Goal: Information Seeking & Learning: Learn about a topic

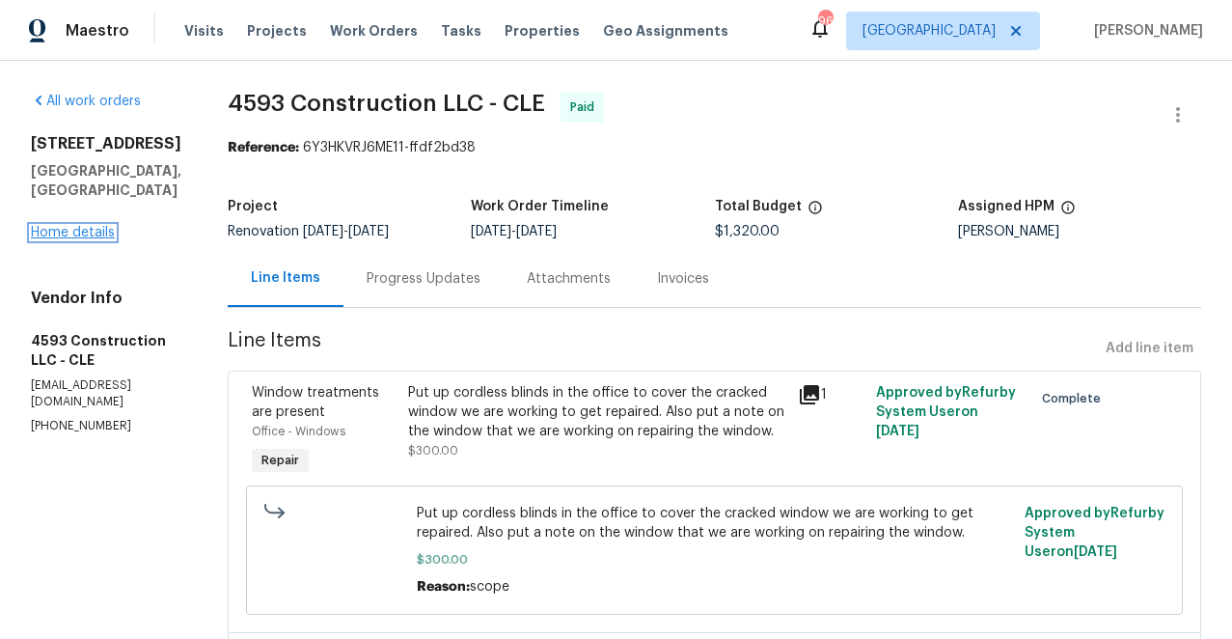
click at [83, 226] on link "Home details" at bounding box center [73, 233] width 84 height 14
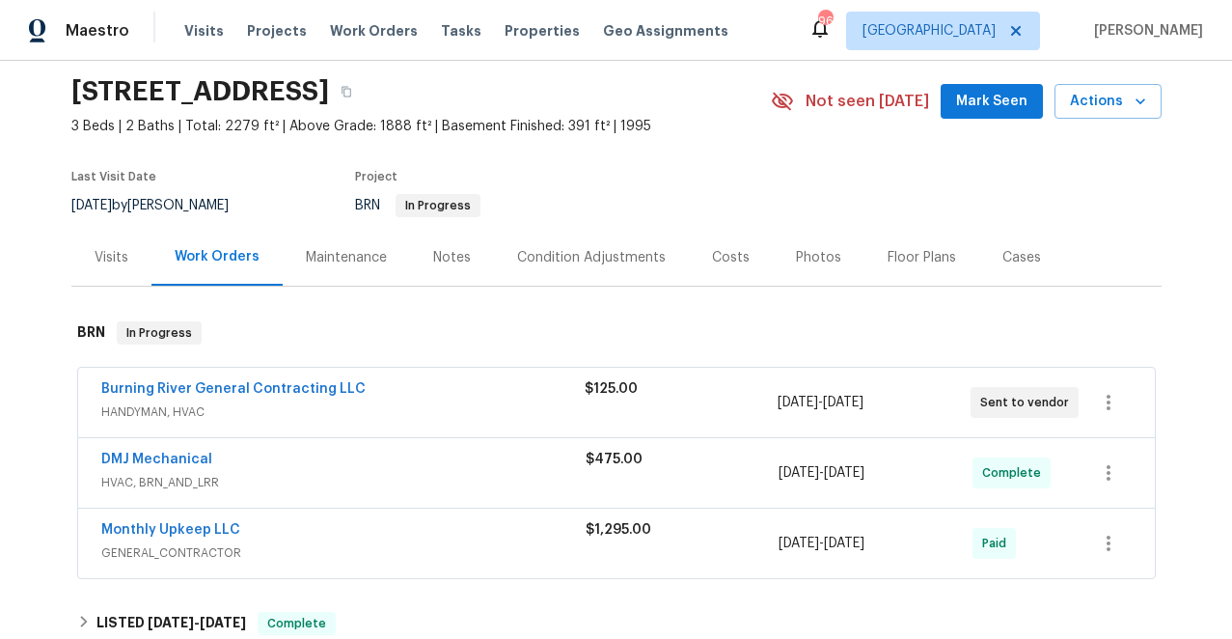
scroll to position [89, 0]
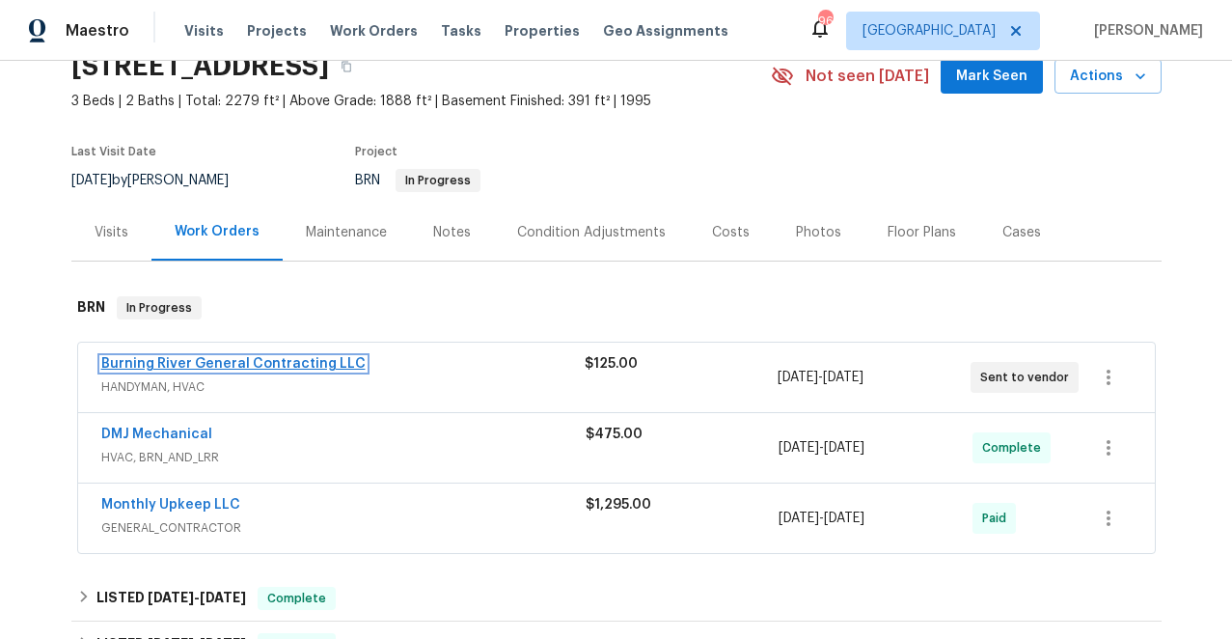
click at [263, 362] on link "Burning River General Contracting LLC" at bounding box center [233, 364] width 264 height 14
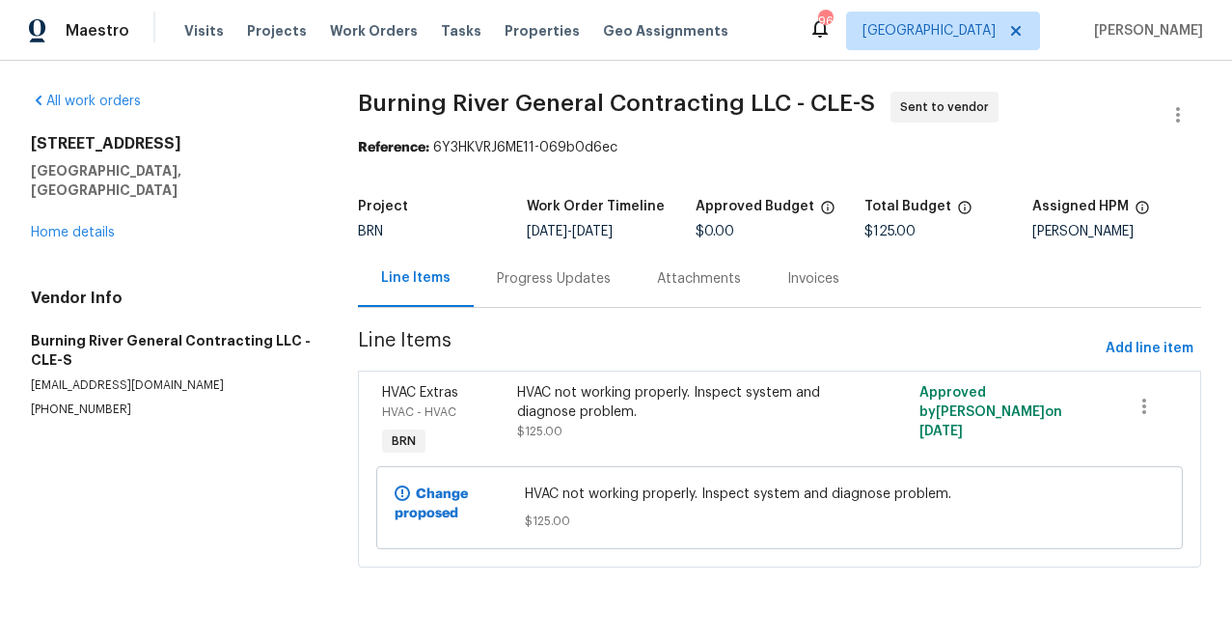
click at [524, 276] on div "Progress Updates" at bounding box center [554, 278] width 114 height 19
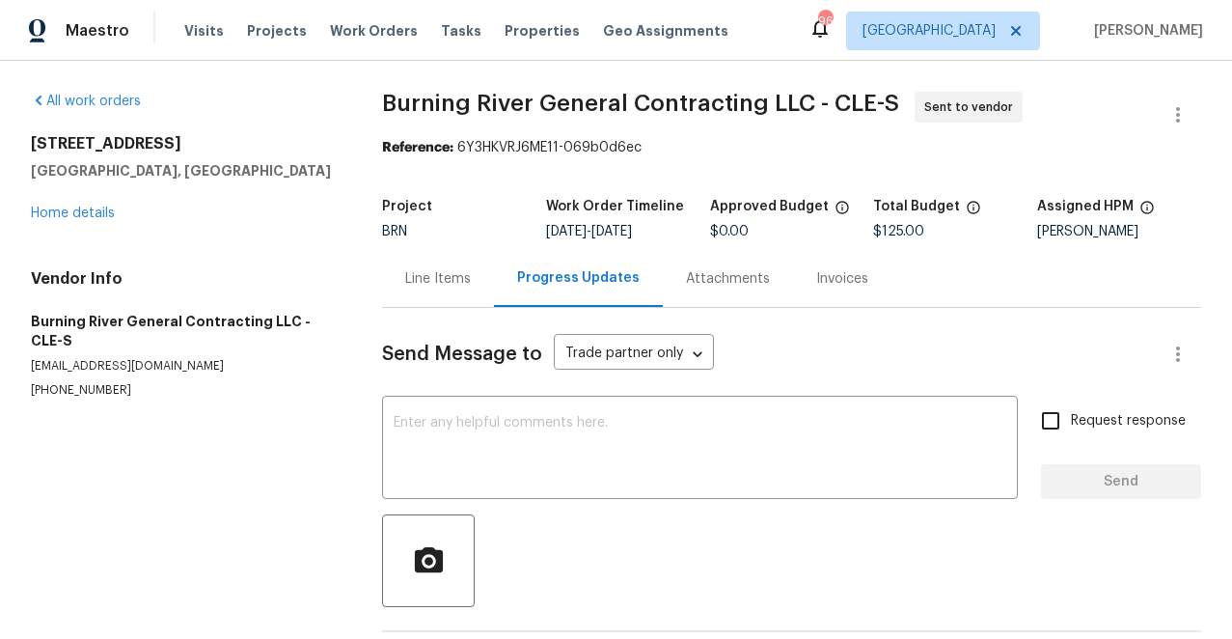
click at [451, 271] on div "Line Items" at bounding box center [438, 278] width 66 height 19
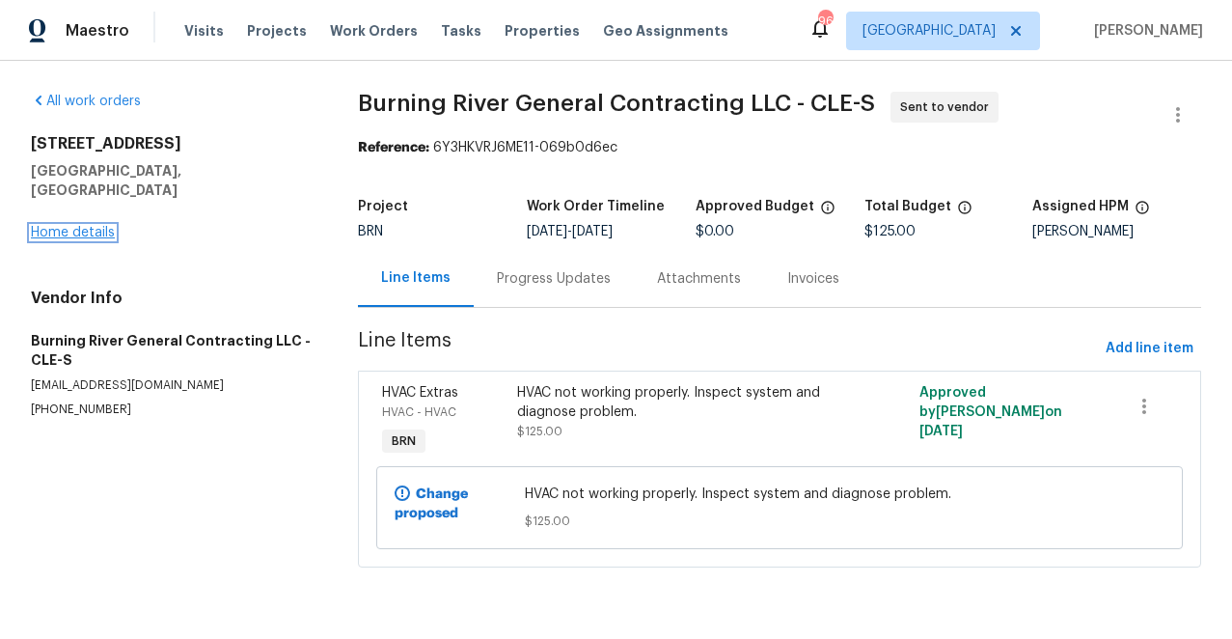
click at [88, 226] on link "Home details" at bounding box center [73, 233] width 84 height 14
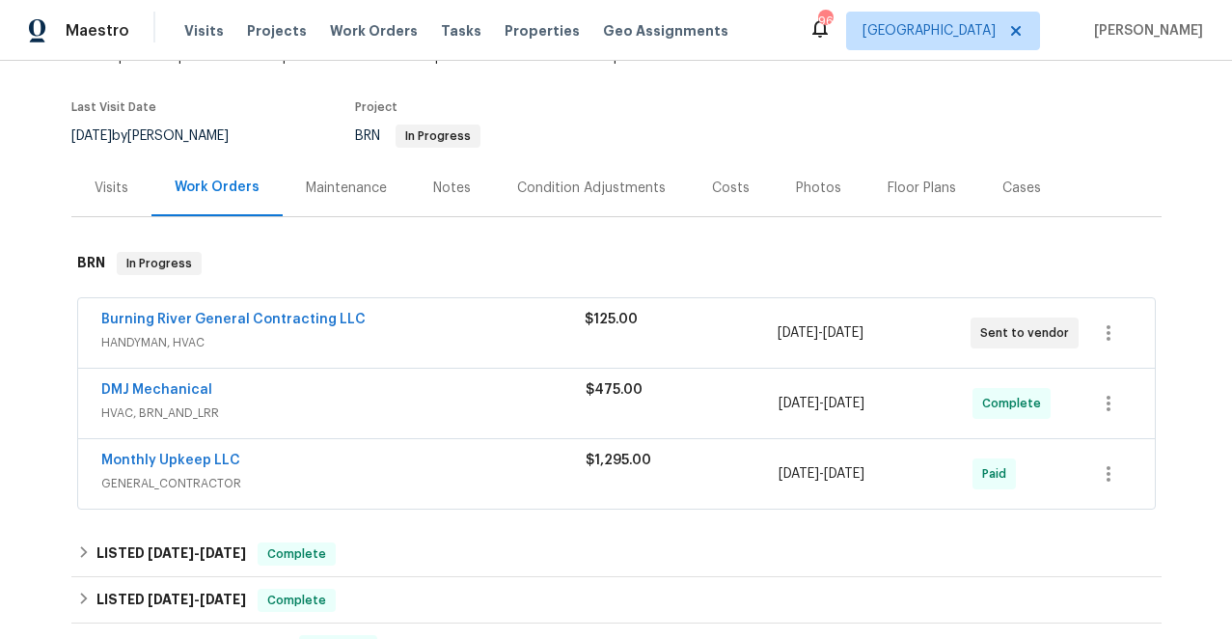
scroll to position [149, 0]
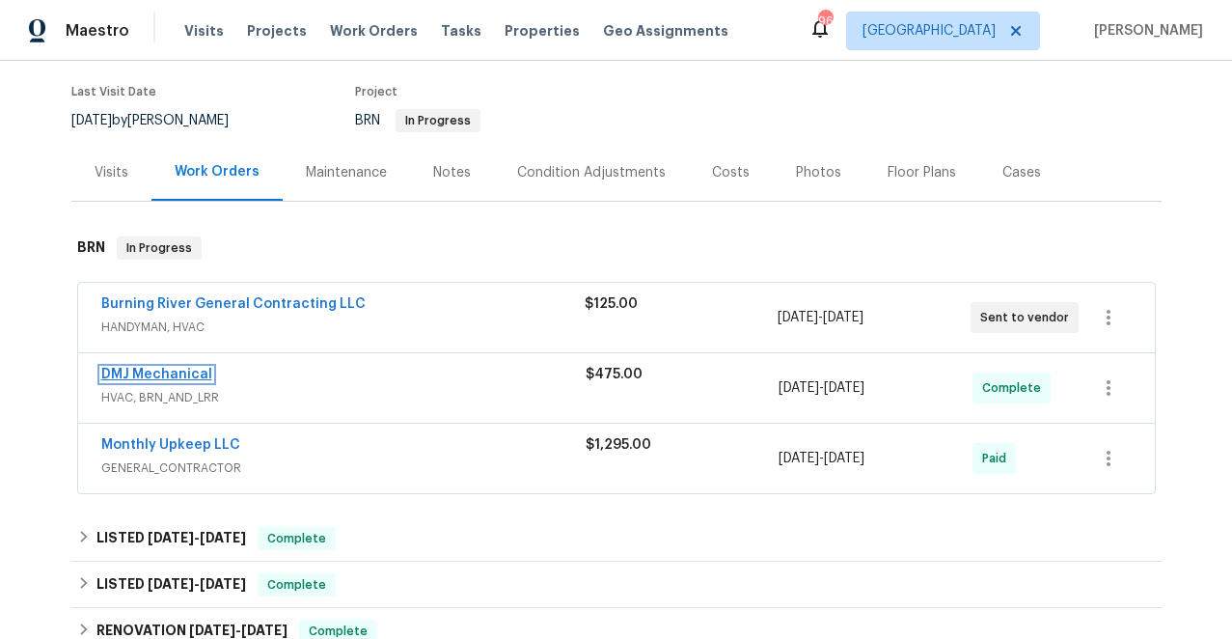
click at [160, 373] on link "DMJ Mechanical" at bounding box center [156, 375] width 111 height 14
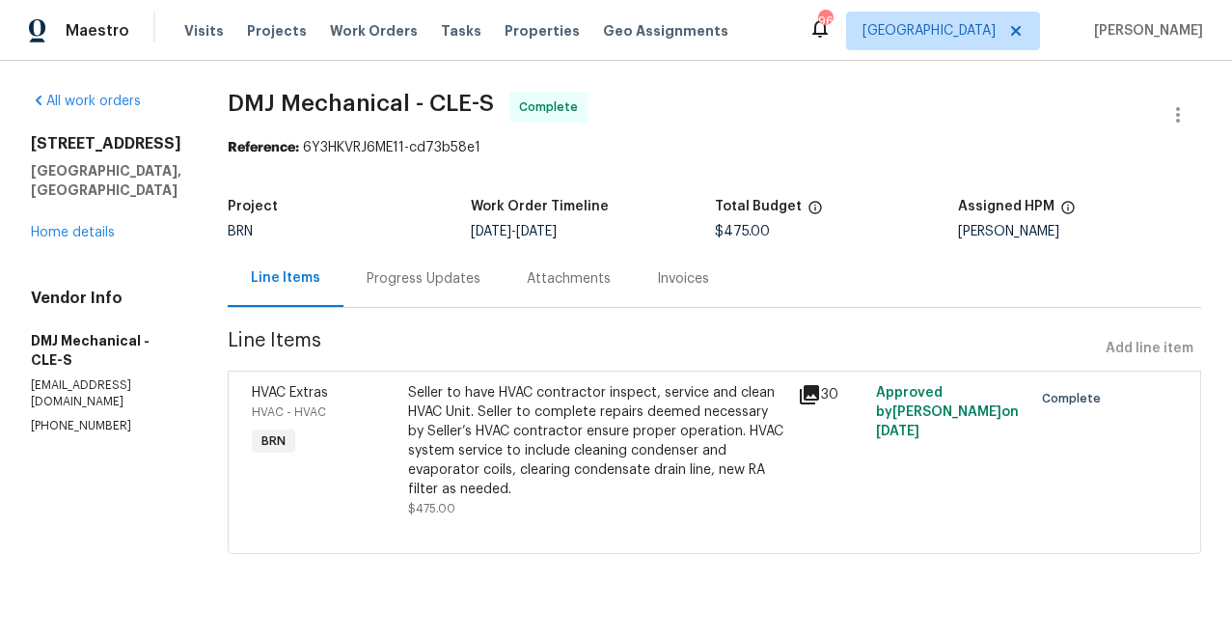
click at [800, 393] on icon at bounding box center [809, 394] width 19 height 19
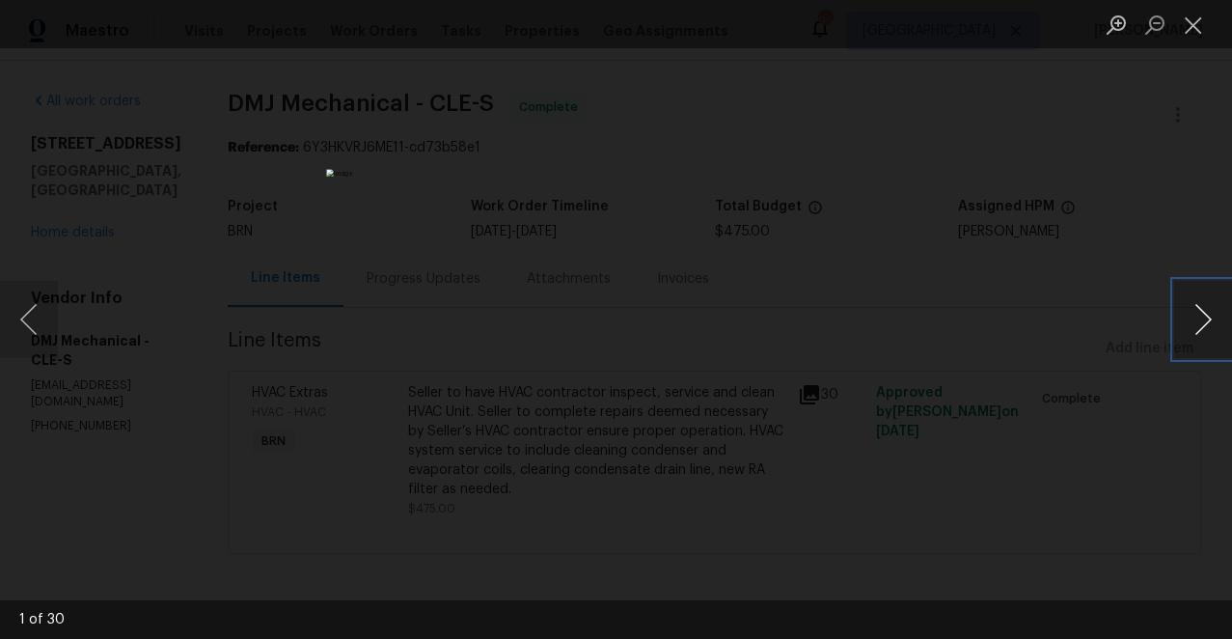
click at [1207, 315] on button "Next image" at bounding box center [1203, 319] width 58 height 77
click at [1204, 316] on button "Next image" at bounding box center [1203, 319] width 58 height 77
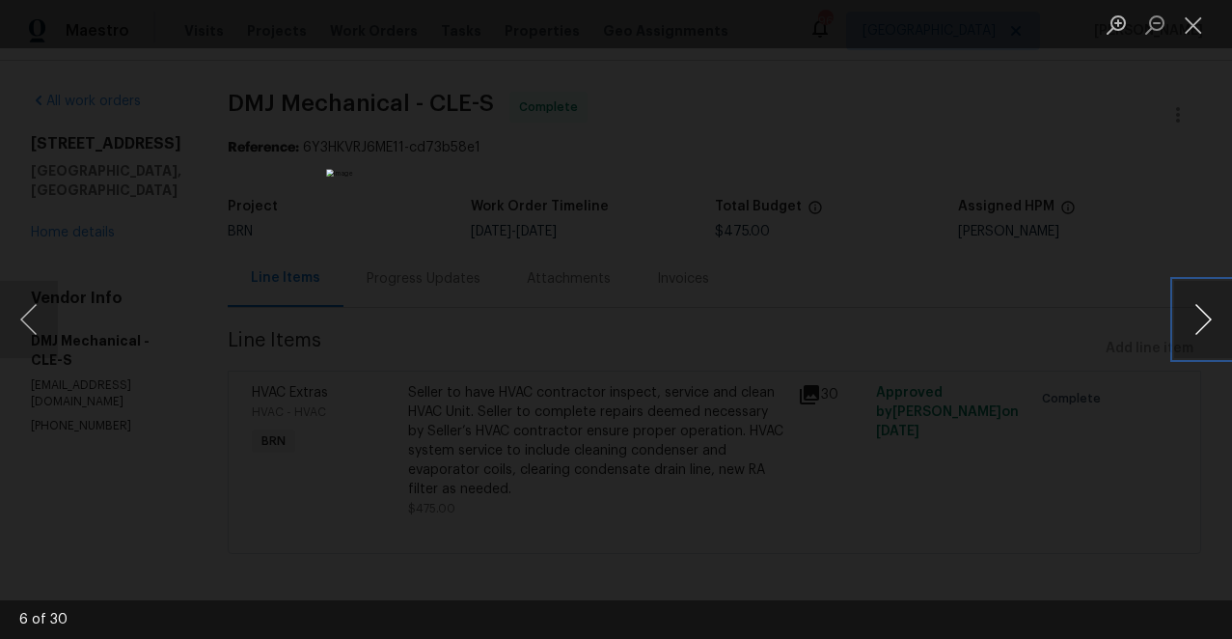
click at [1204, 316] on button "Next image" at bounding box center [1203, 319] width 58 height 77
click at [31, 316] on button "Previous image" at bounding box center [29, 319] width 58 height 77
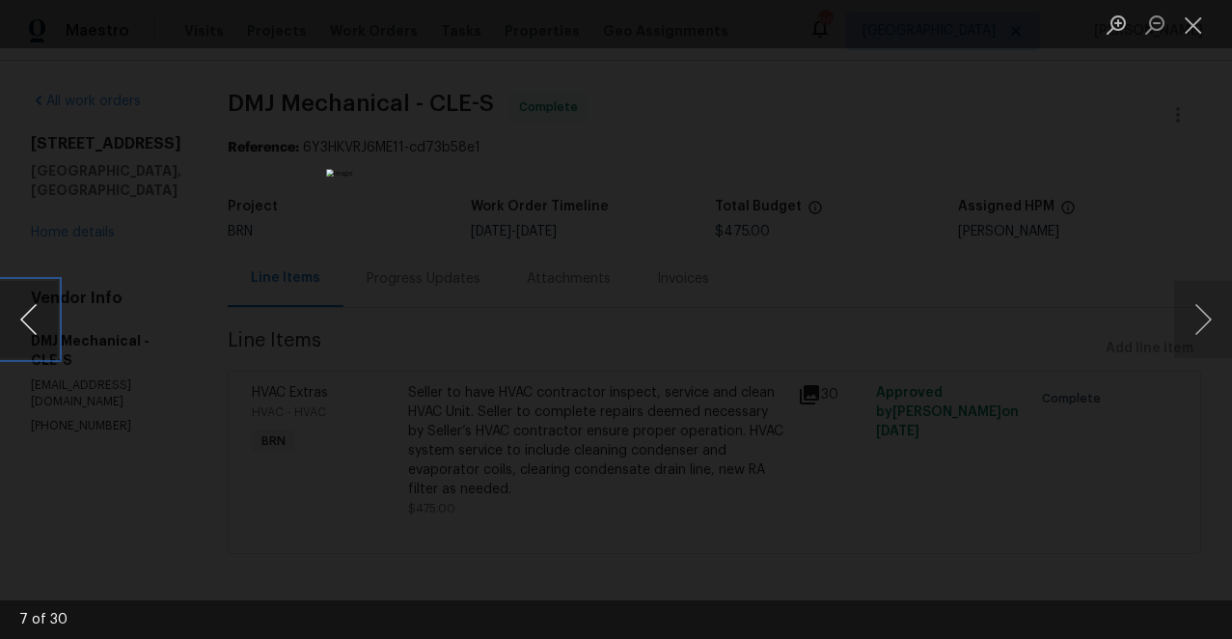
click at [31, 316] on button "Previous image" at bounding box center [29, 319] width 58 height 77
click at [1204, 316] on button "Next image" at bounding box center [1203, 319] width 58 height 77
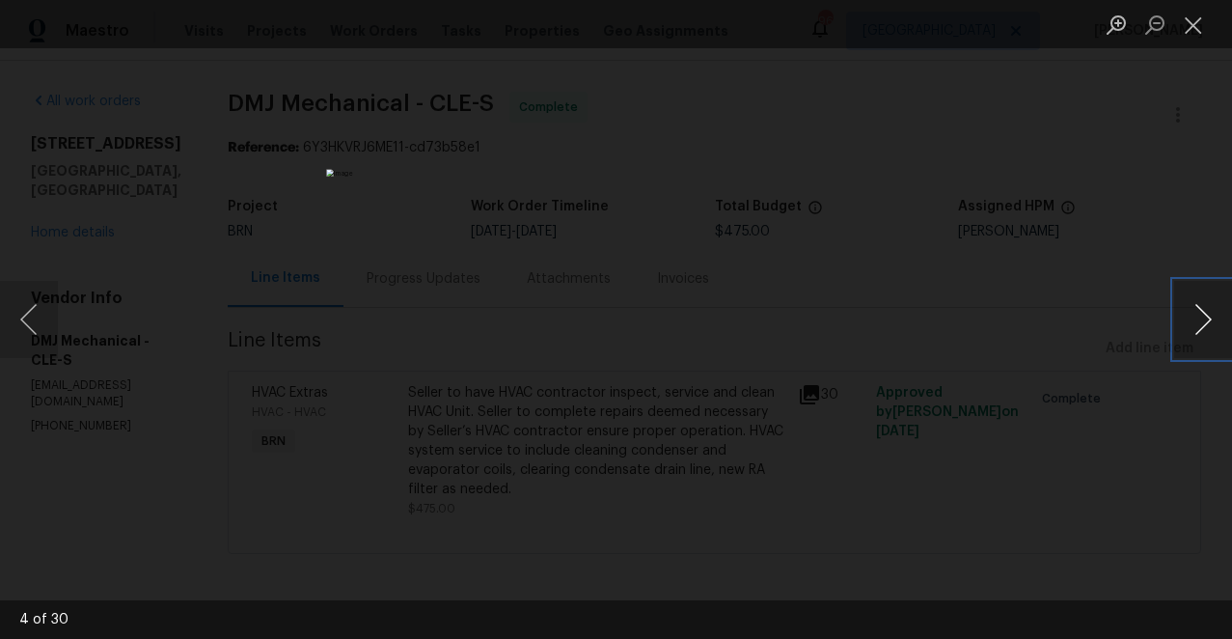
click at [1204, 316] on button "Next image" at bounding box center [1203, 319] width 58 height 77
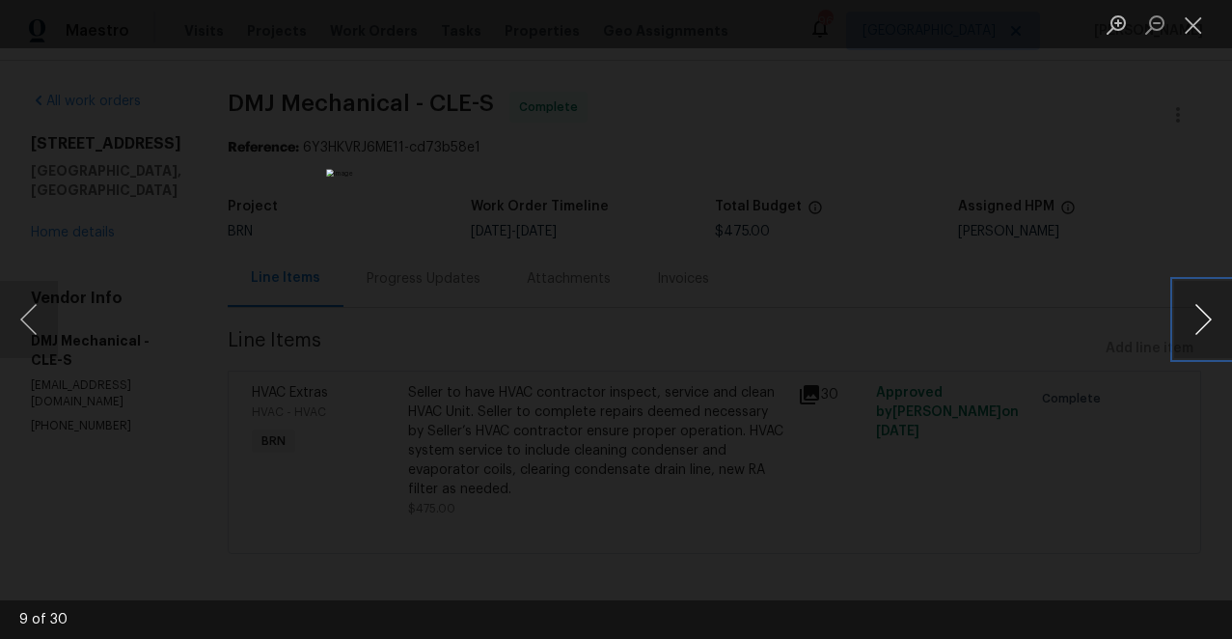
click at [1204, 316] on button "Next image" at bounding box center [1203, 319] width 58 height 77
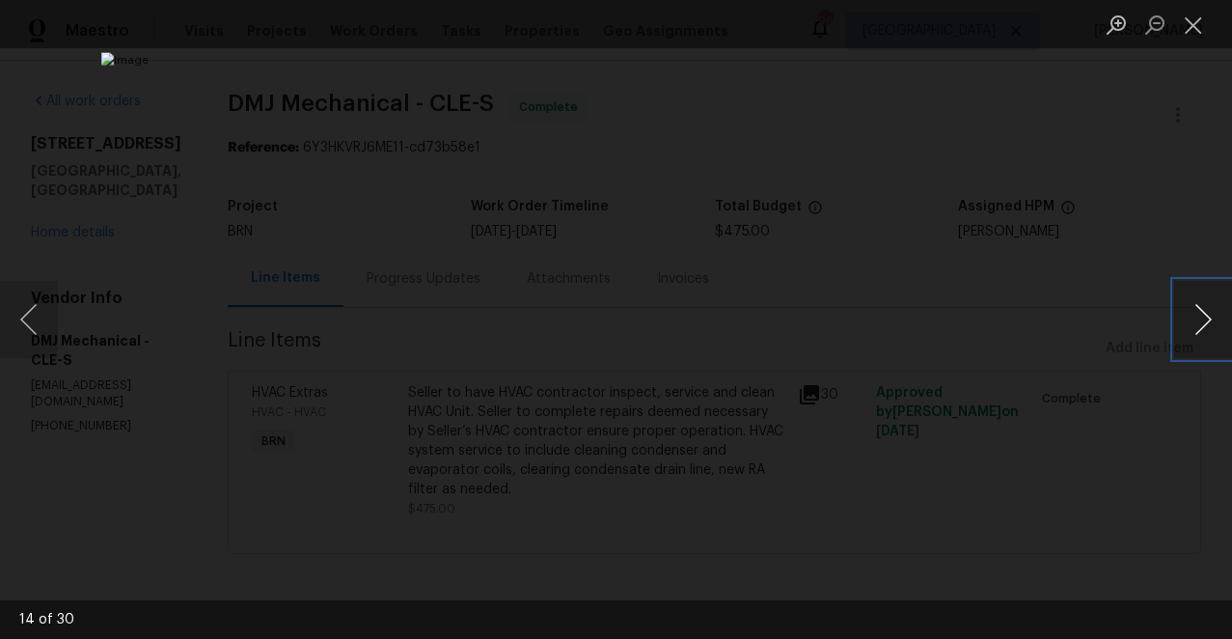
click at [1204, 316] on button "Next image" at bounding box center [1203, 319] width 58 height 77
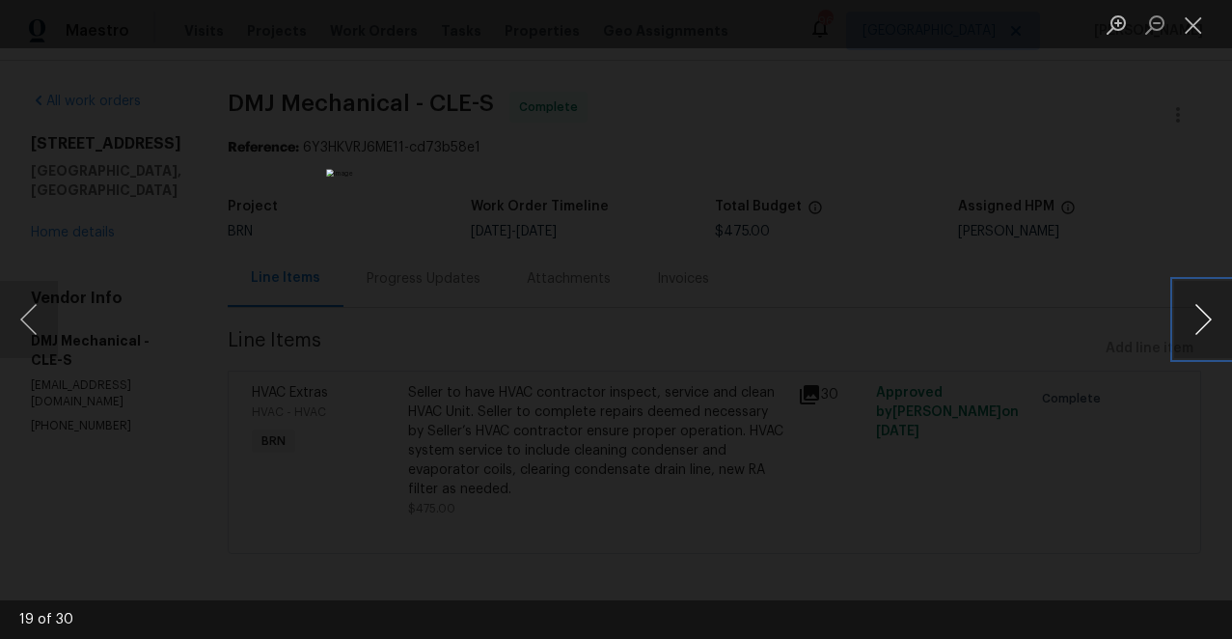
click at [1204, 316] on button "Next image" at bounding box center [1203, 319] width 58 height 77
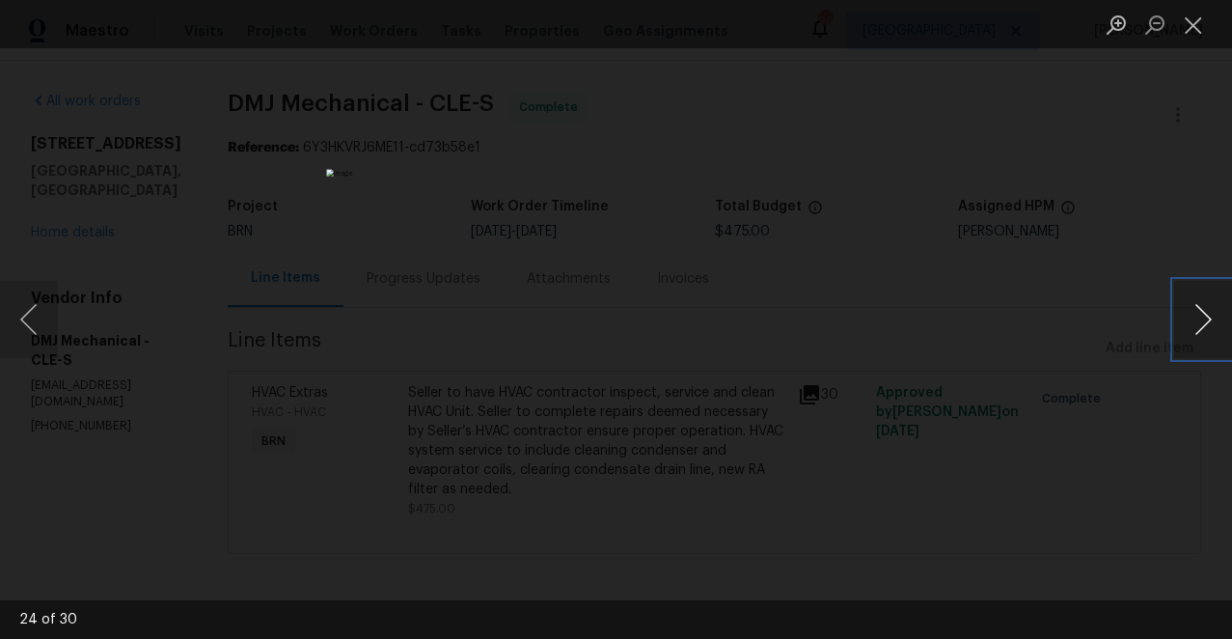
click at [1204, 316] on button "Next image" at bounding box center [1203, 319] width 58 height 77
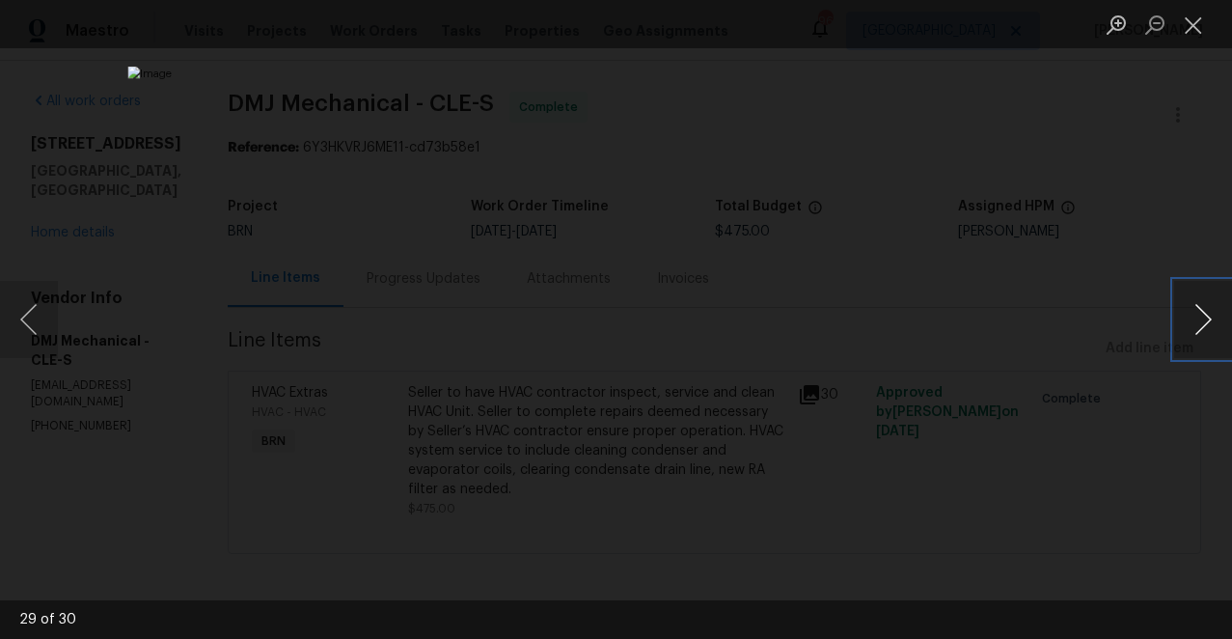
click at [1204, 316] on button "Next image" at bounding box center [1203, 319] width 58 height 77
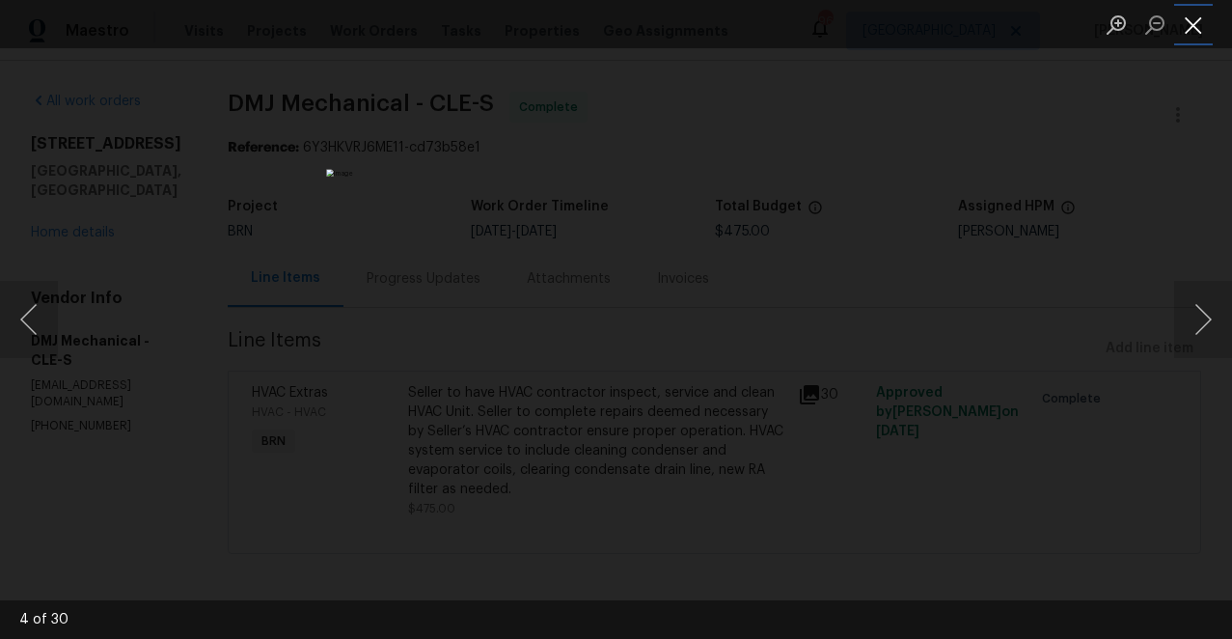
click at [1196, 22] on button "Close lightbox" at bounding box center [1193, 25] width 39 height 34
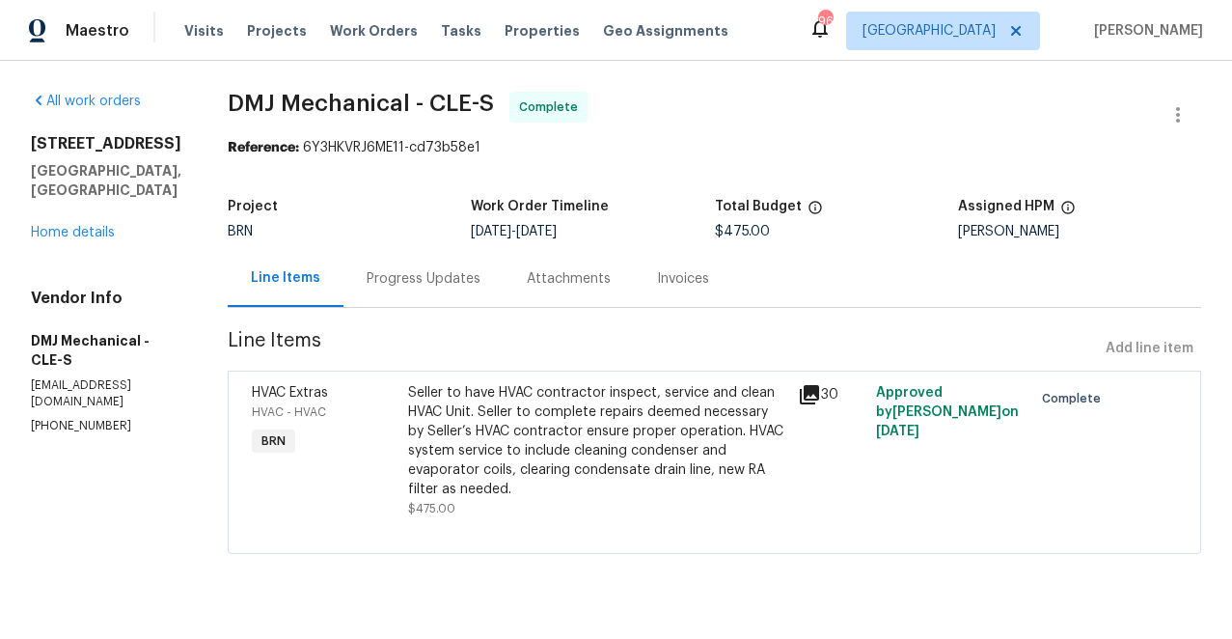
click at [431, 274] on div "Progress Updates" at bounding box center [424, 278] width 114 height 19
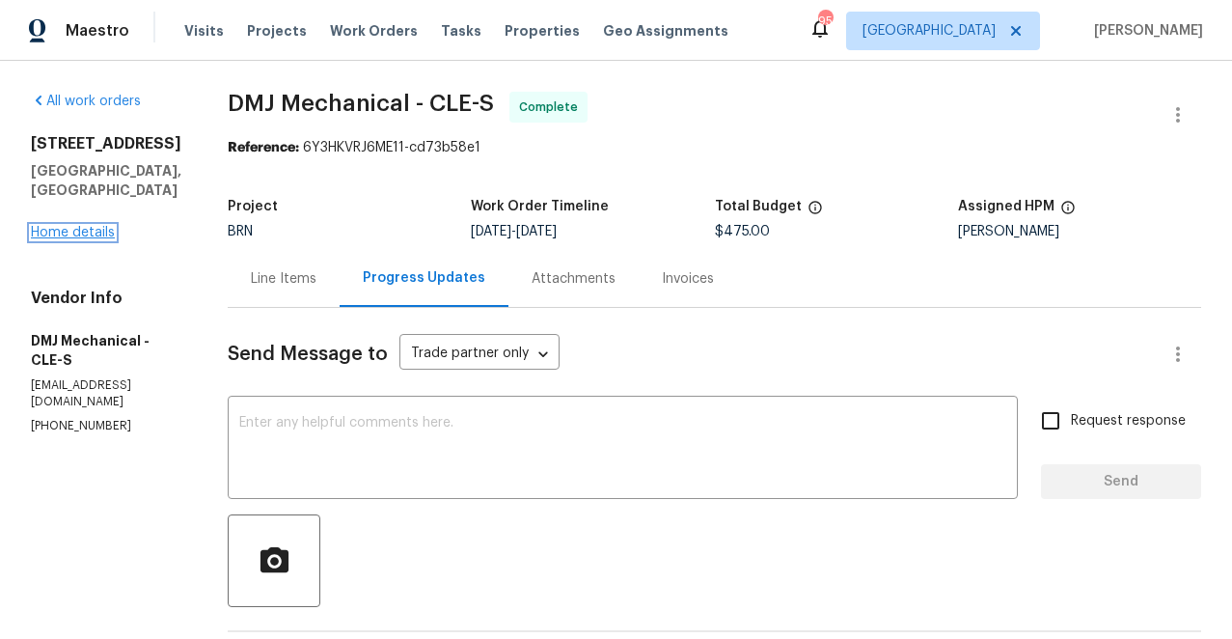
click at [90, 226] on link "Home details" at bounding box center [73, 233] width 84 height 14
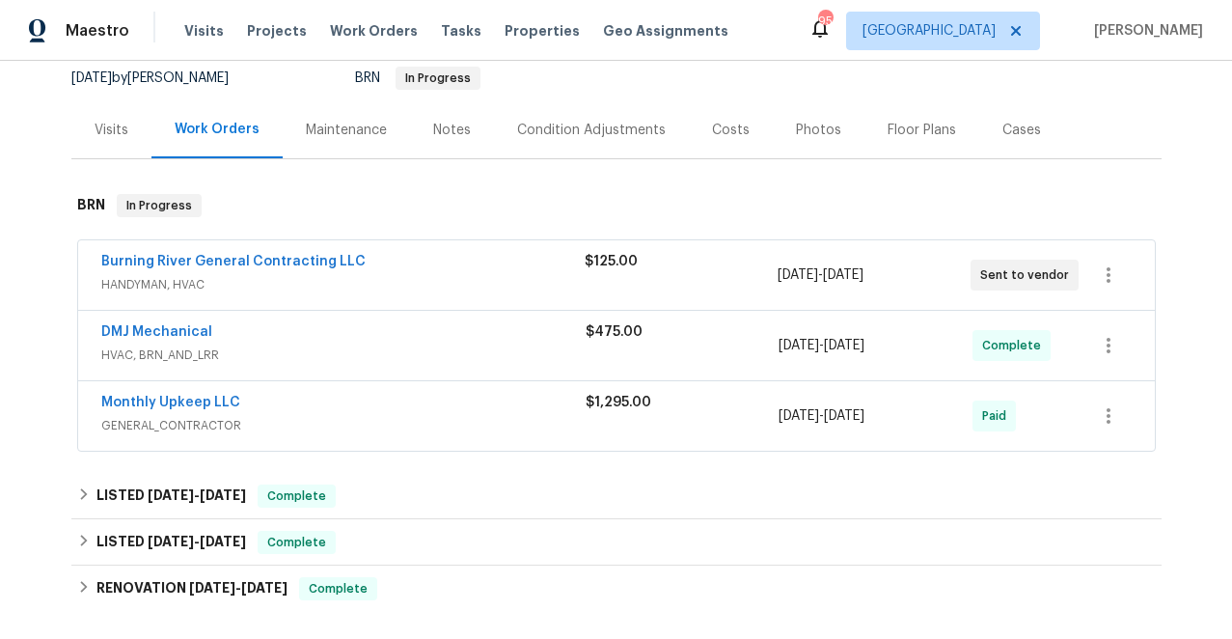
scroll to position [195, 0]
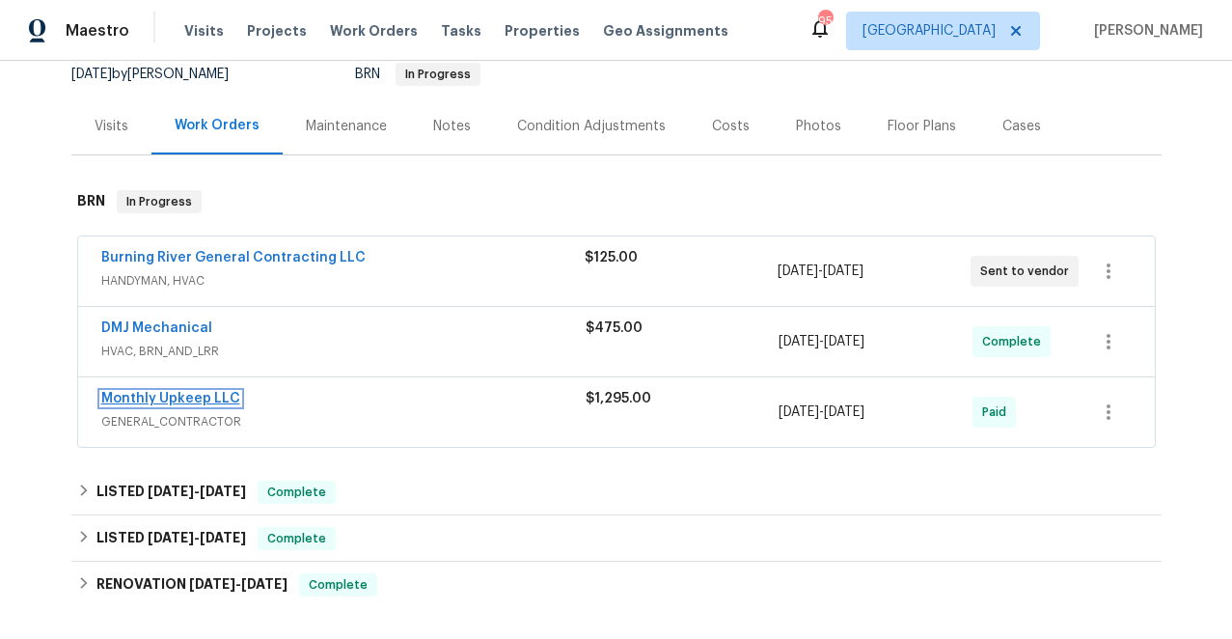
click at [176, 399] on link "Monthly Upkeep LLC" at bounding box center [170, 399] width 139 height 14
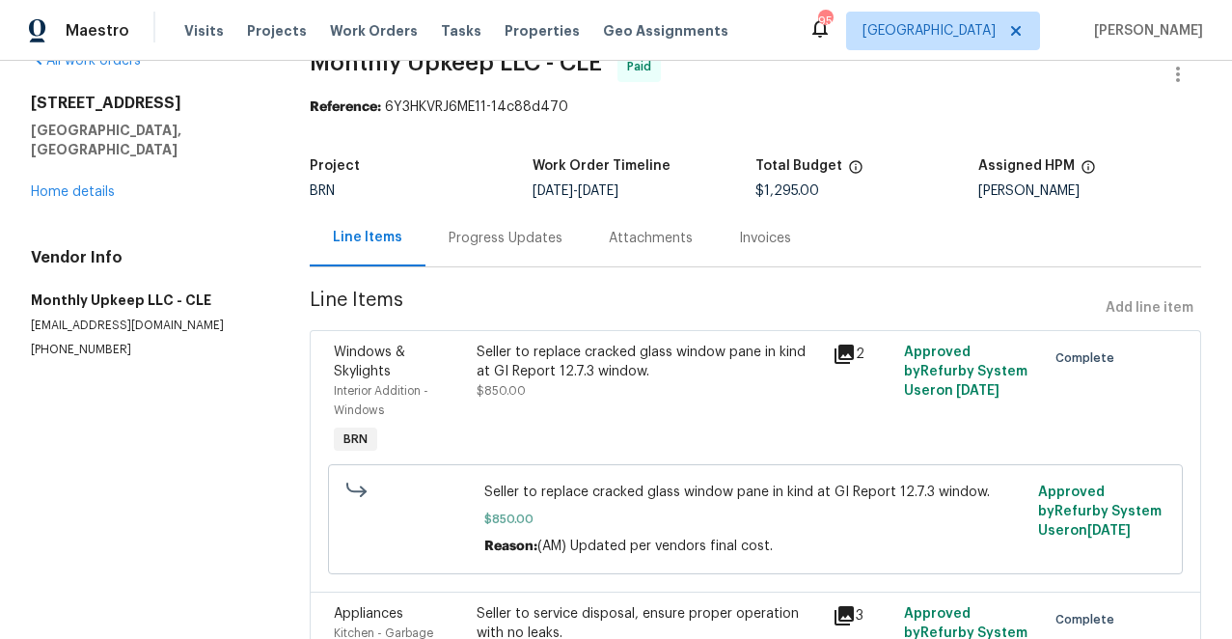
scroll to position [42, 0]
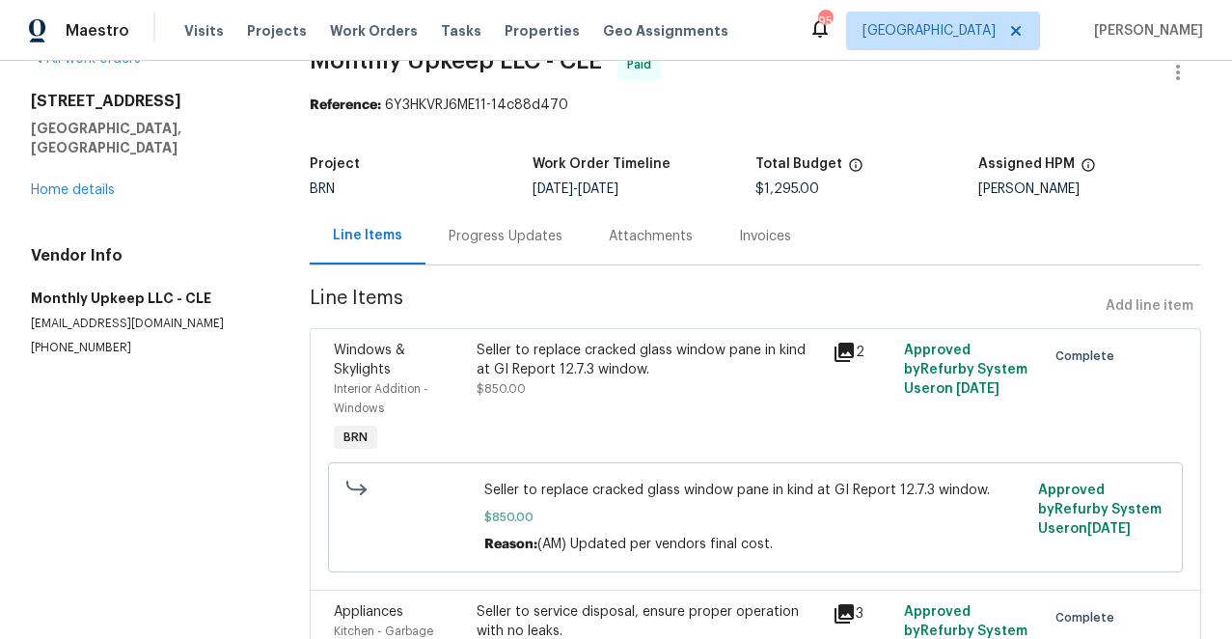
click at [845, 349] on icon at bounding box center [844, 352] width 19 height 19
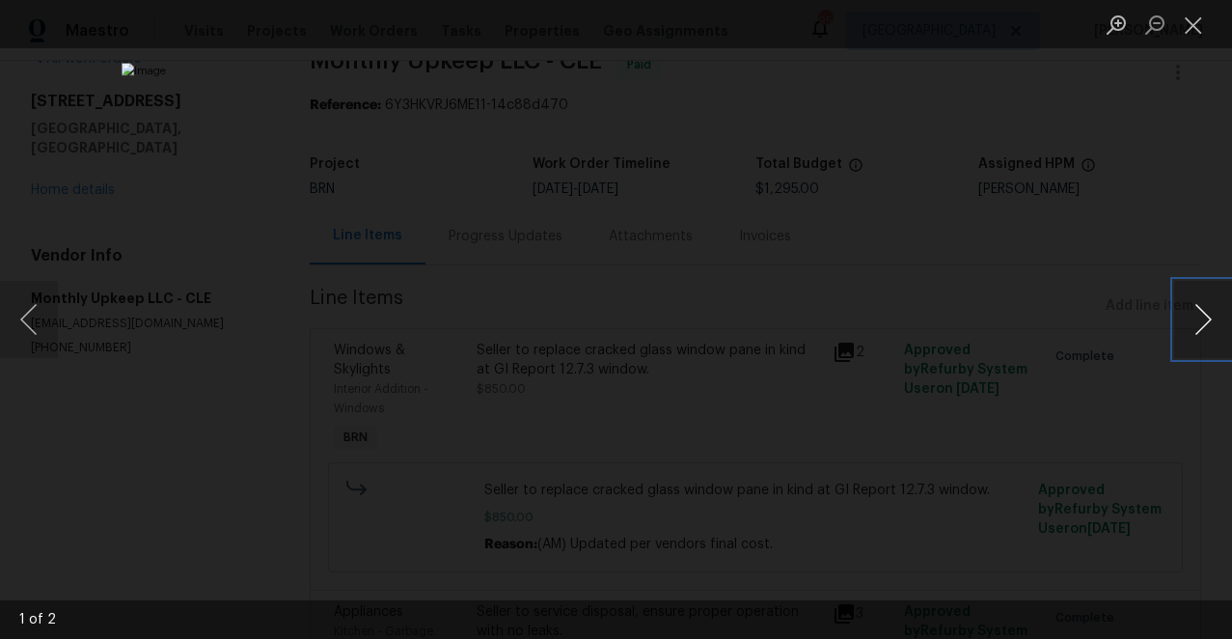
click at [1206, 319] on button "Next image" at bounding box center [1203, 319] width 58 height 77
click at [1202, 320] on button "Next image" at bounding box center [1203, 319] width 58 height 77
click at [1195, 25] on button "Close lightbox" at bounding box center [1193, 25] width 39 height 34
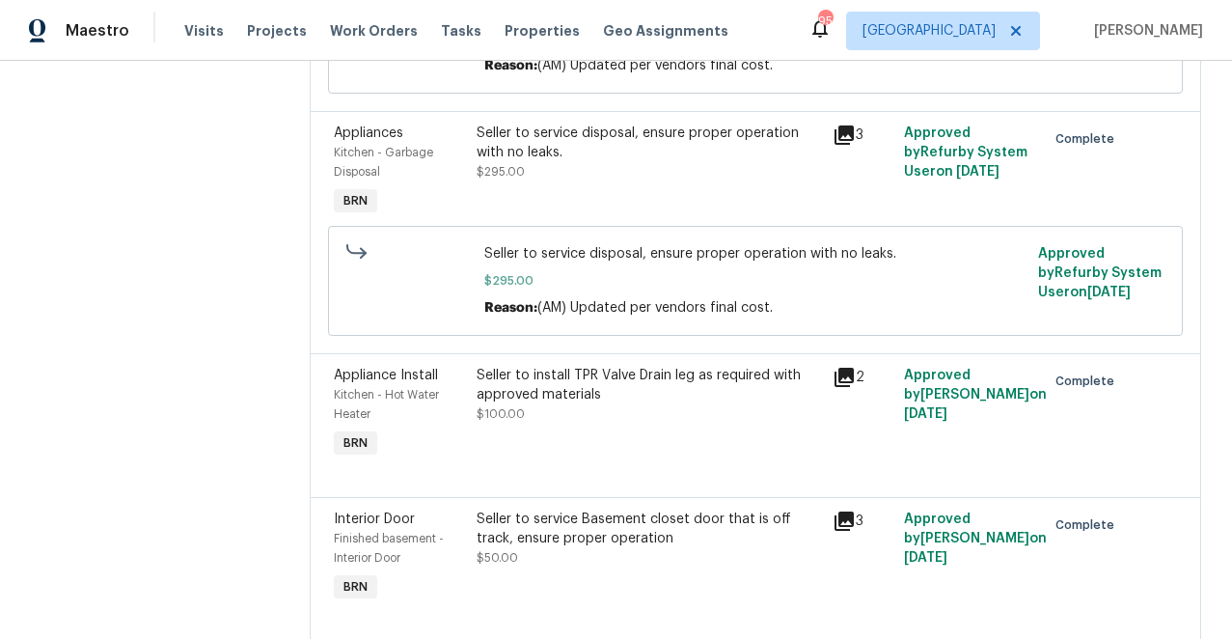
scroll to position [522, 0]
click at [850, 367] on icon at bounding box center [844, 376] width 19 height 19
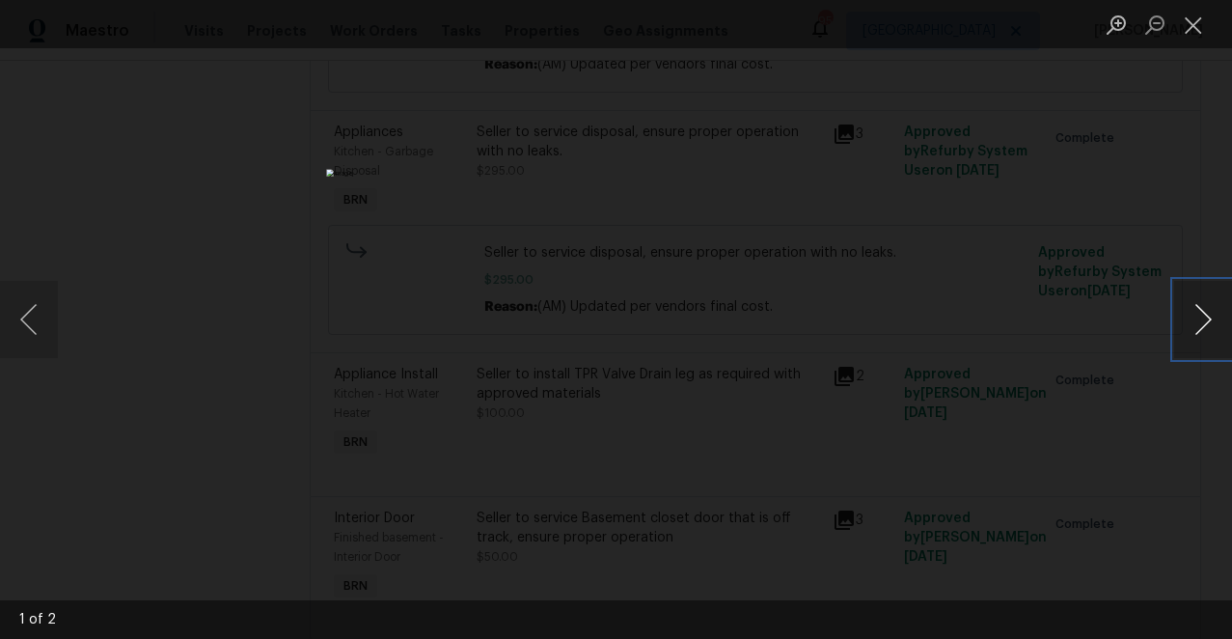
click at [1205, 317] on button "Next image" at bounding box center [1203, 319] width 58 height 77
click at [1193, 22] on button "Close lightbox" at bounding box center [1193, 25] width 39 height 34
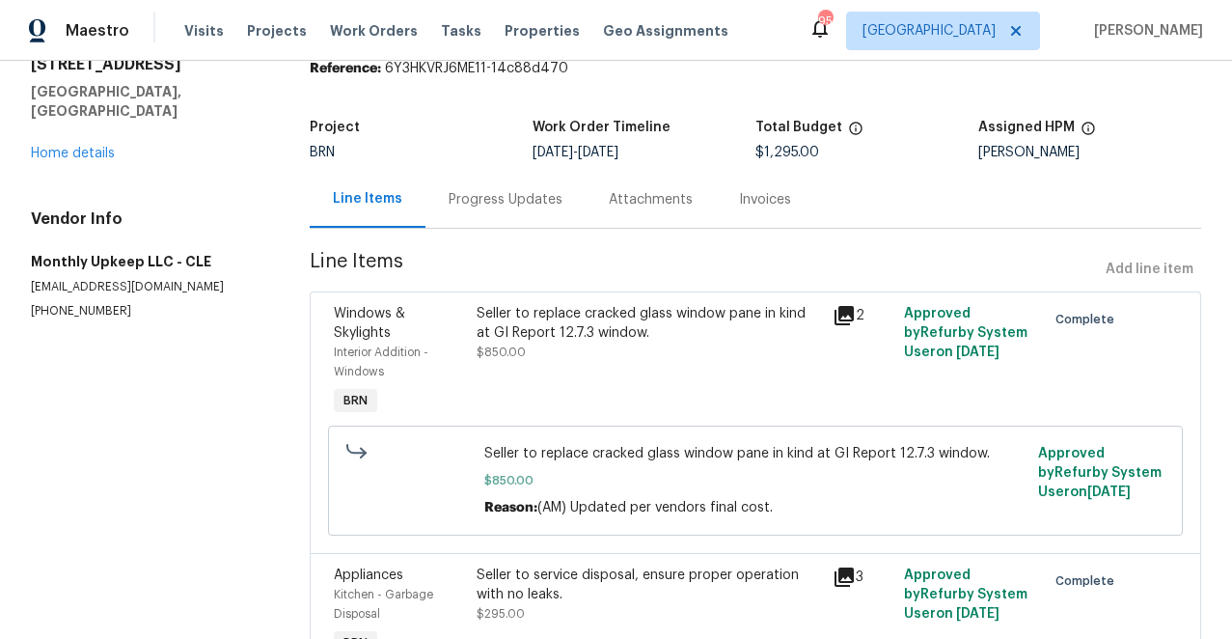
scroll to position [0, 0]
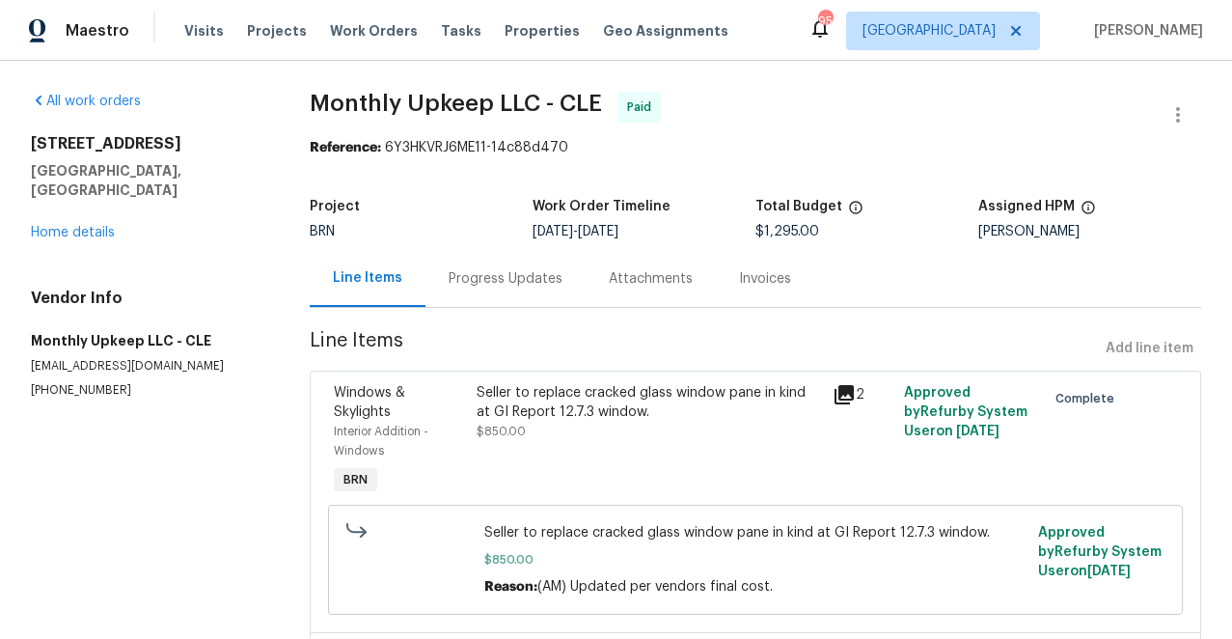
click at [70, 206] on div "[STREET_ADDRESS] Home details" at bounding box center [147, 188] width 233 height 108
click at [67, 226] on link "Home details" at bounding box center [73, 233] width 84 height 14
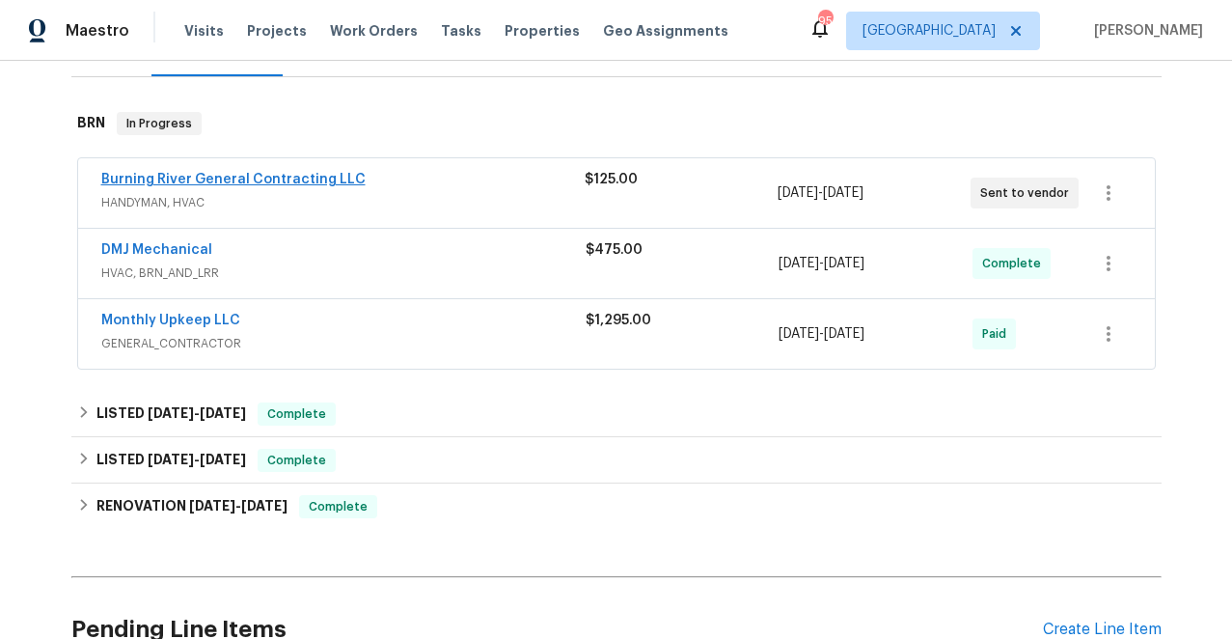
scroll to position [284, 0]
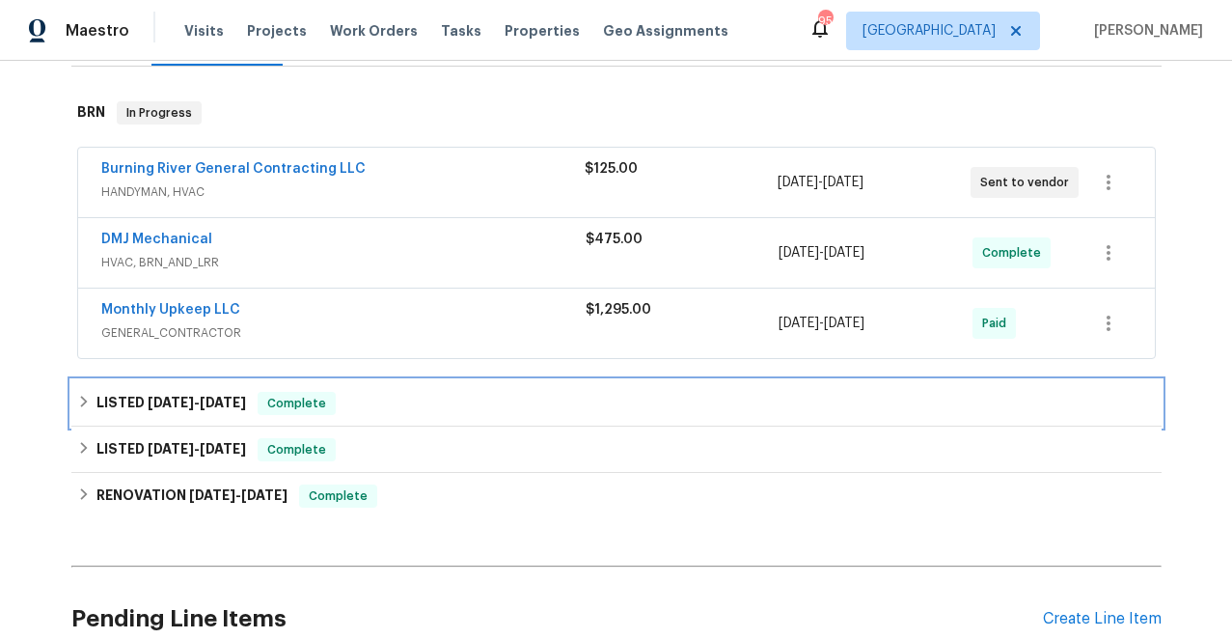
click at [86, 401] on icon at bounding box center [83, 402] width 7 height 12
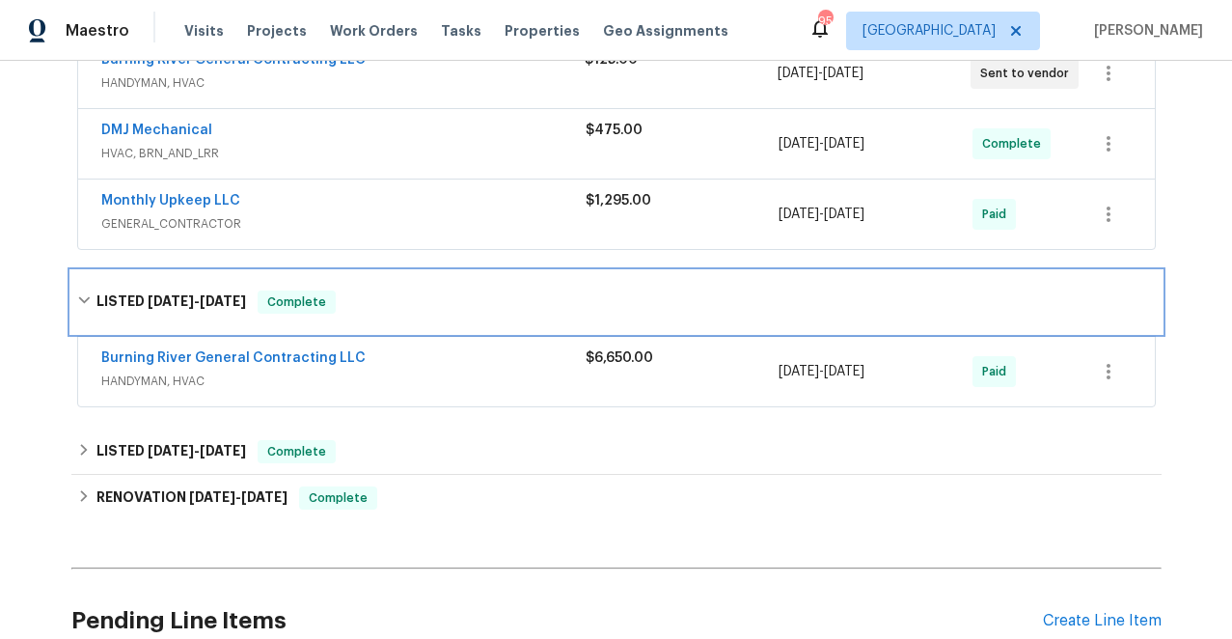
scroll to position [396, 0]
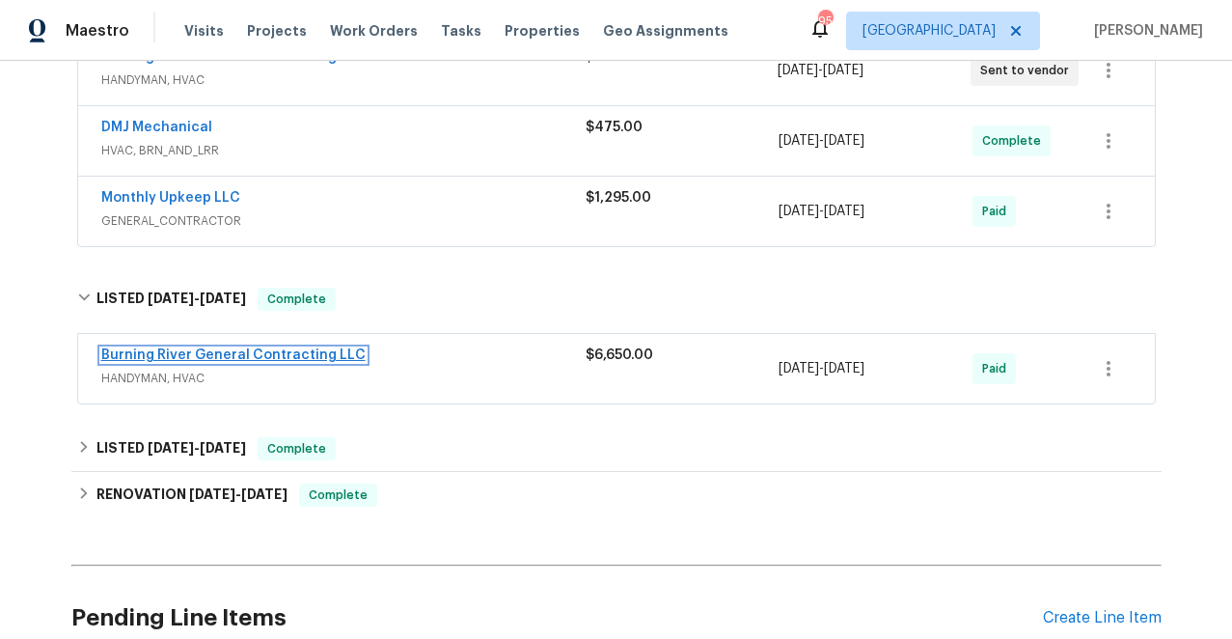
click at [266, 356] on link "Burning River General Contracting LLC" at bounding box center [233, 355] width 264 height 14
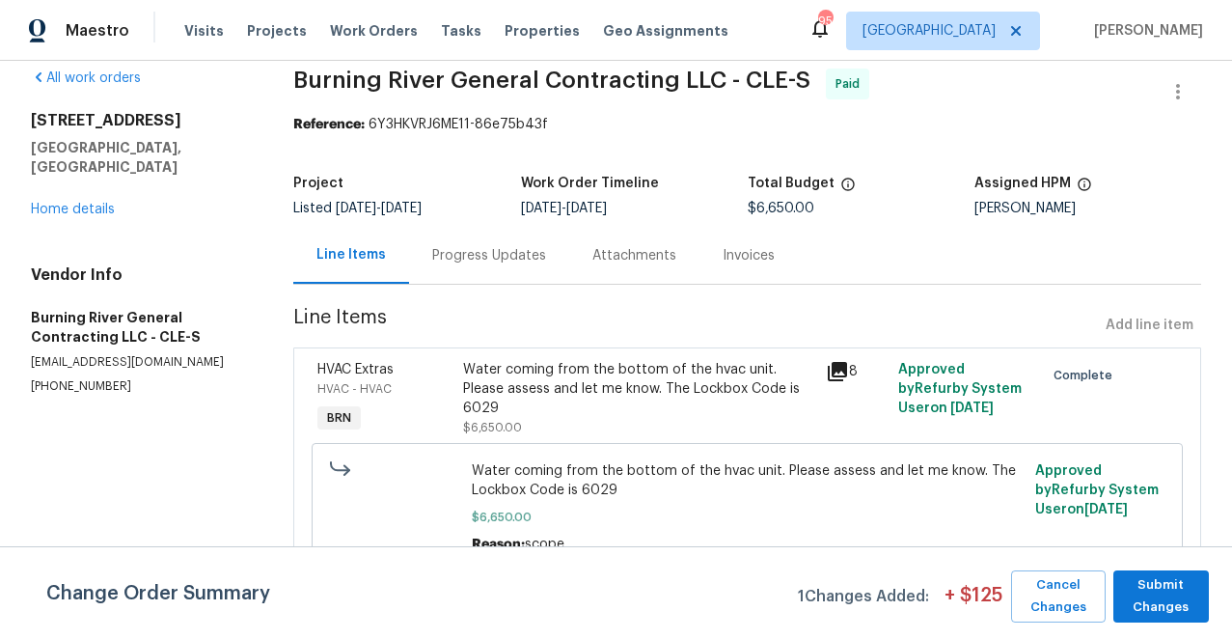
scroll to position [30, 0]
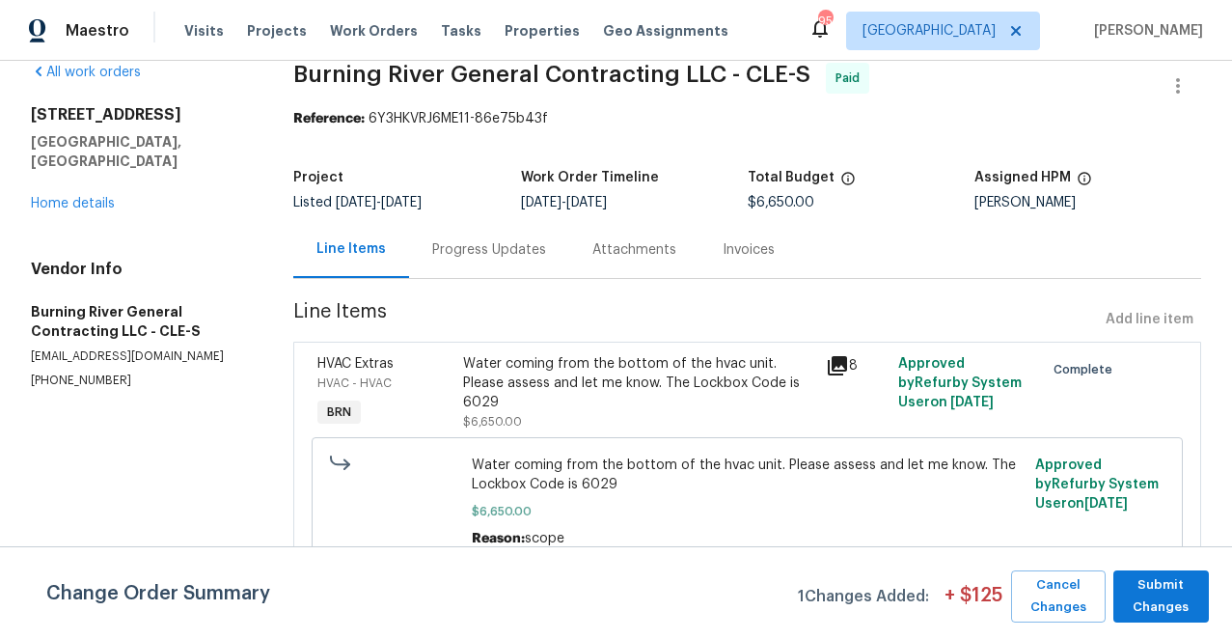
click at [842, 362] on icon at bounding box center [837, 365] width 19 height 19
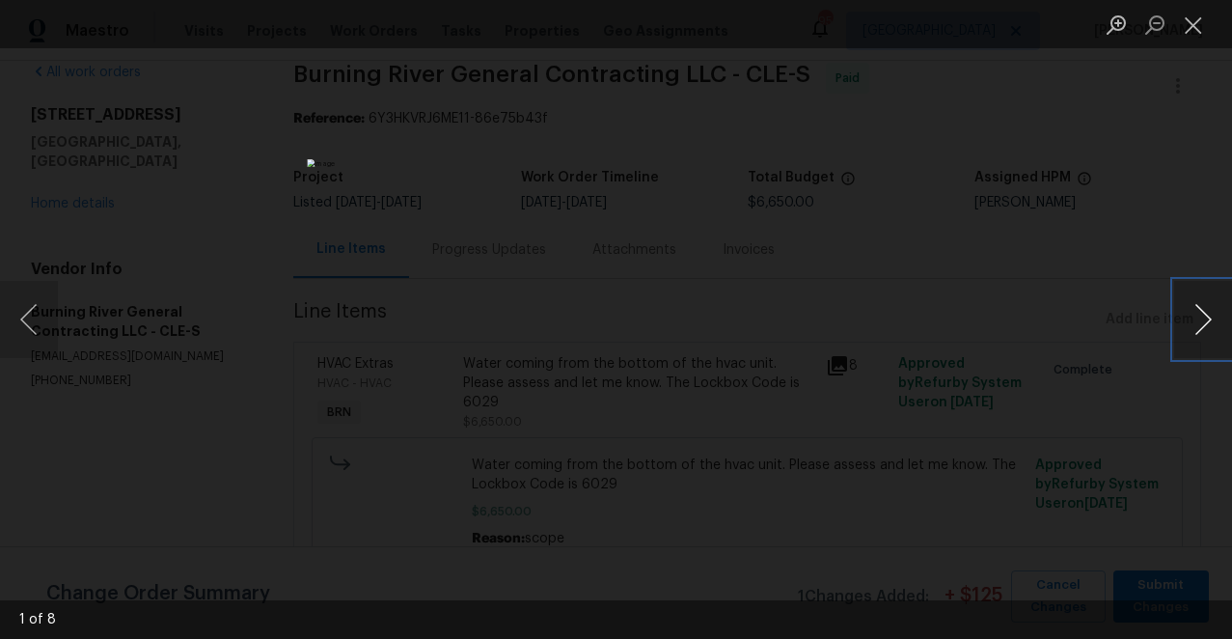
click at [1204, 315] on button "Next image" at bounding box center [1203, 319] width 58 height 77
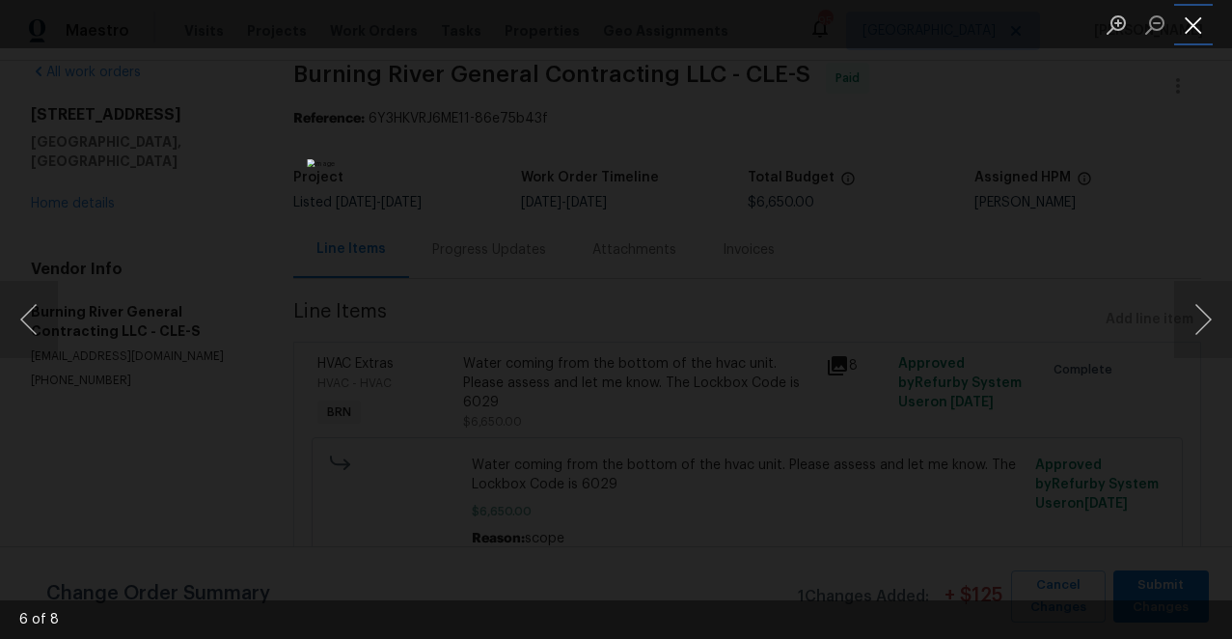
click at [1198, 14] on button "Close lightbox" at bounding box center [1193, 25] width 39 height 34
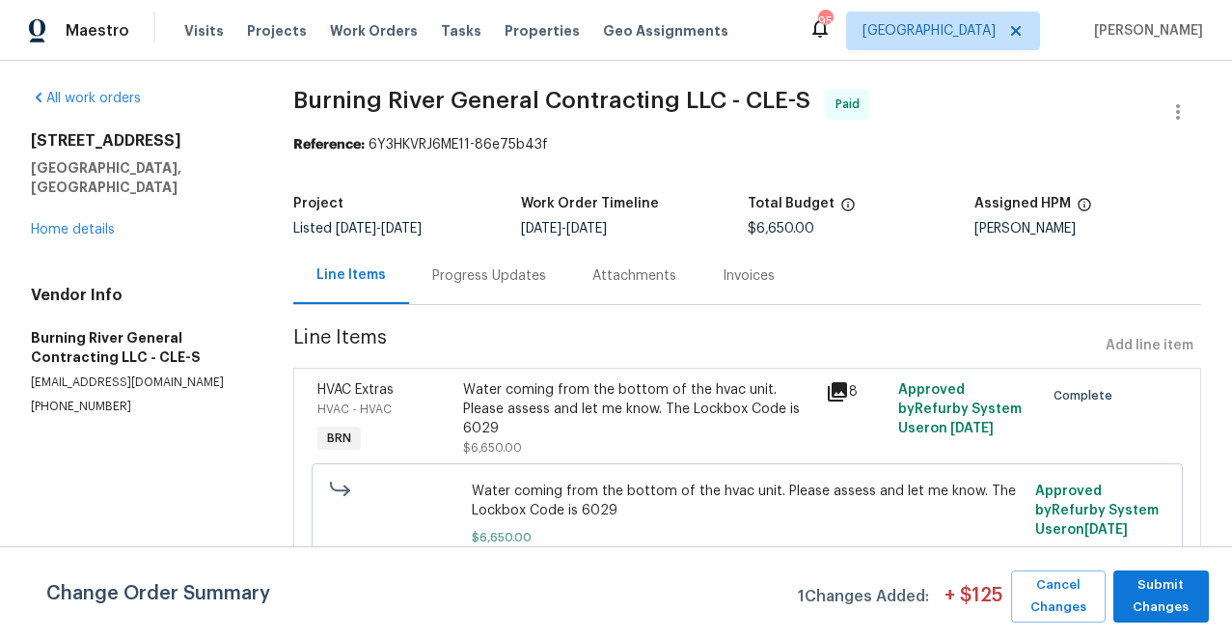
scroll to position [0, 0]
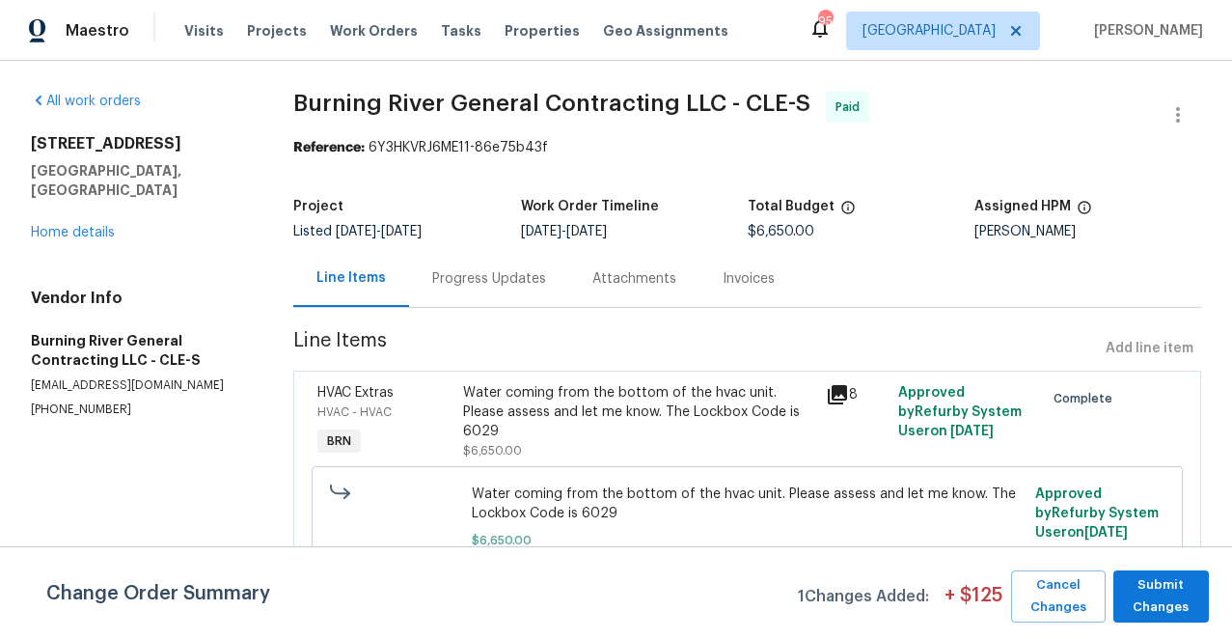
click at [509, 282] on div "Progress Updates" at bounding box center [489, 278] width 114 height 19
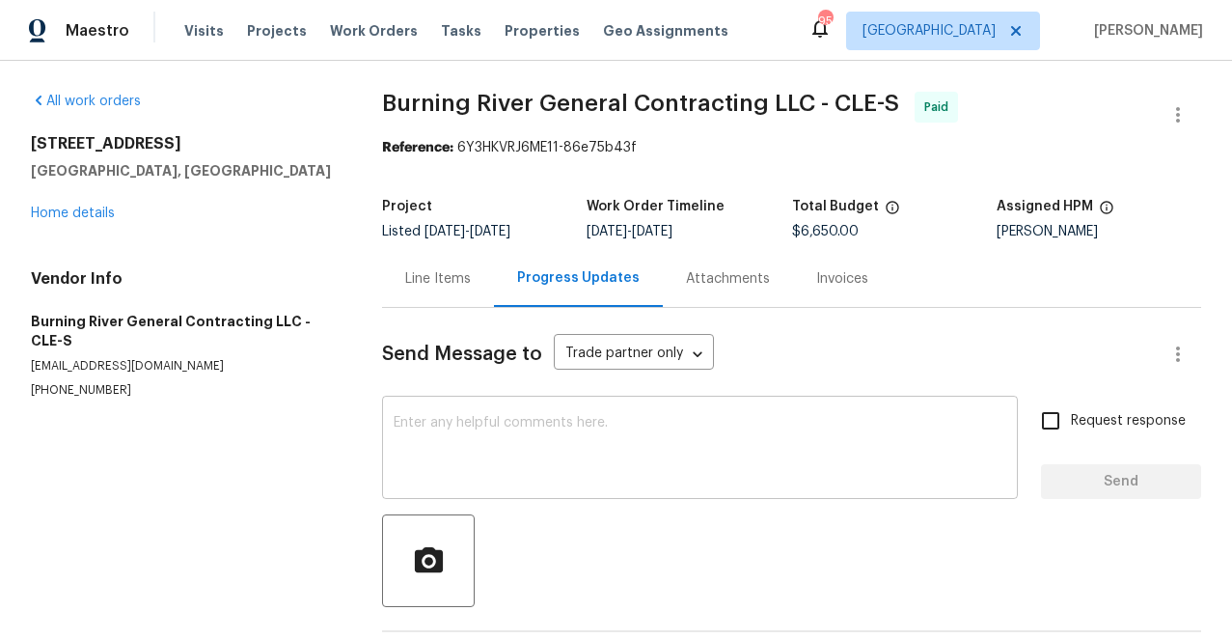
scroll to position [78, 0]
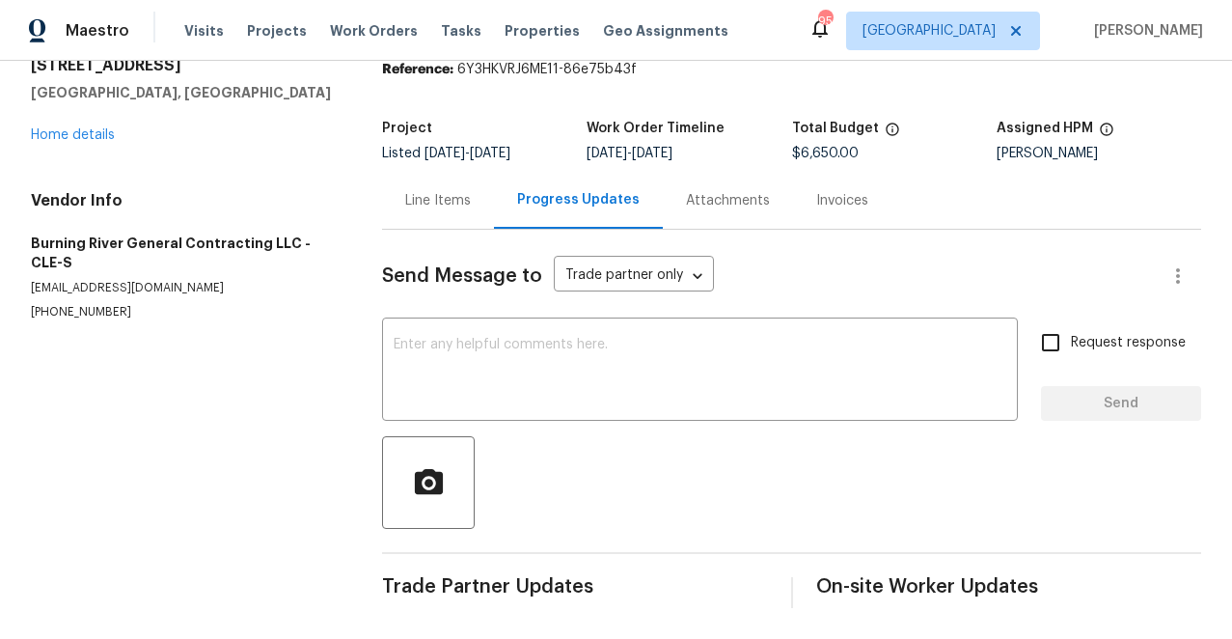
click at [450, 198] on div "Line Items" at bounding box center [438, 200] width 66 height 19
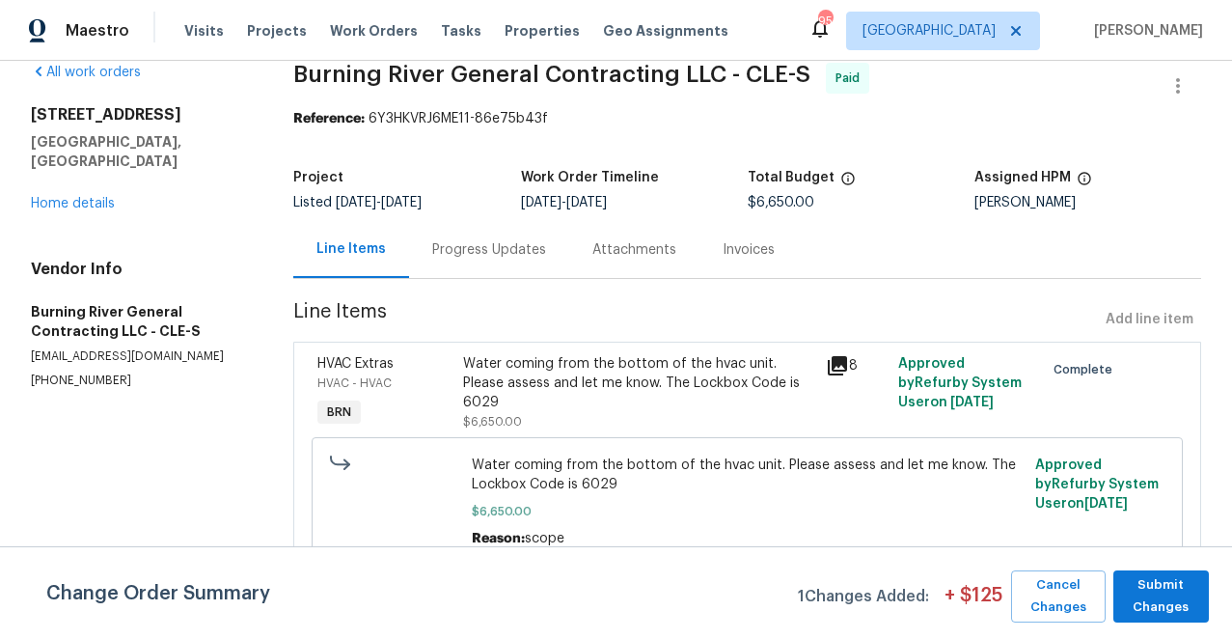
scroll to position [30, 0]
click at [731, 250] on div "Invoices" at bounding box center [749, 249] width 52 height 19
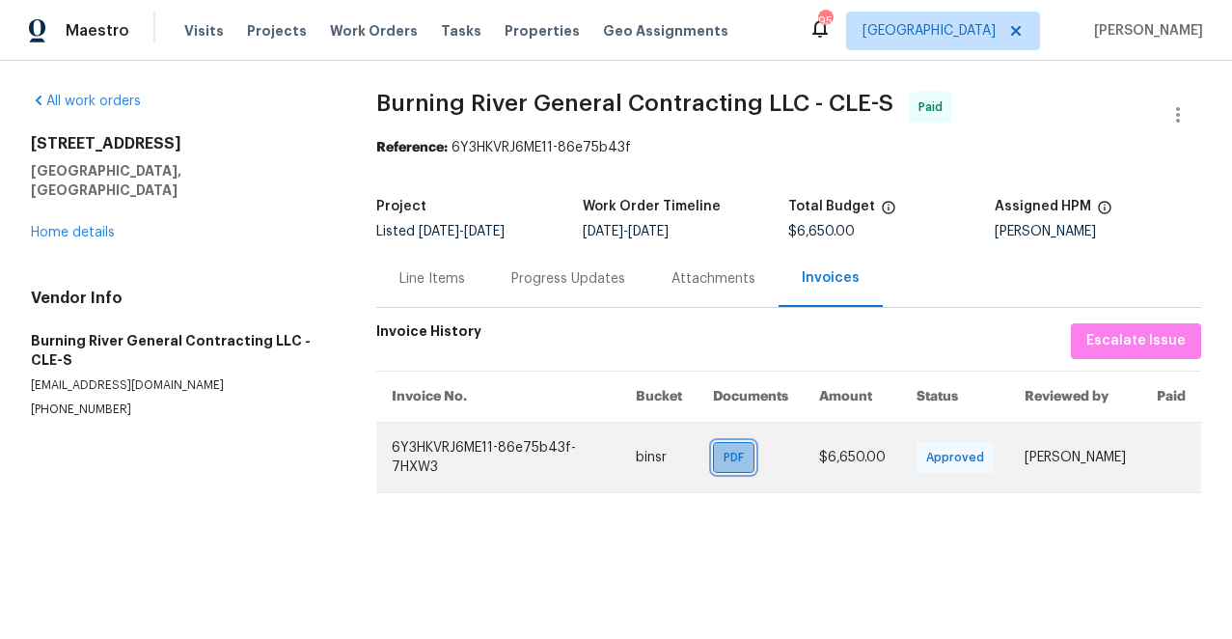
click at [724, 457] on span "PDF" at bounding box center [738, 457] width 28 height 19
click at [724, 450] on span "PDF" at bounding box center [738, 457] width 28 height 19
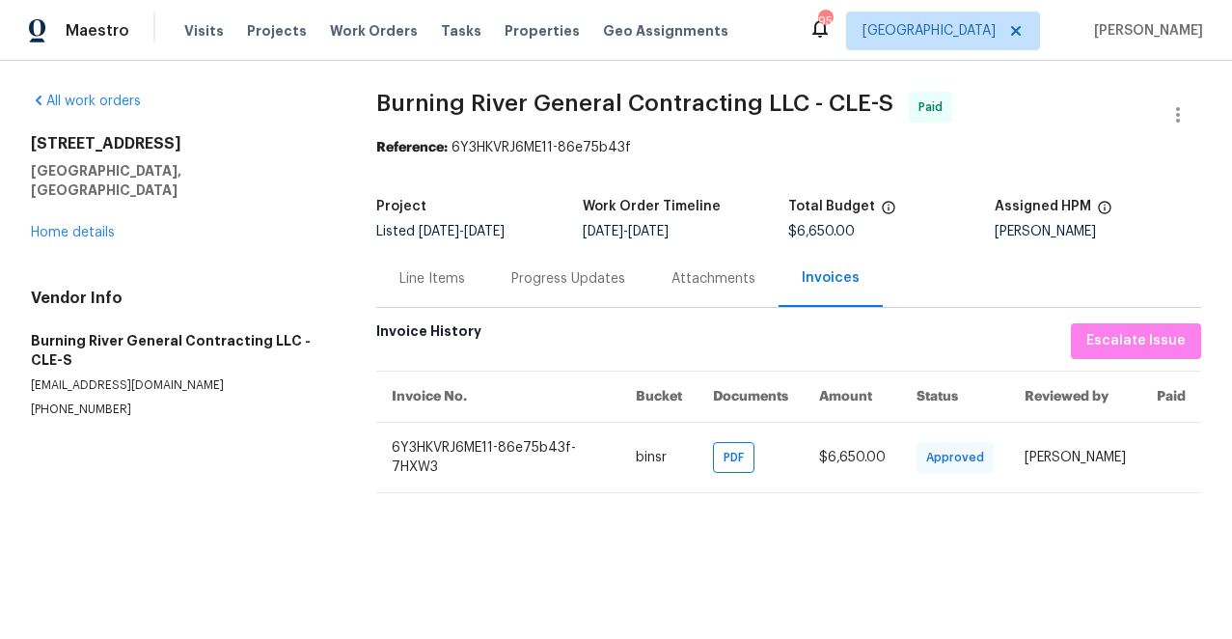
click at [576, 276] on div "Progress Updates" at bounding box center [568, 278] width 114 height 19
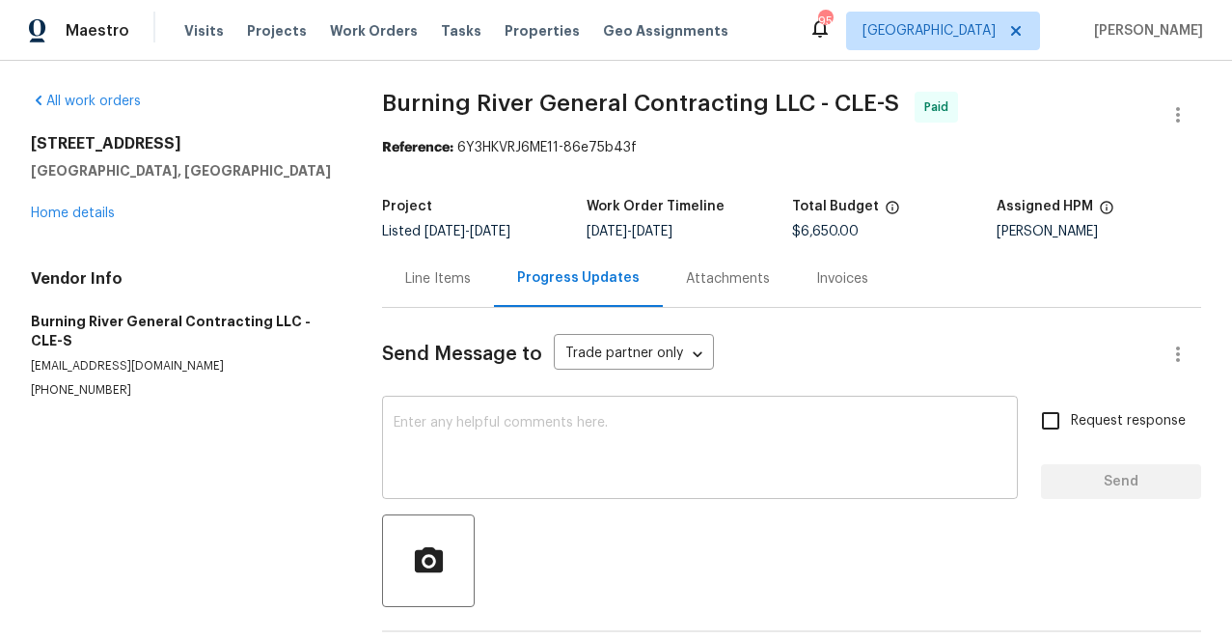
scroll to position [78, 0]
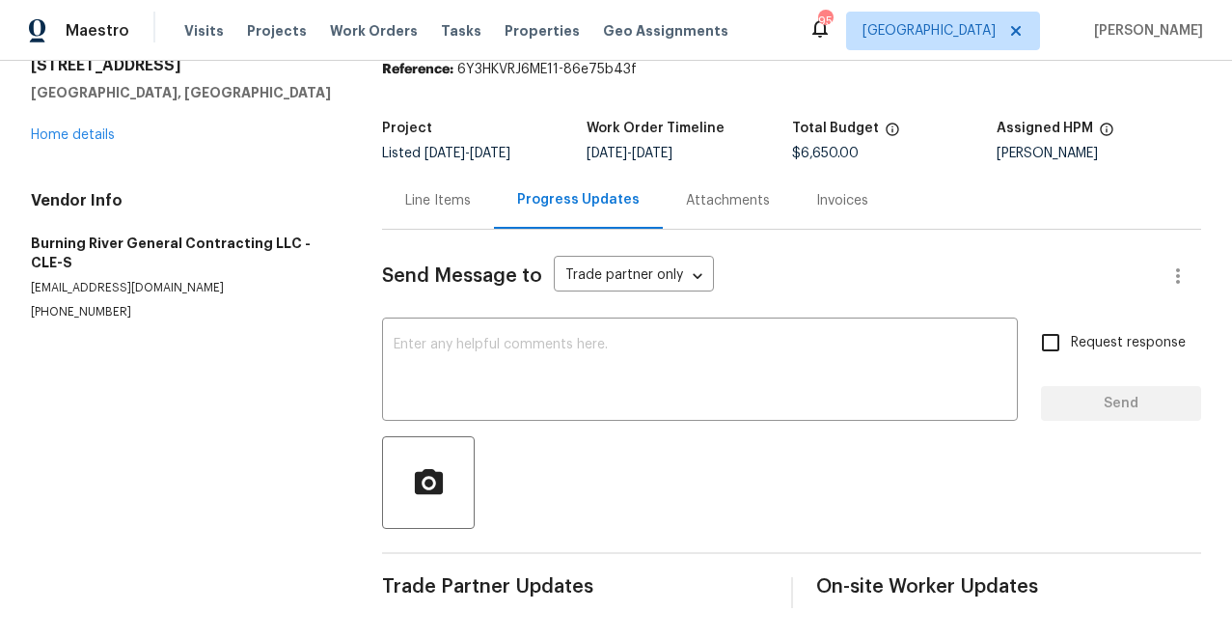
click at [453, 202] on div "Line Items" at bounding box center [438, 200] width 66 height 19
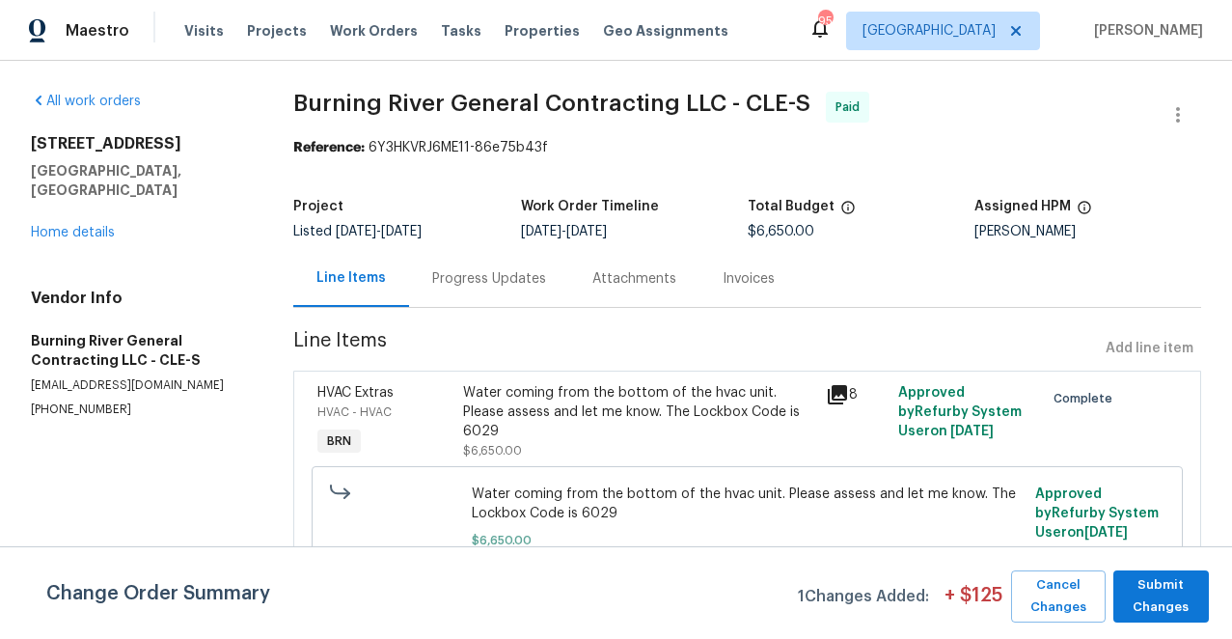
scroll to position [30, 0]
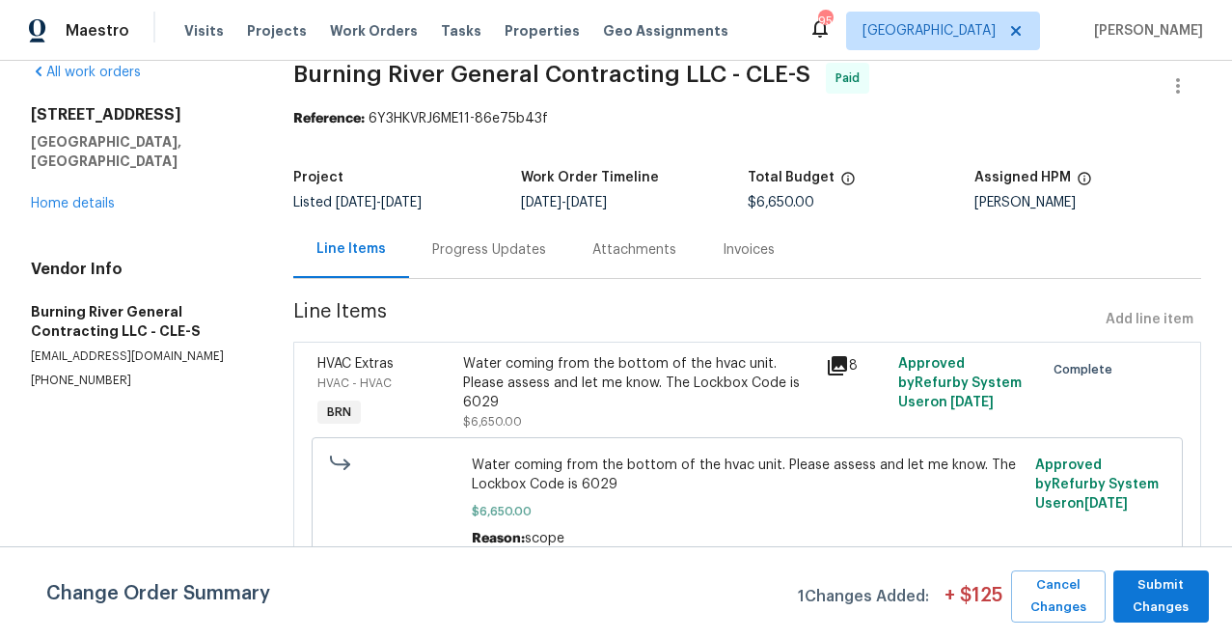
click at [637, 242] on div "Attachments" at bounding box center [634, 249] width 84 height 19
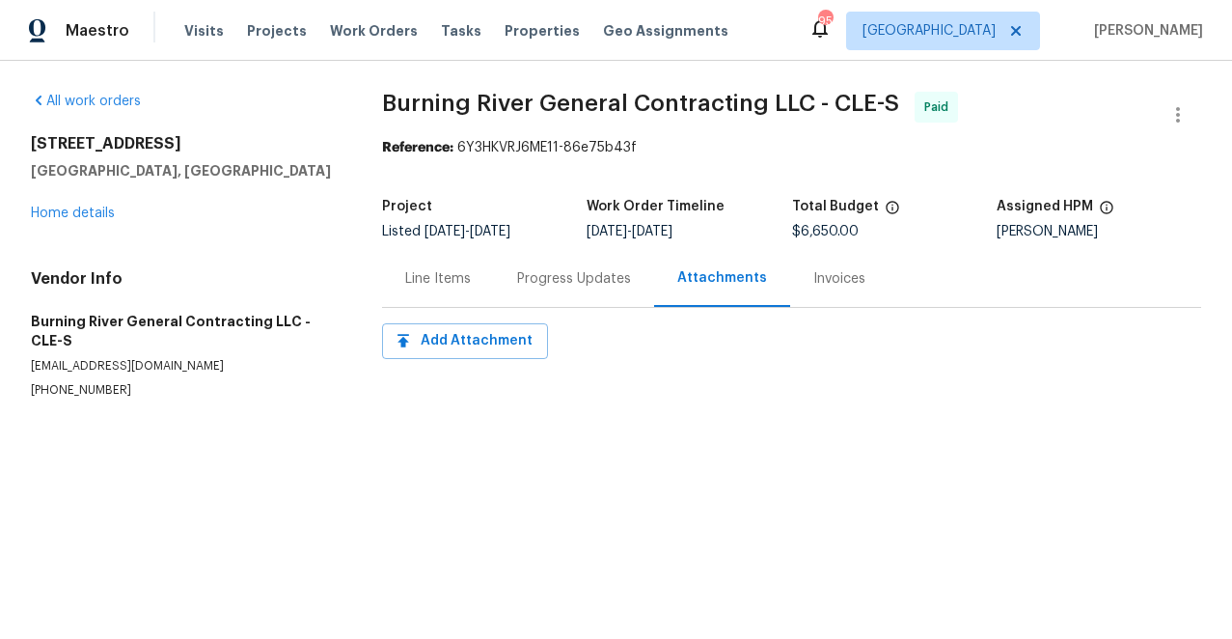
click at [546, 276] on div "Progress Updates" at bounding box center [574, 278] width 114 height 19
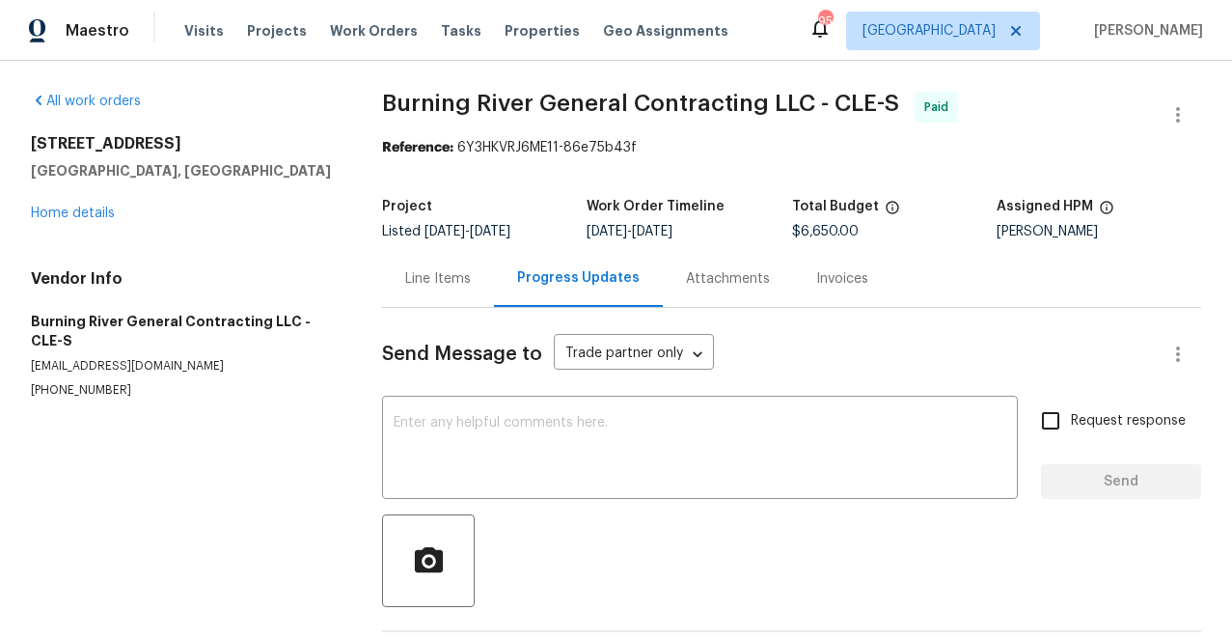
click at [456, 282] on div "Line Items" at bounding box center [438, 278] width 66 height 19
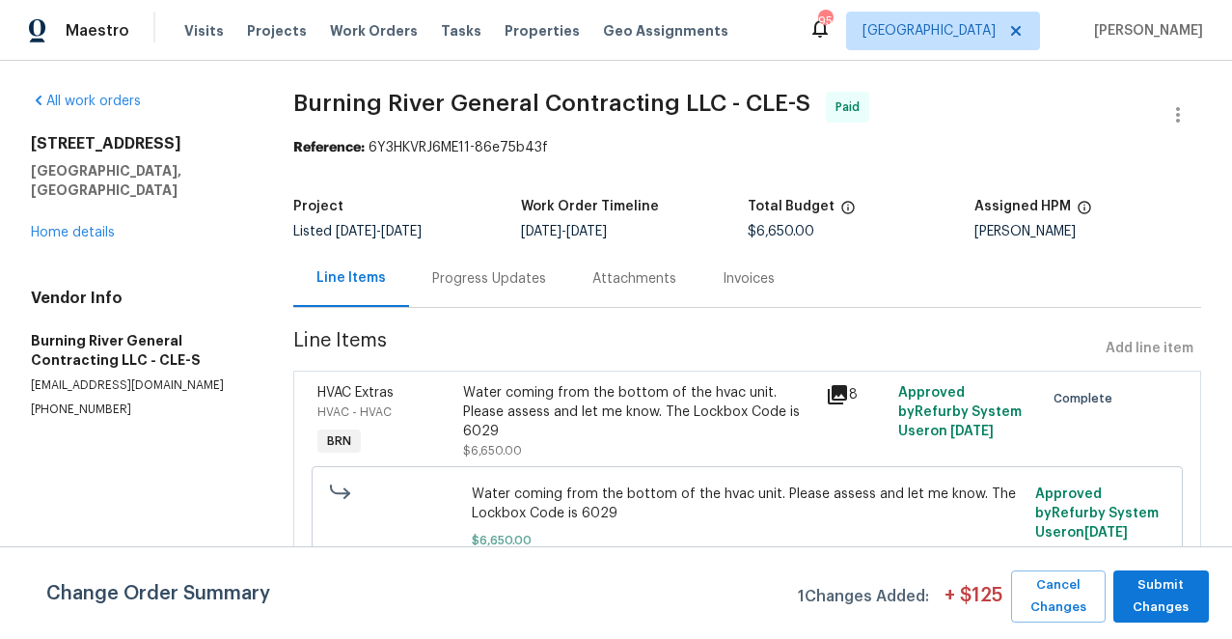
click at [474, 280] on div "Progress Updates" at bounding box center [489, 278] width 114 height 19
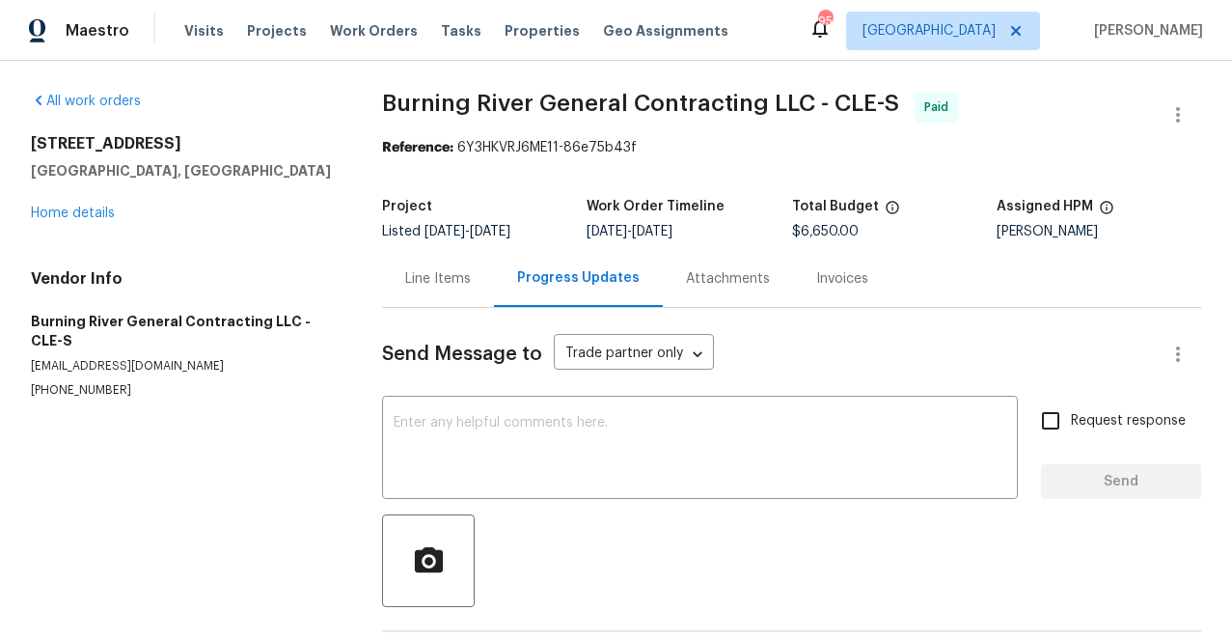
click at [448, 282] on div "Line Items" at bounding box center [438, 278] width 66 height 19
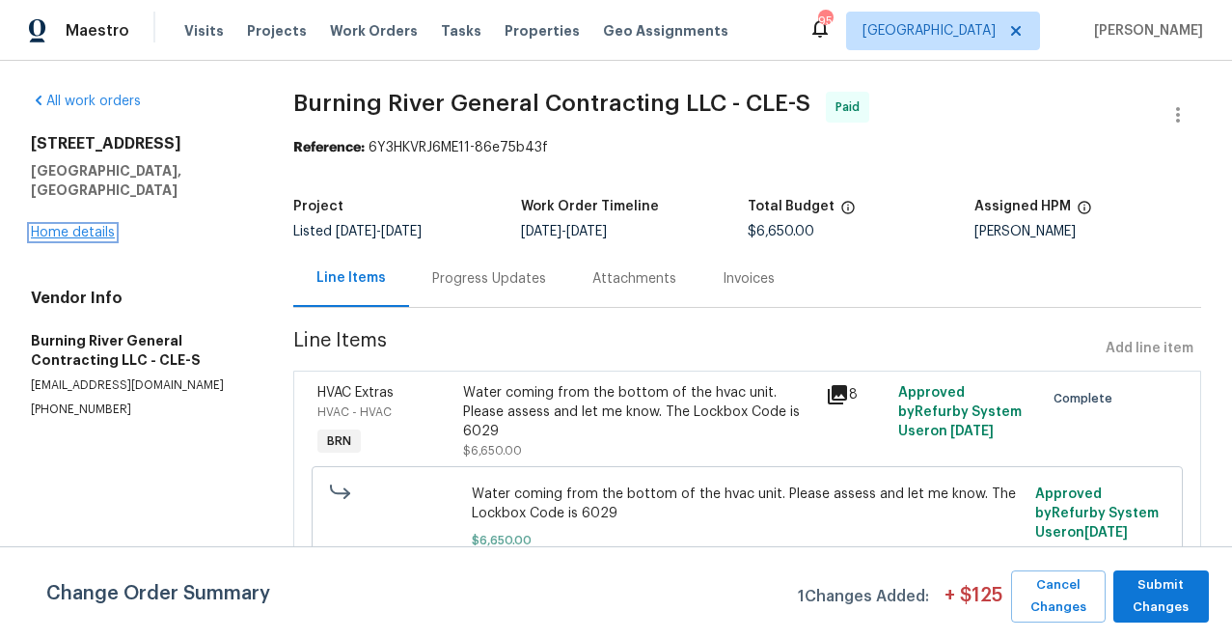
click at [89, 226] on link "Home details" at bounding box center [73, 233] width 84 height 14
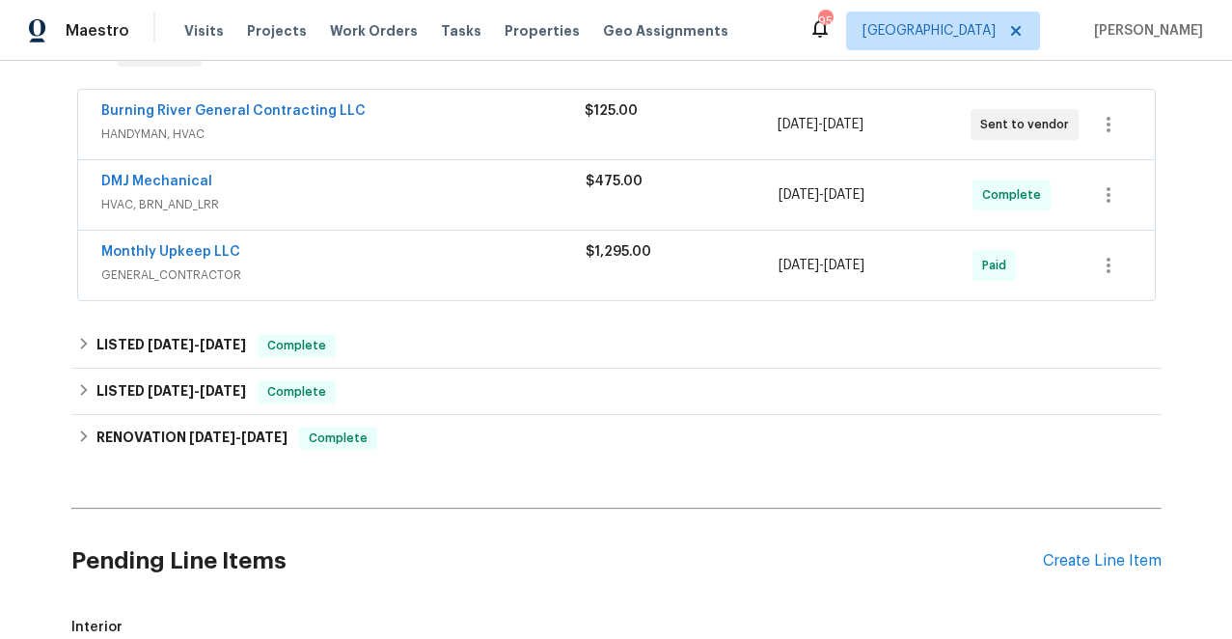
scroll to position [347, 0]
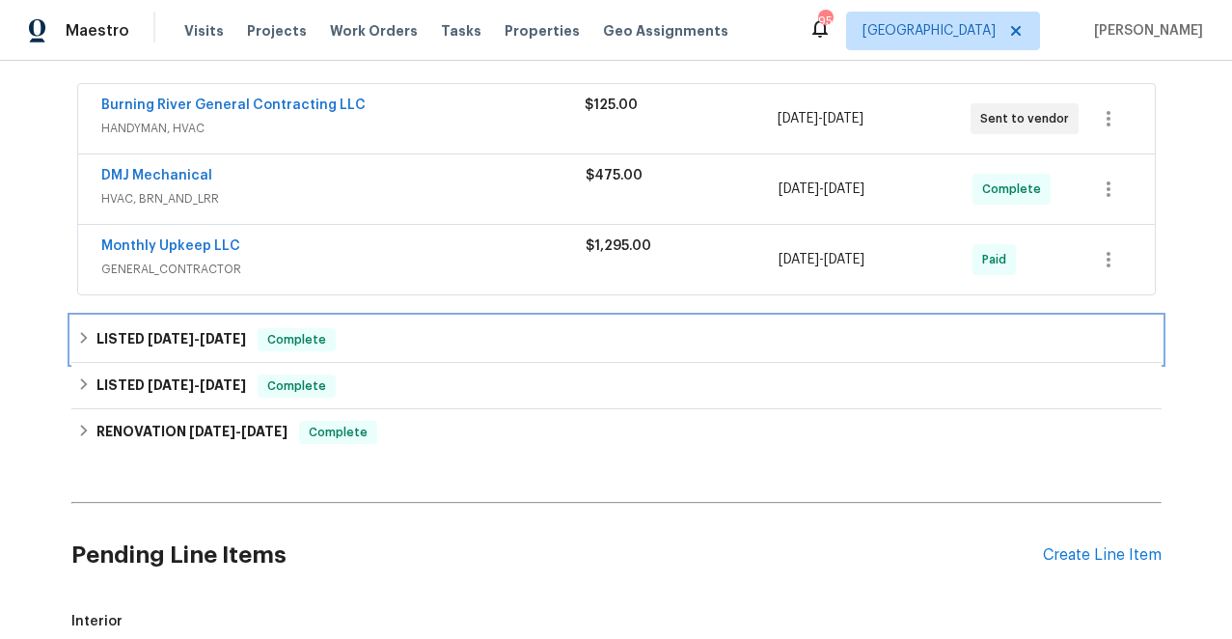
click at [83, 332] on icon at bounding box center [84, 338] width 14 height 14
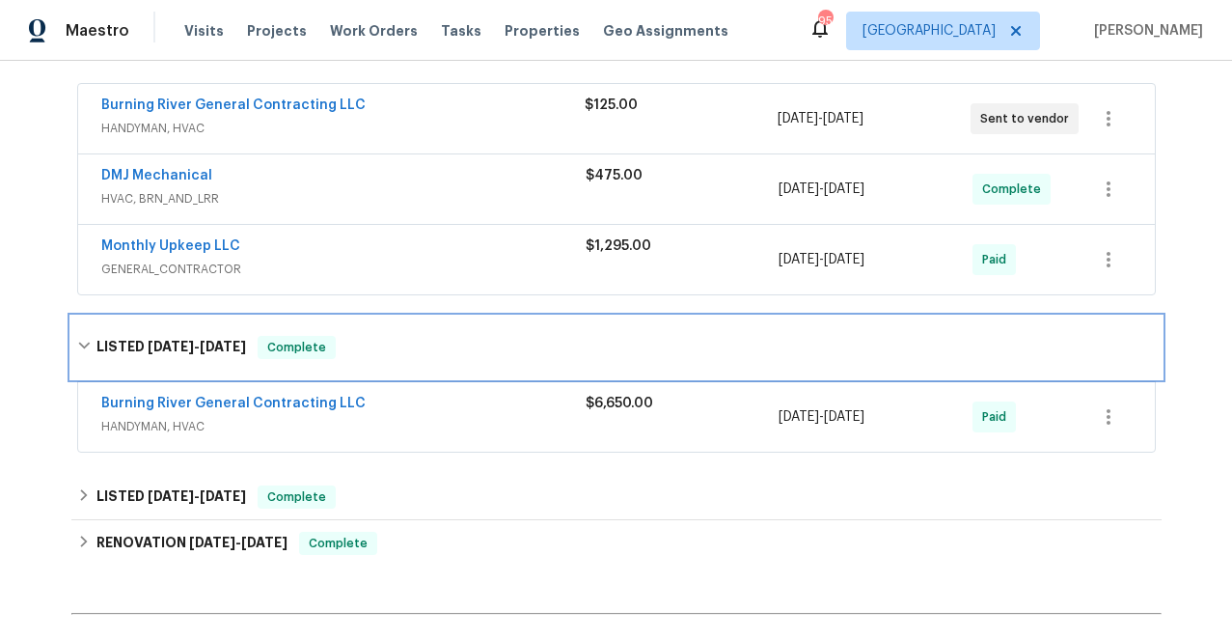
click at [84, 343] on icon at bounding box center [84, 346] width 14 height 14
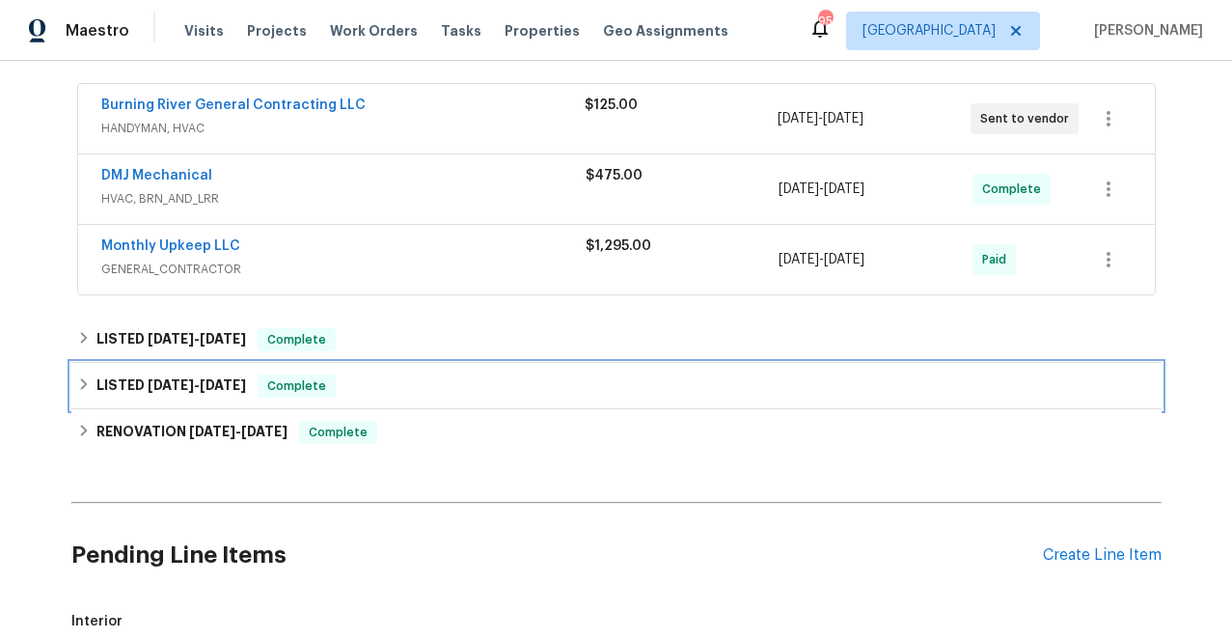
click at [83, 380] on icon at bounding box center [84, 384] width 14 height 14
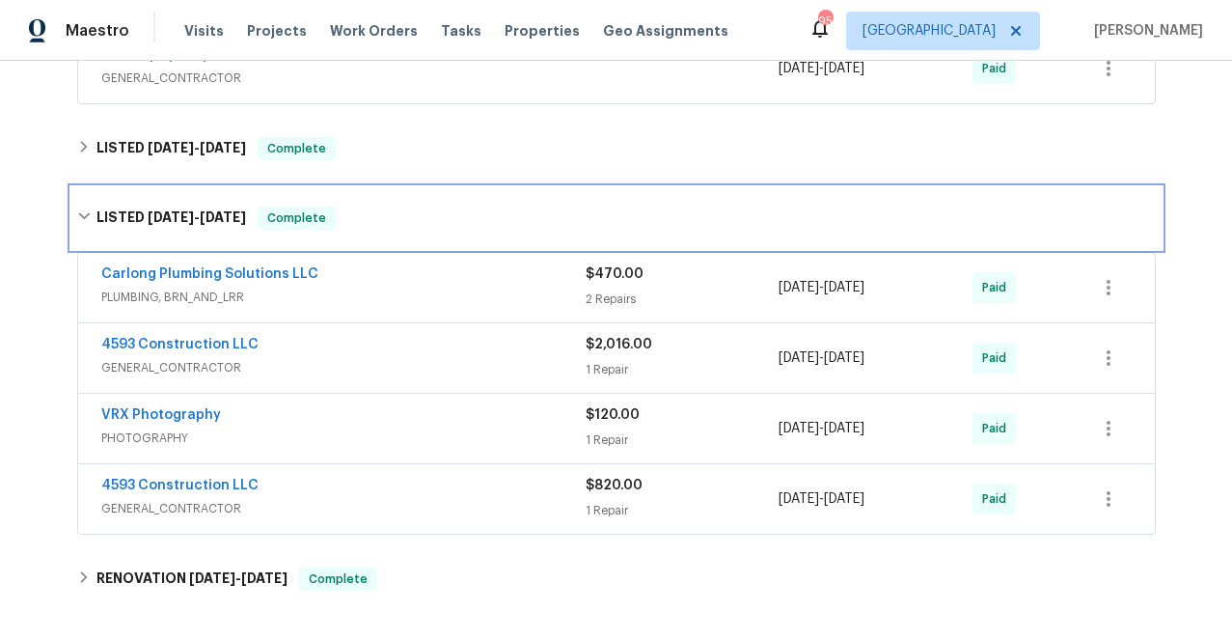
scroll to position [545, 0]
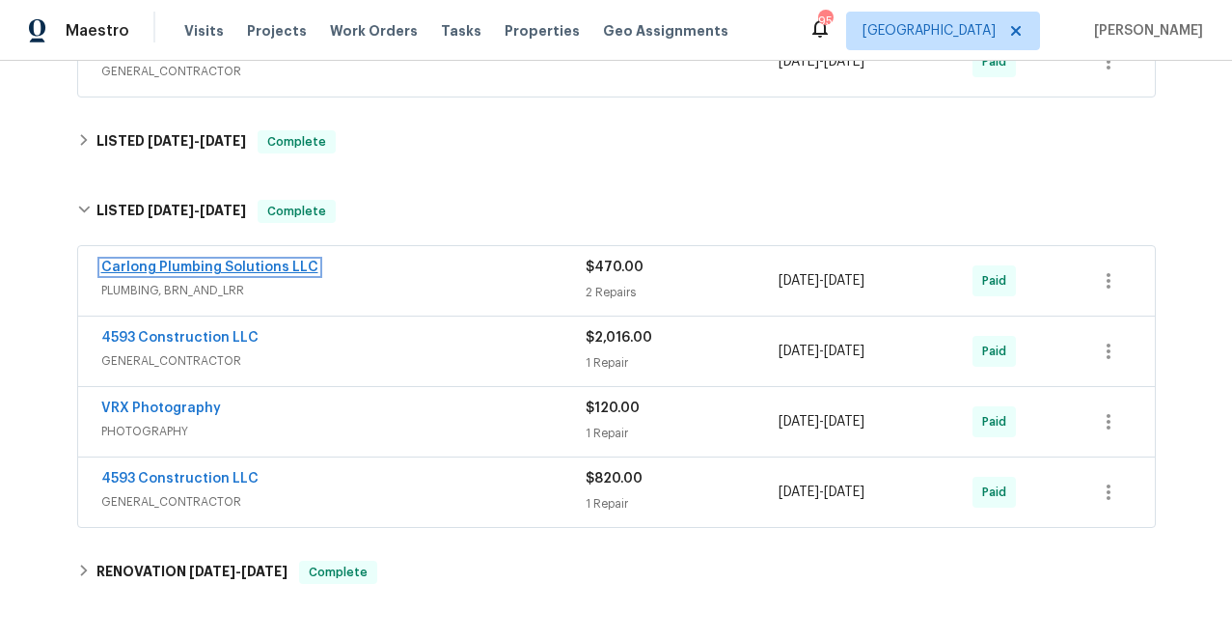
click at [211, 264] on link "Carlong Plumbing Solutions LLC" at bounding box center [209, 268] width 217 height 14
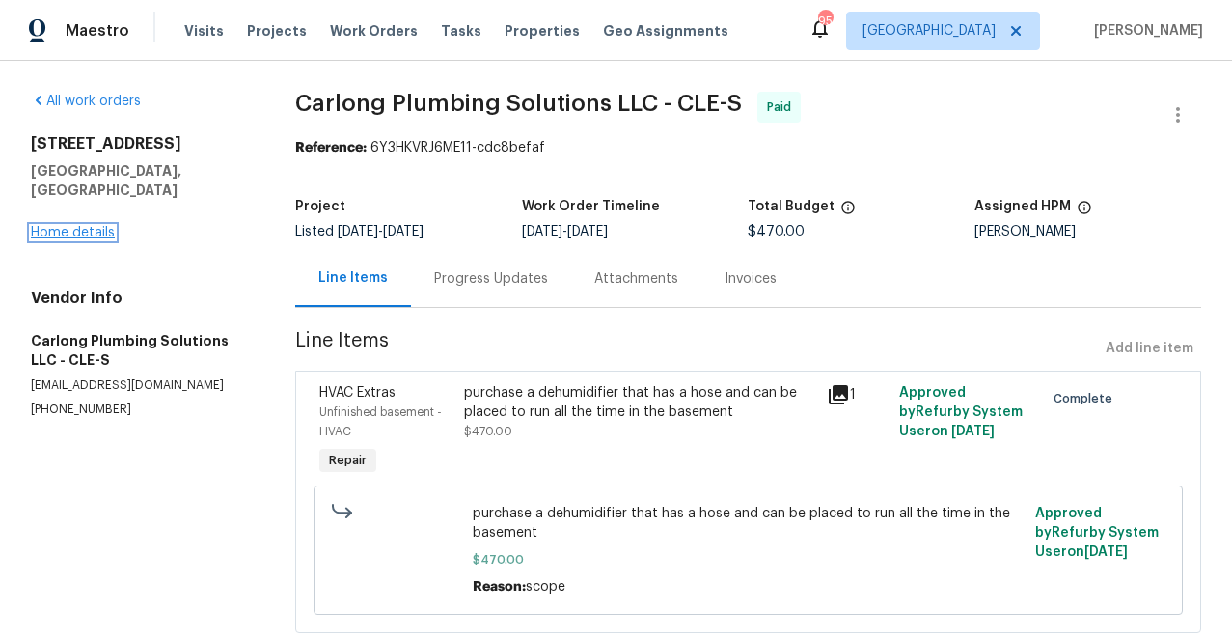
click at [83, 226] on link "Home details" at bounding box center [73, 233] width 84 height 14
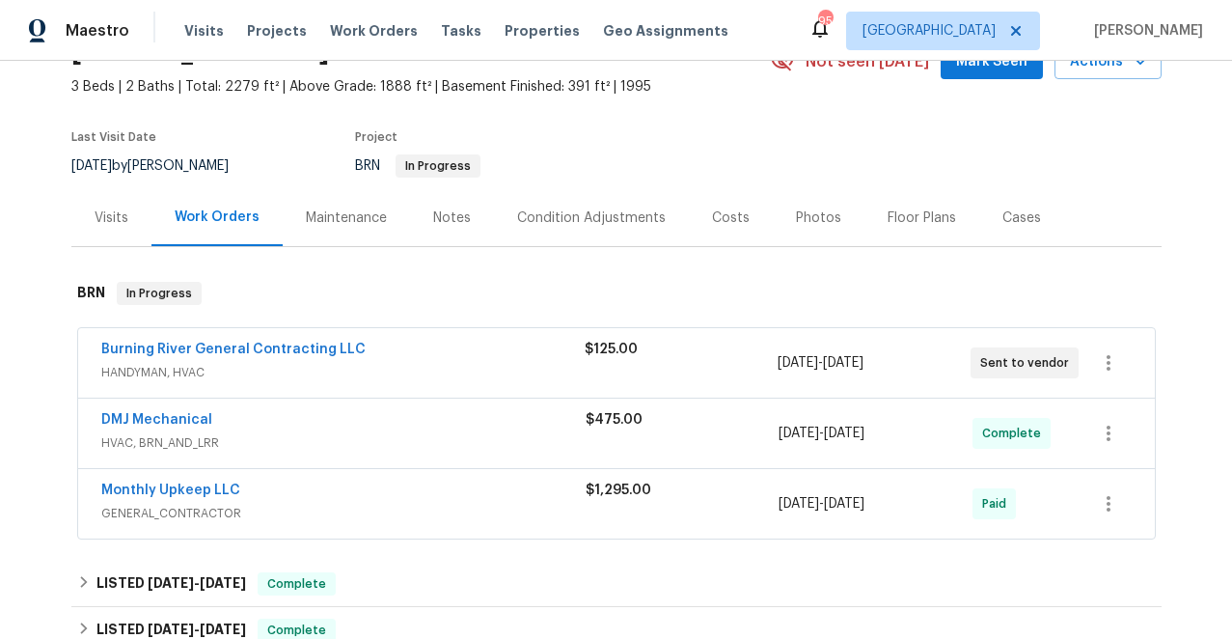
scroll to position [174, 0]
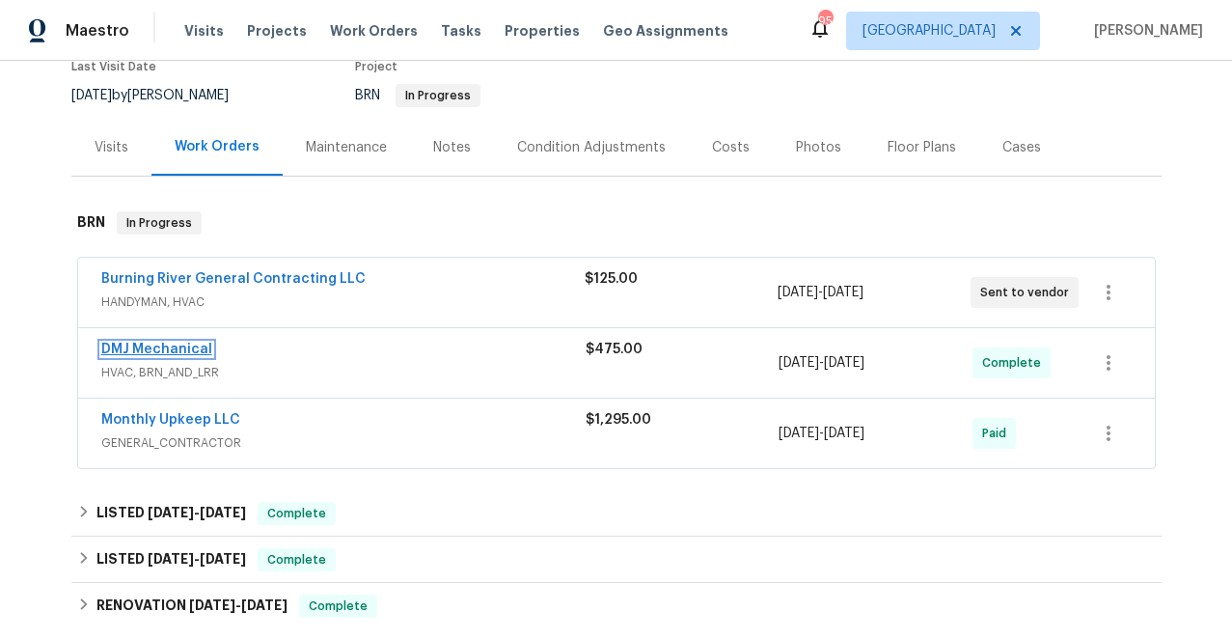
click at [159, 350] on link "DMJ Mechanical" at bounding box center [156, 350] width 111 height 14
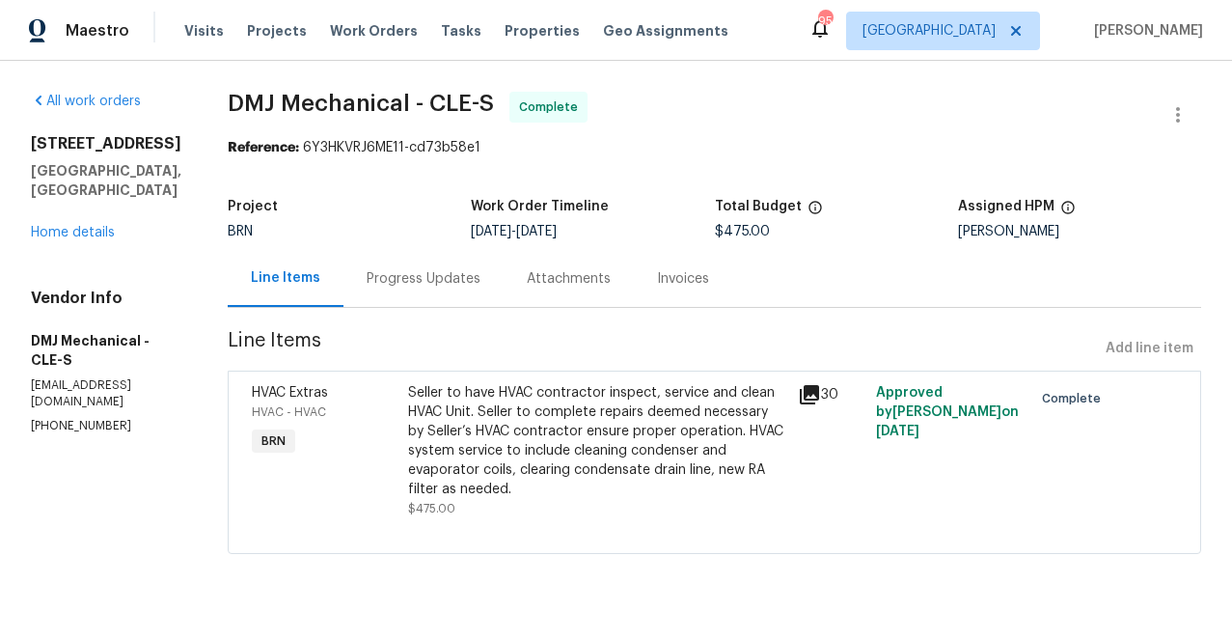
click at [801, 392] on icon at bounding box center [809, 394] width 19 height 19
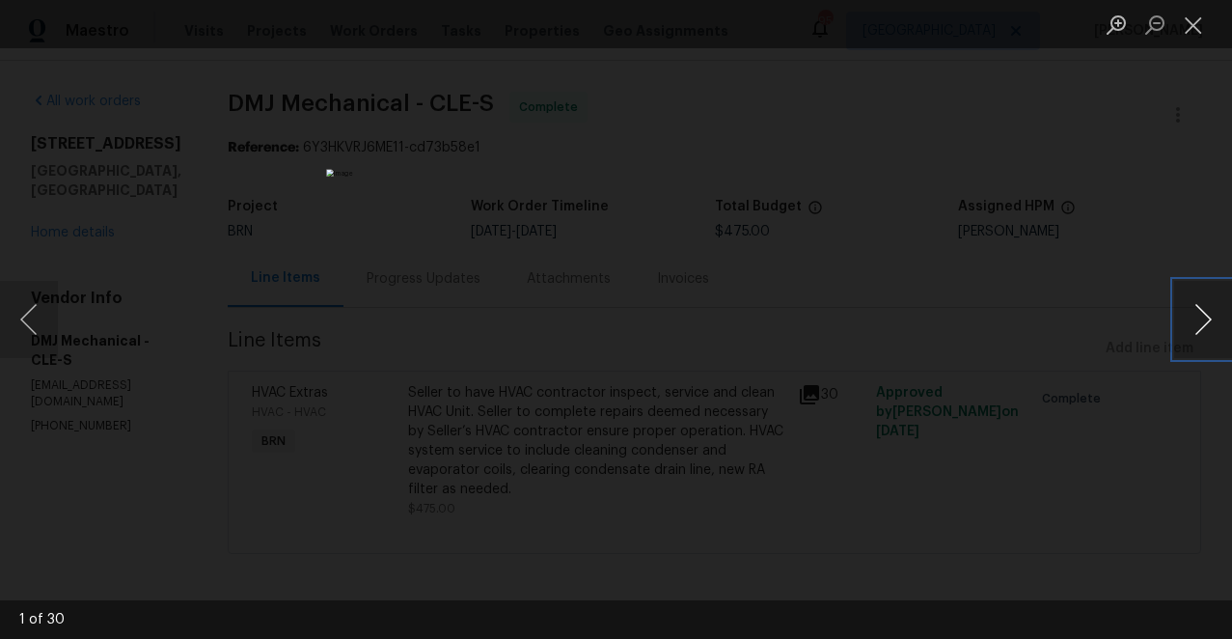
click at [1204, 313] on button "Next image" at bounding box center [1203, 319] width 58 height 77
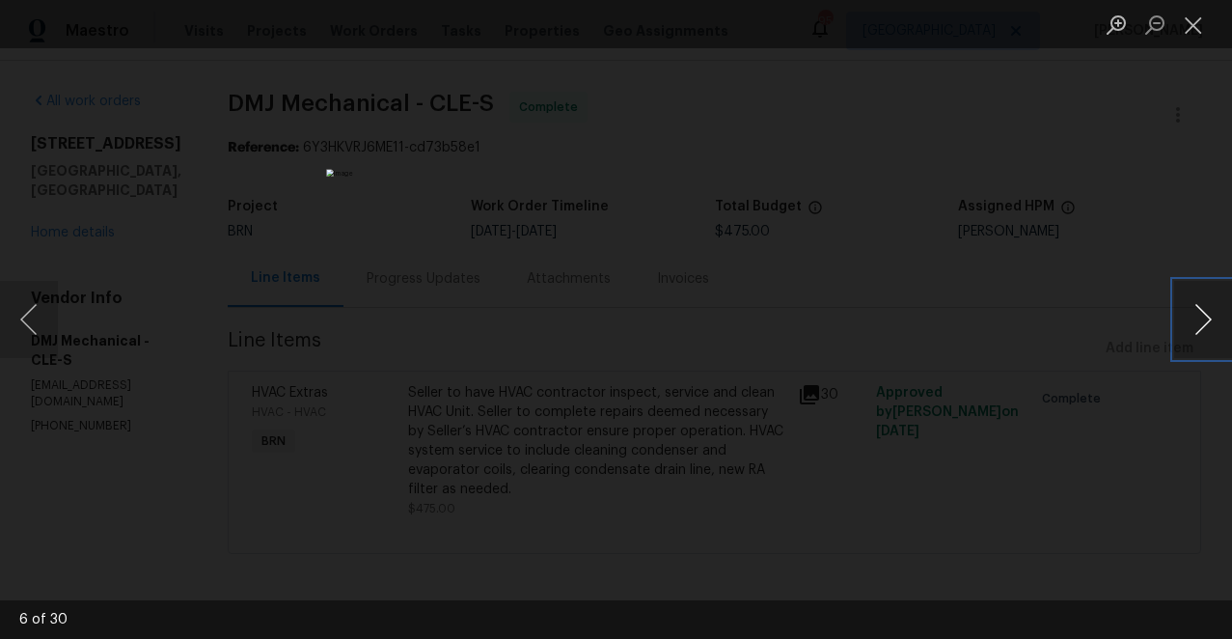
click at [1204, 313] on button "Next image" at bounding box center [1203, 319] width 58 height 77
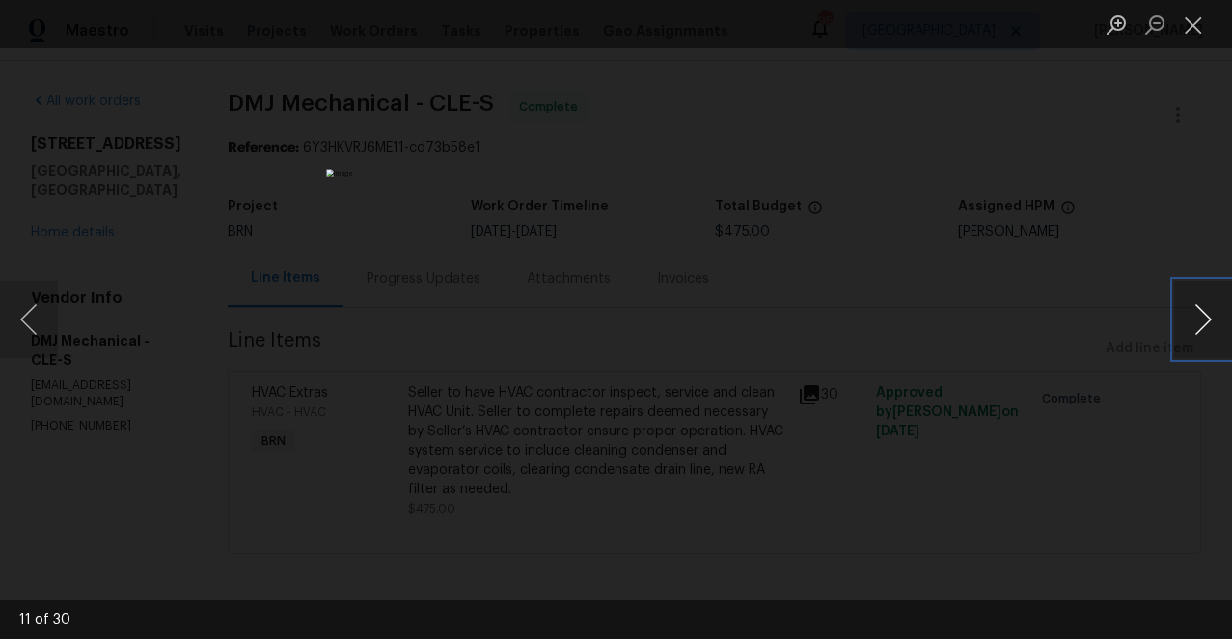
click at [1204, 313] on button "Next image" at bounding box center [1203, 319] width 58 height 77
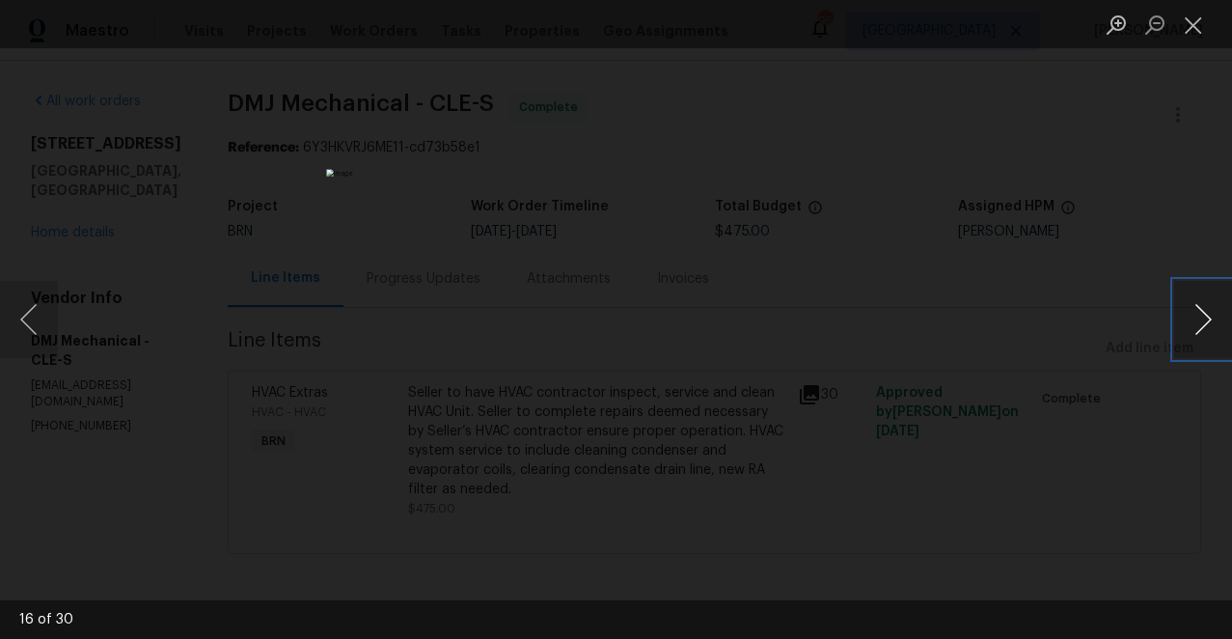
click at [1204, 313] on button "Next image" at bounding box center [1203, 319] width 58 height 77
click at [1195, 30] on button "Close lightbox" at bounding box center [1193, 25] width 39 height 34
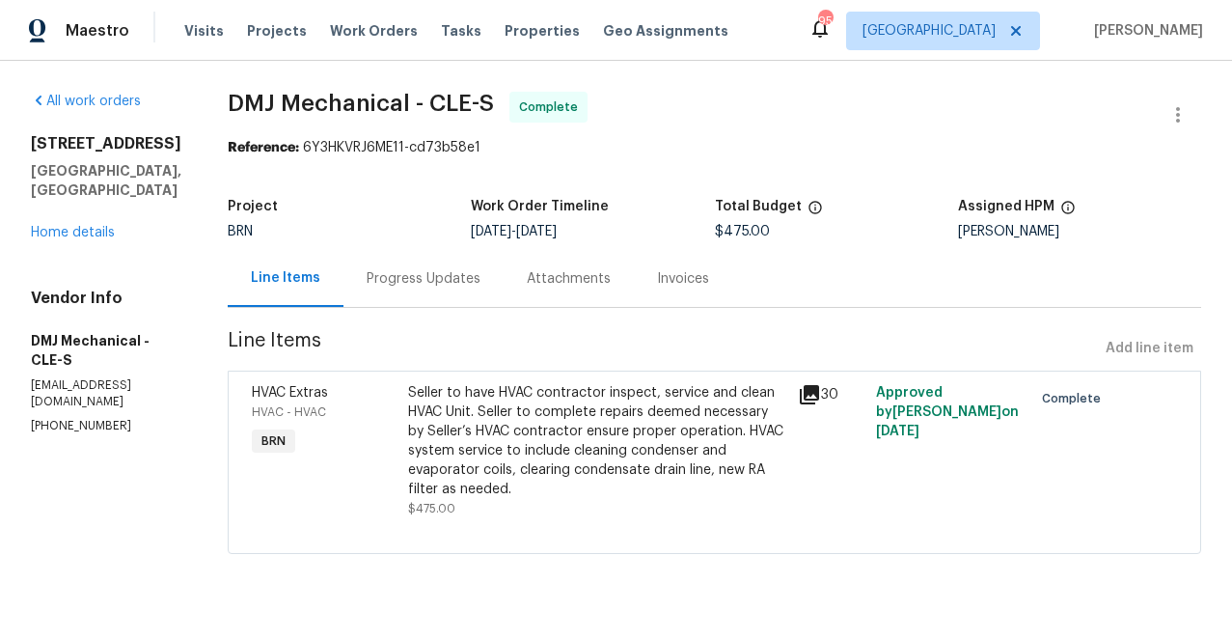
click at [86, 239] on div "[STREET_ADDRESS] Home details" at bounding box center [106, 188] width 151 height 108
click at [84, 233] on link "Home details" at bounding box center [73, 233] width 84 height 14
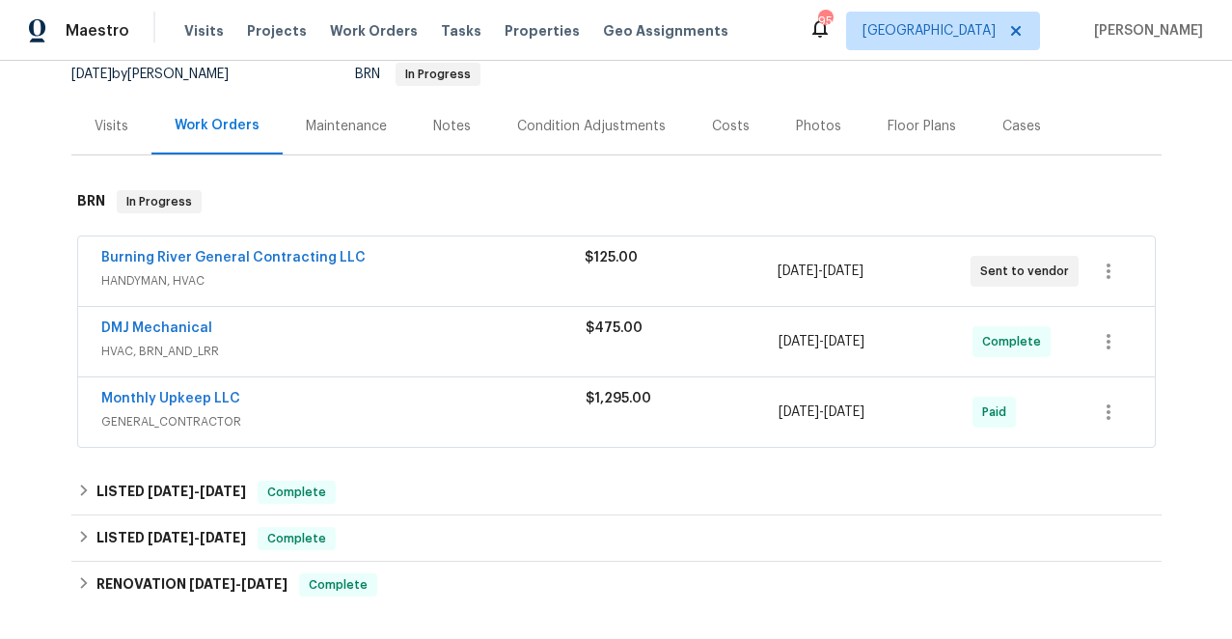
scroll to position [267, 0]
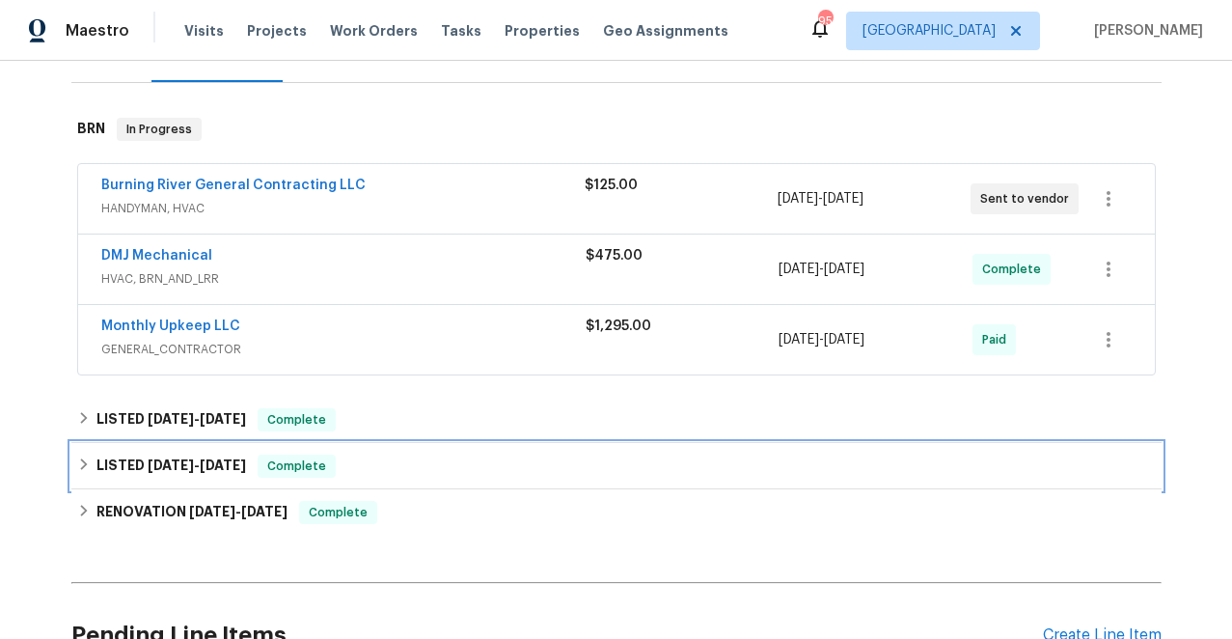
click at [85, 461] on icon at bounding box center [84, 464] width 14 height 14
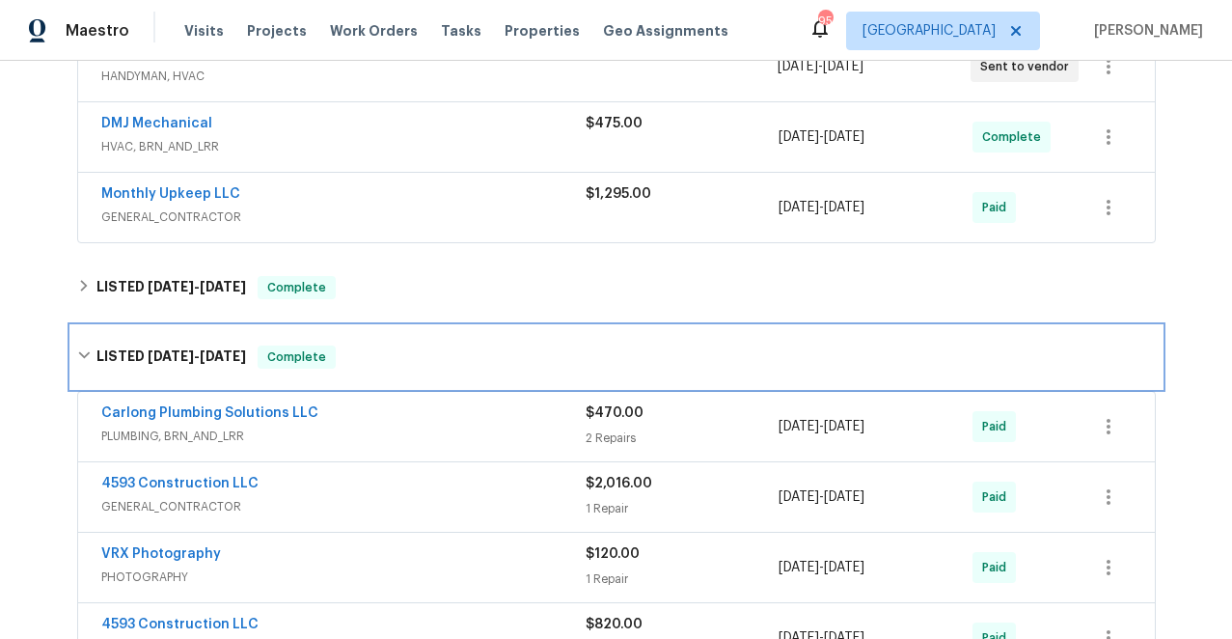
scroll to position [394, 0]
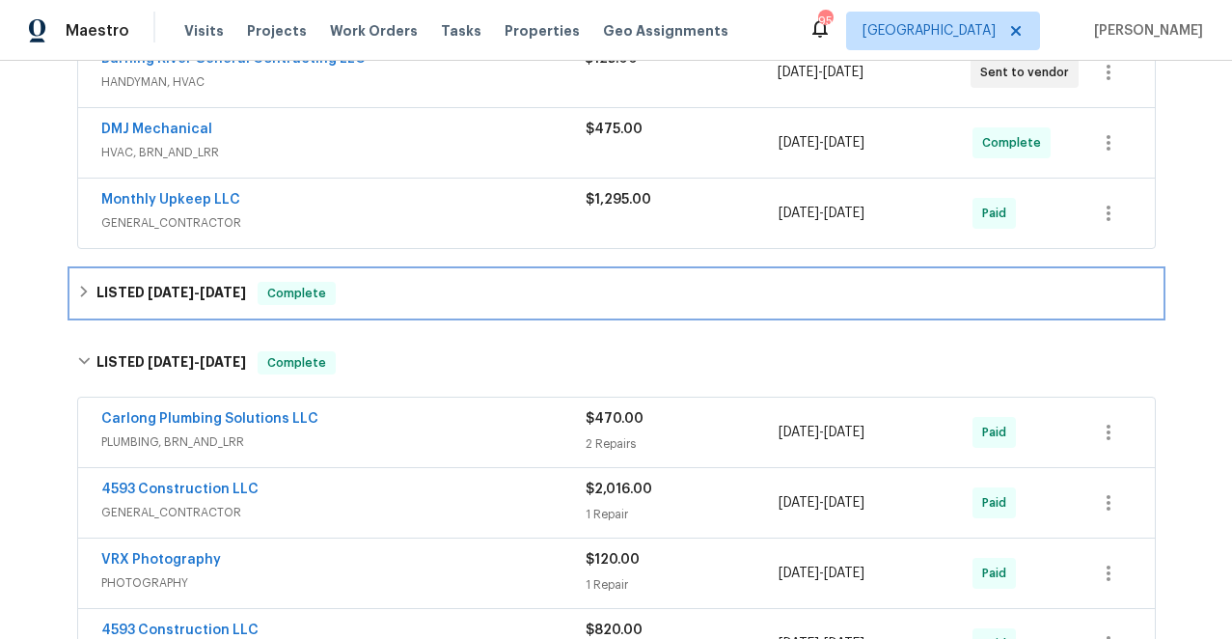
click at [81, 290] on icon at bounding box center [84, 292] width 14 height 14
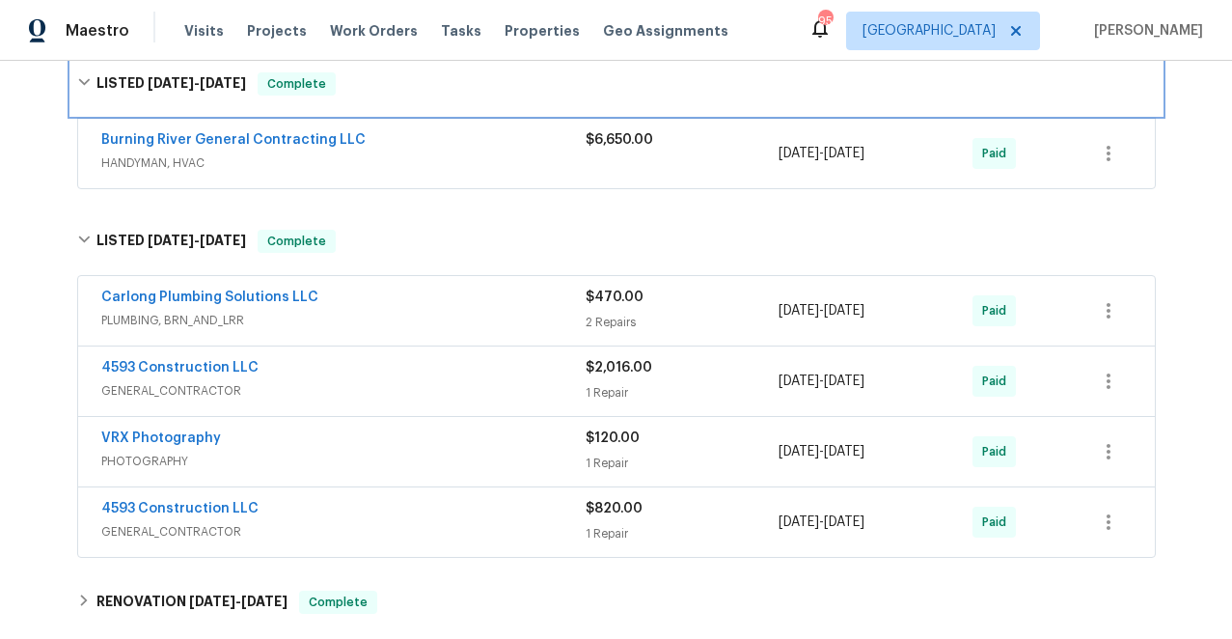
scroll to position [658, 0]
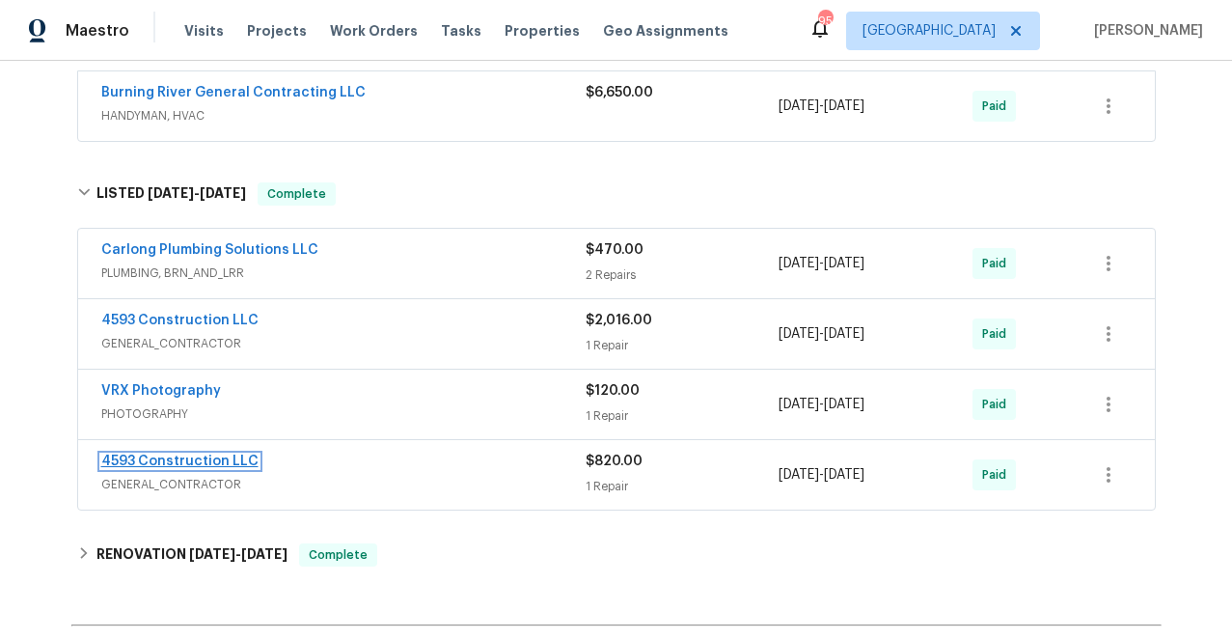
click at [168, 461] on link "4593 Construction LLC" at bounding box center [179, 461] width 157 height 14
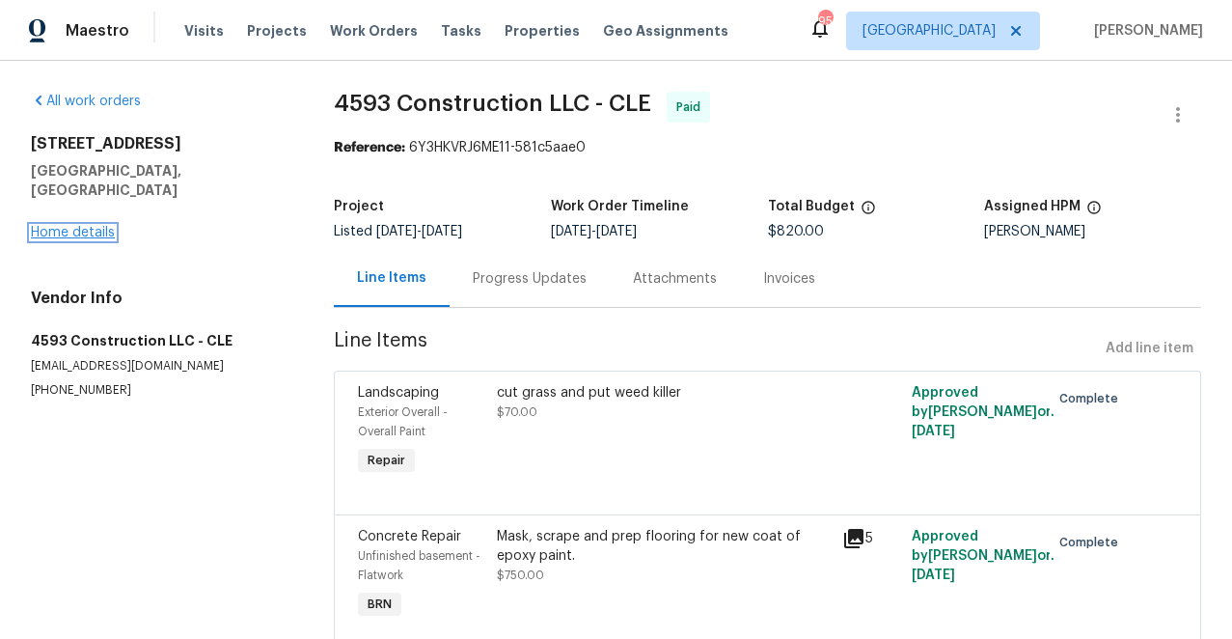
click at [99, 226] on link "Home details" at bounding box center [73, 233] width 84 height 14
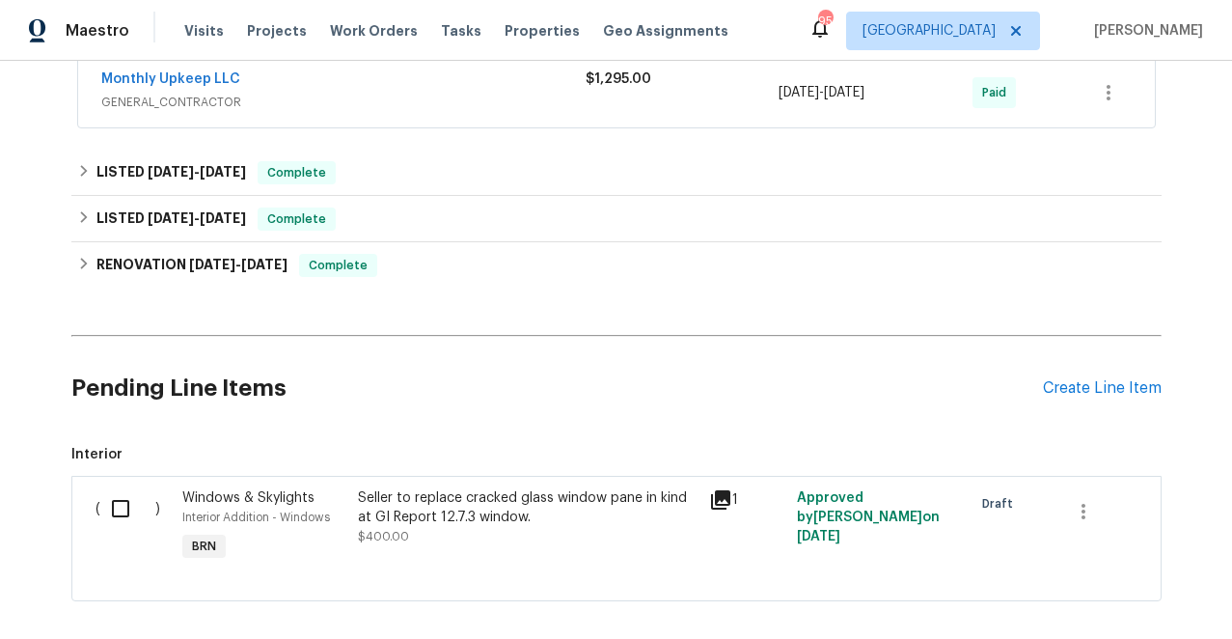
scroll to position [477, 0]
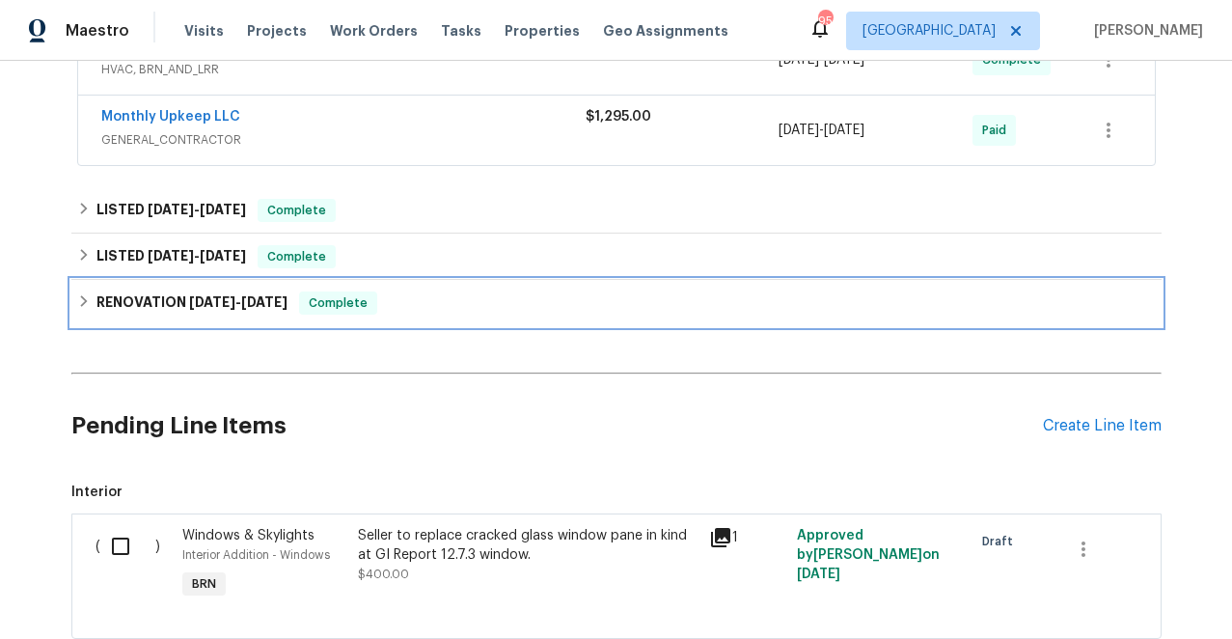
click at [83, 301] on icon at bounding box center [84, 301] width 14 height 14
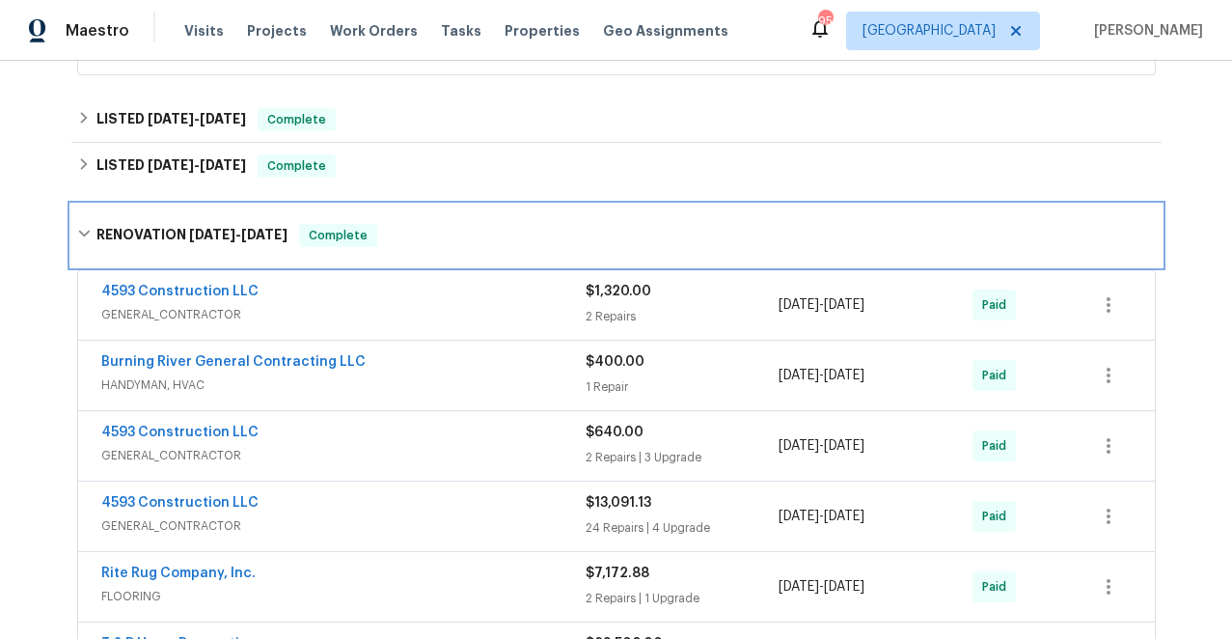
scroll to position [582, 0]
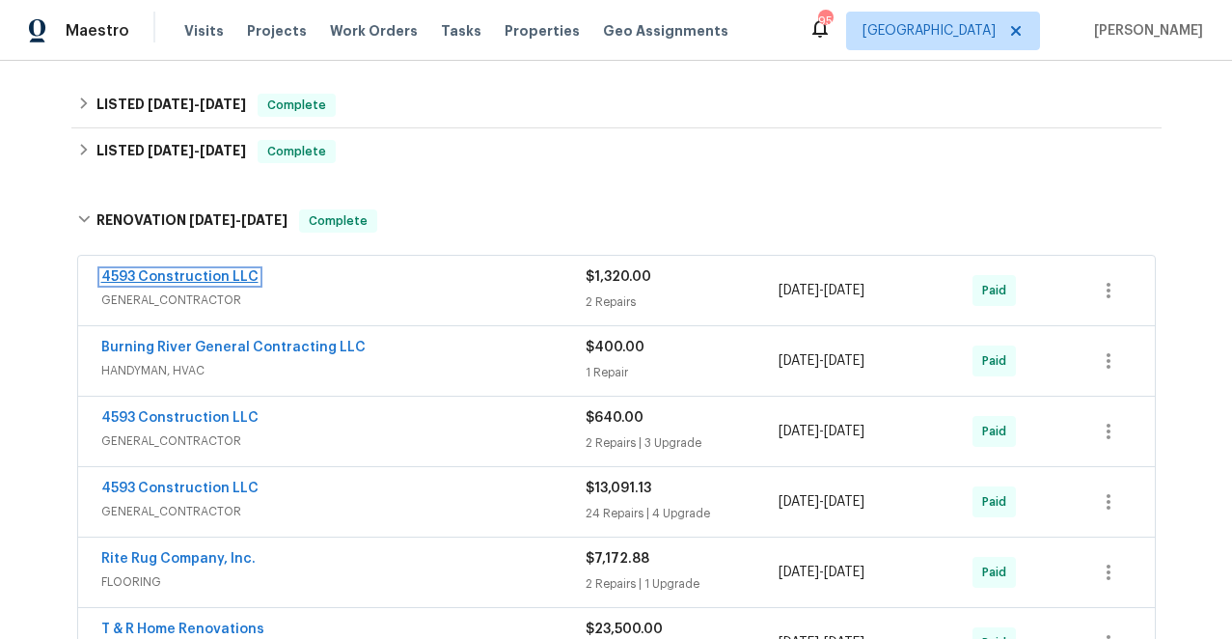
click at [206, 272] on link "4593 Construction LLC" at bounding box center [179, 277] width 157 height 14
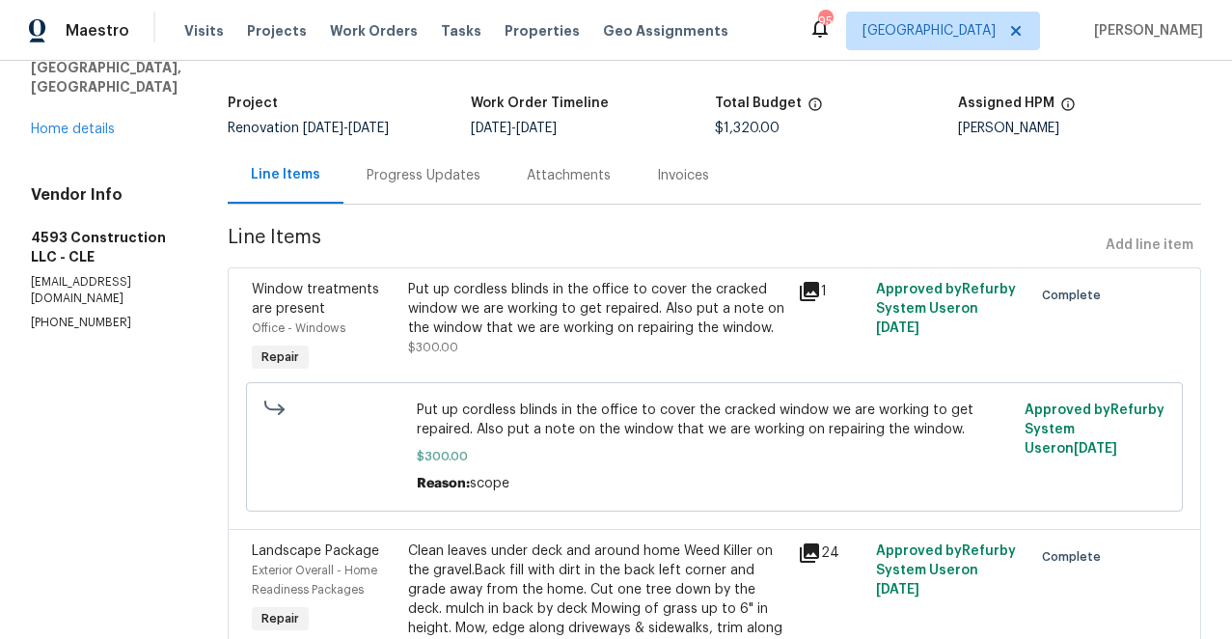
scroll to position [128, 0]
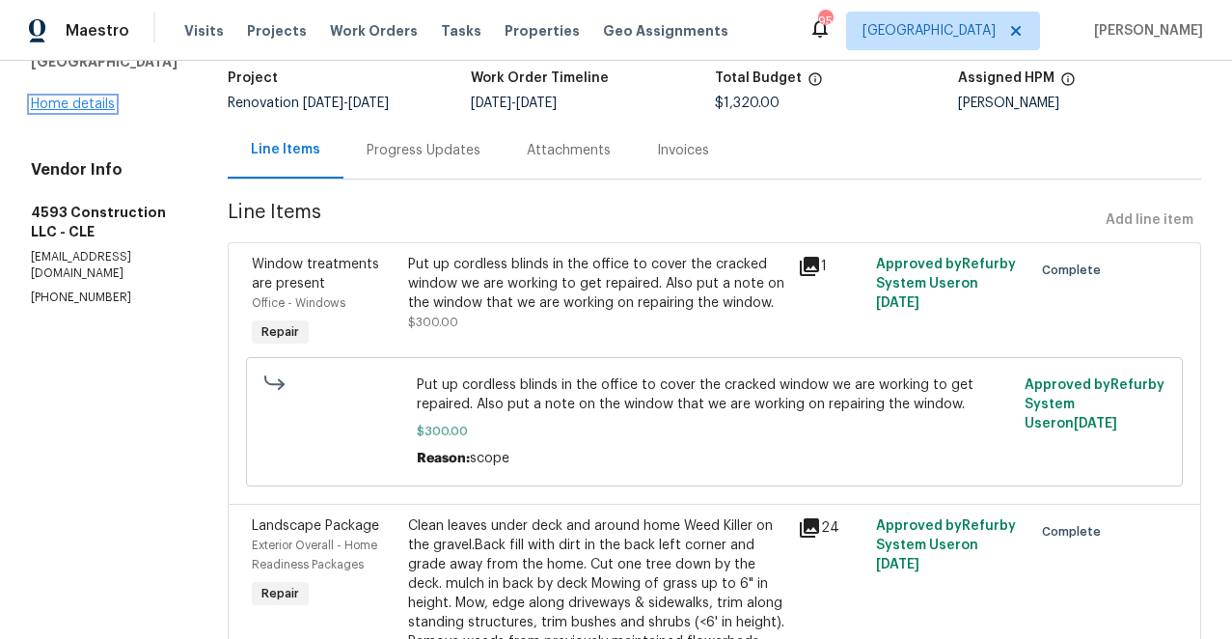
click at [87, 97] on link "Home details" at bounding box center [73, 104] width 84 height 14
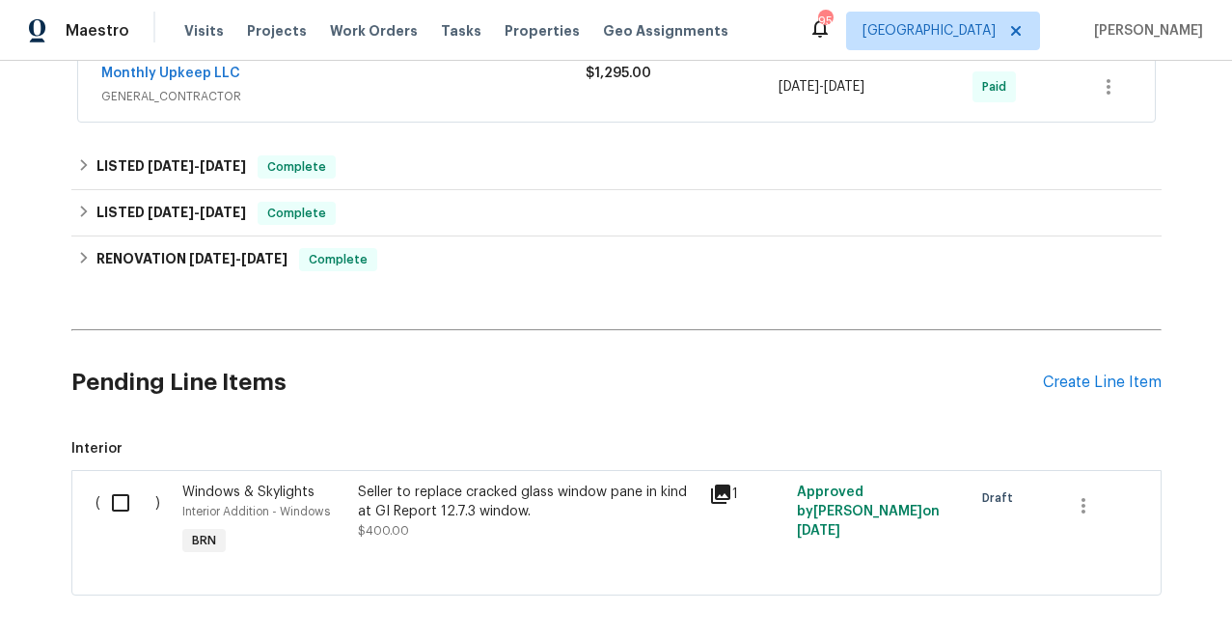
scroll to position [608, 0]
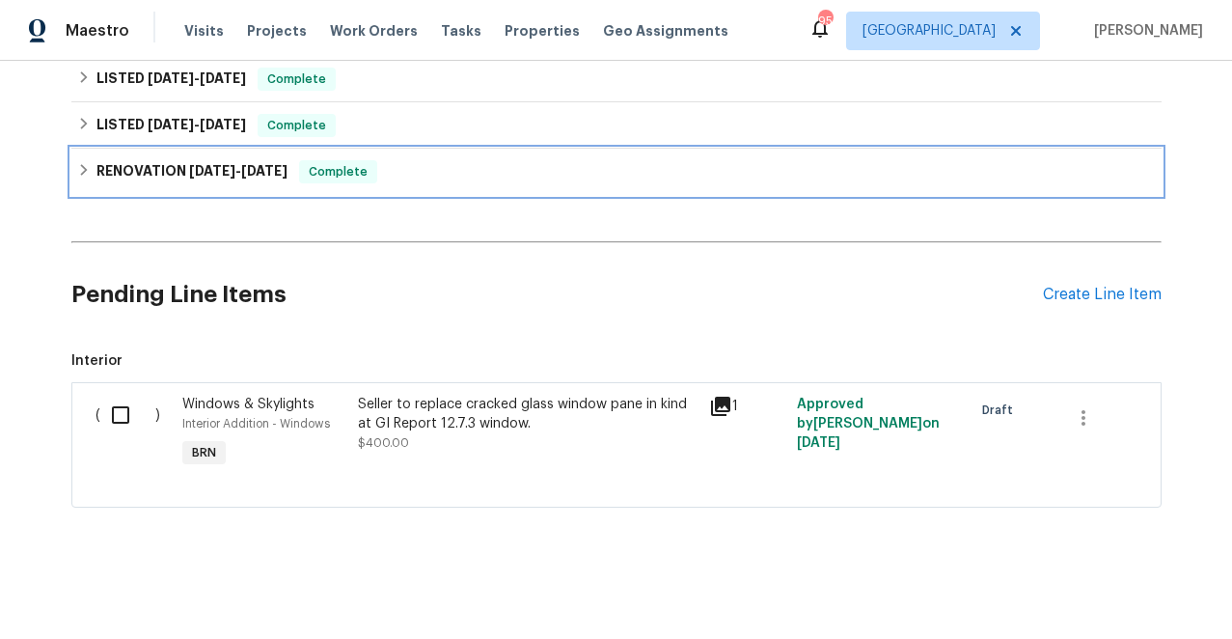
click at [87, 164] on icon at bounding box center [84, 170] width 14 height 14
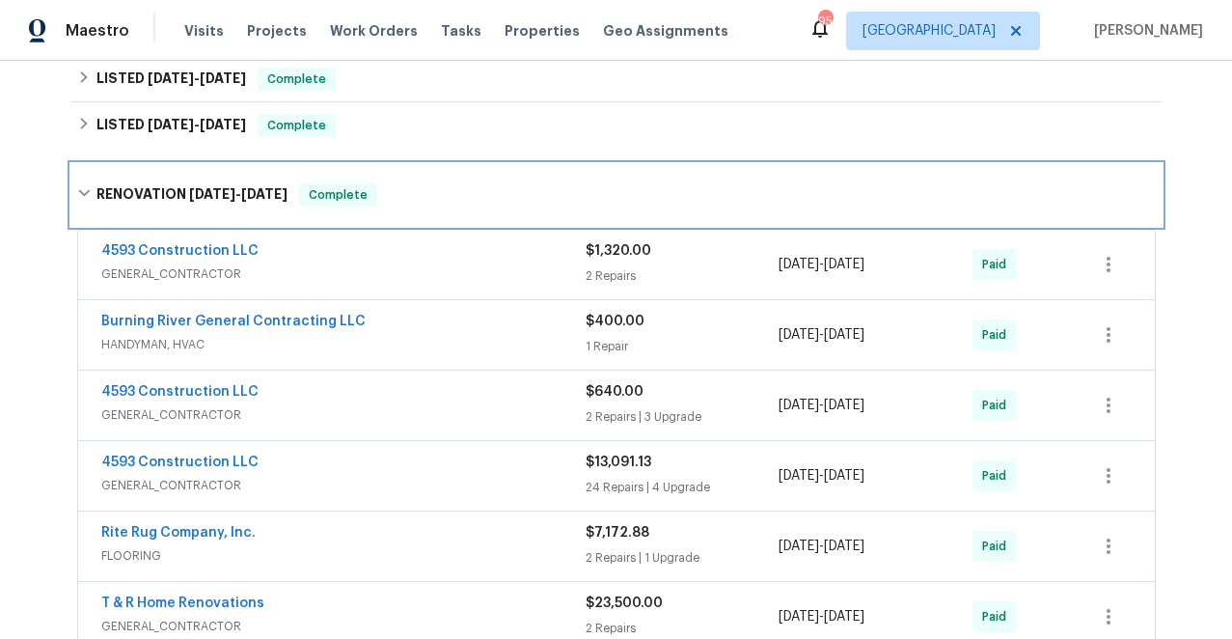
scroll to position [632, 0]
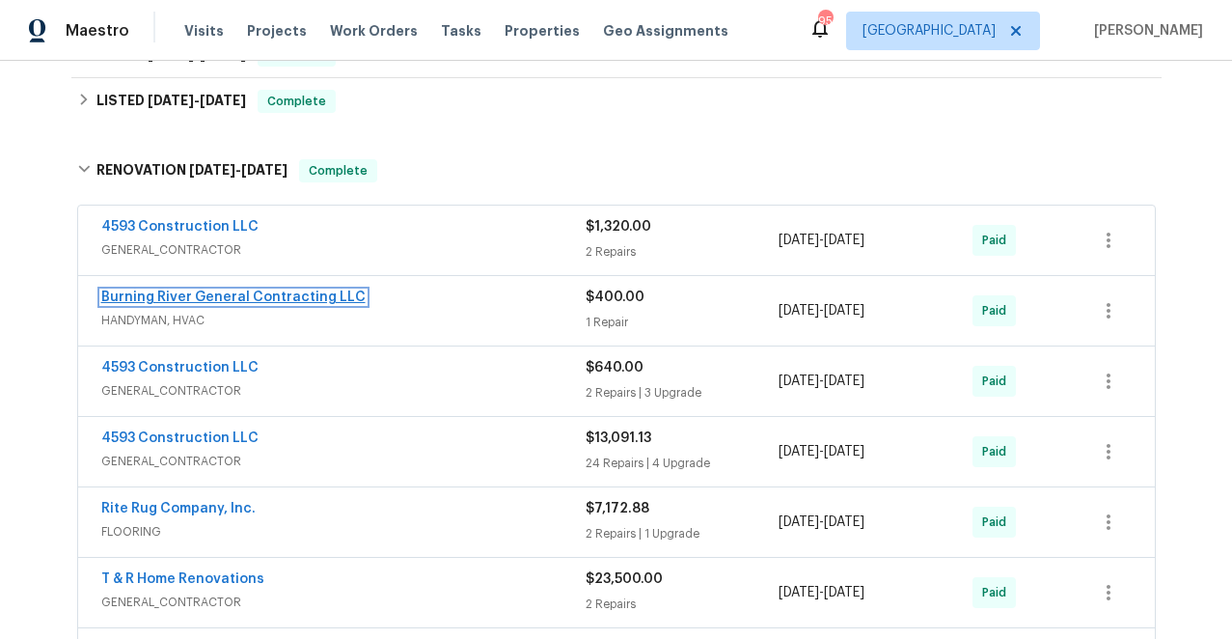
click at [258, 292] on link "Burning River General Contracting LLC" at bounding box center [233, 297] width 264 height 14
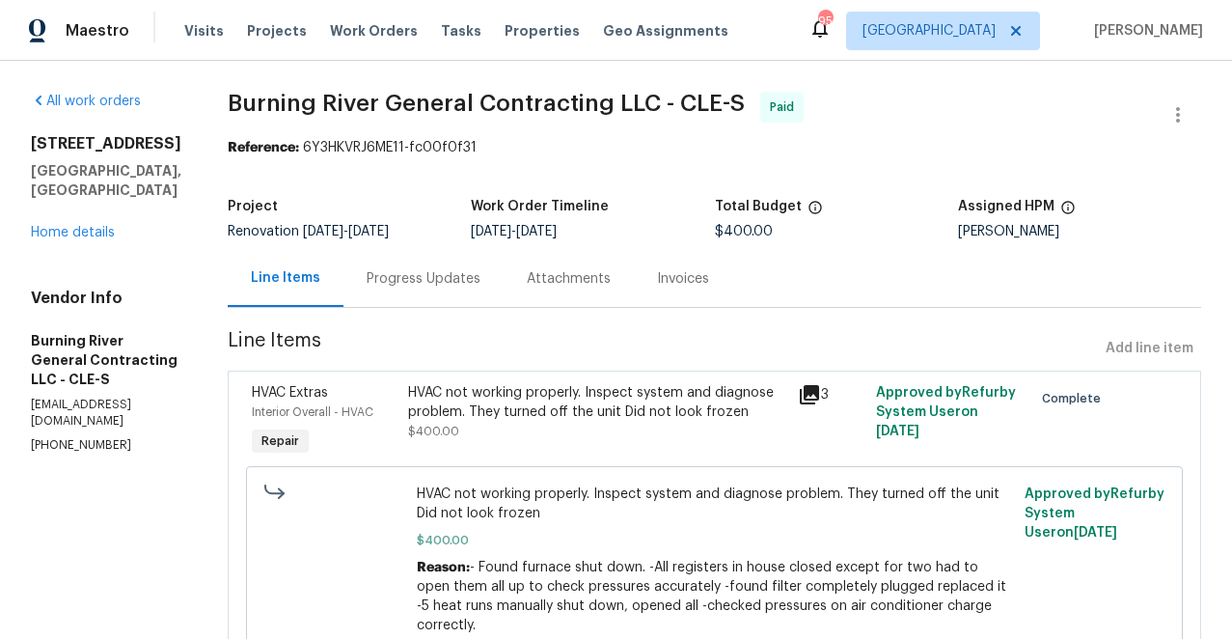
click at [810, 394] on icon at bounding box center [809, 394] width 19 height 19
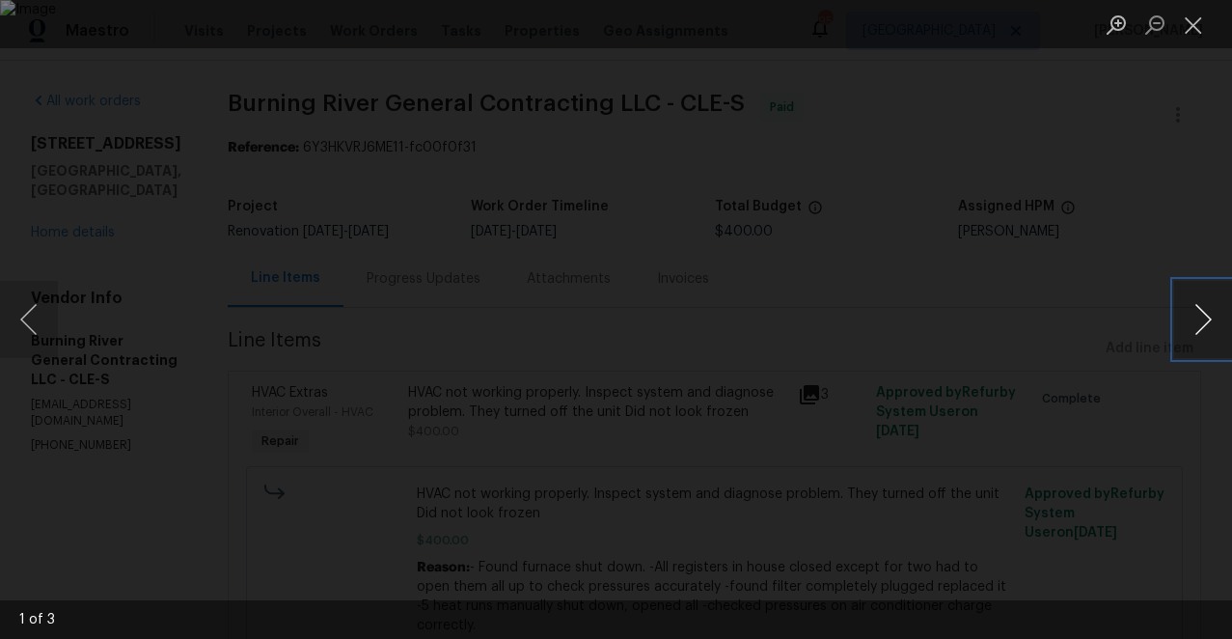
click at [1201, 319] on button "Next image" at bounding box center [1203, 319] width 58 height 77
click at [1194, 28] on button "Close lightbox" at bounding box center [1193, 25] width 39 height 34
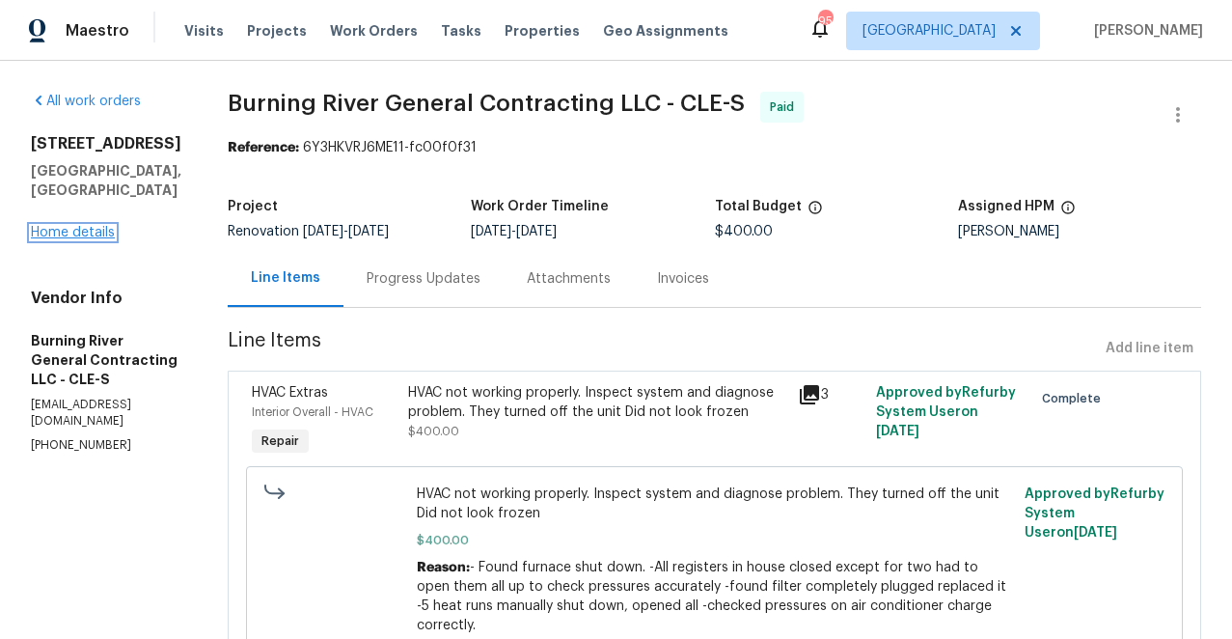
click at [66, 226] on link "Home details" at bounding box center [73, 233] width 84 height 14
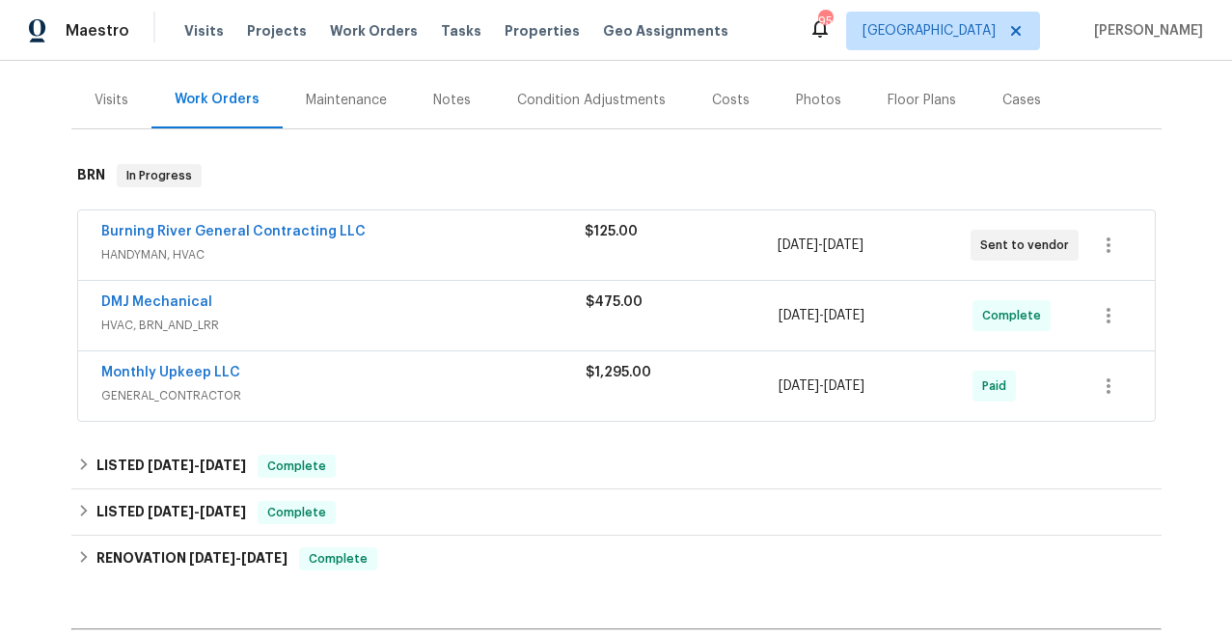
scroll to position [608, 0]
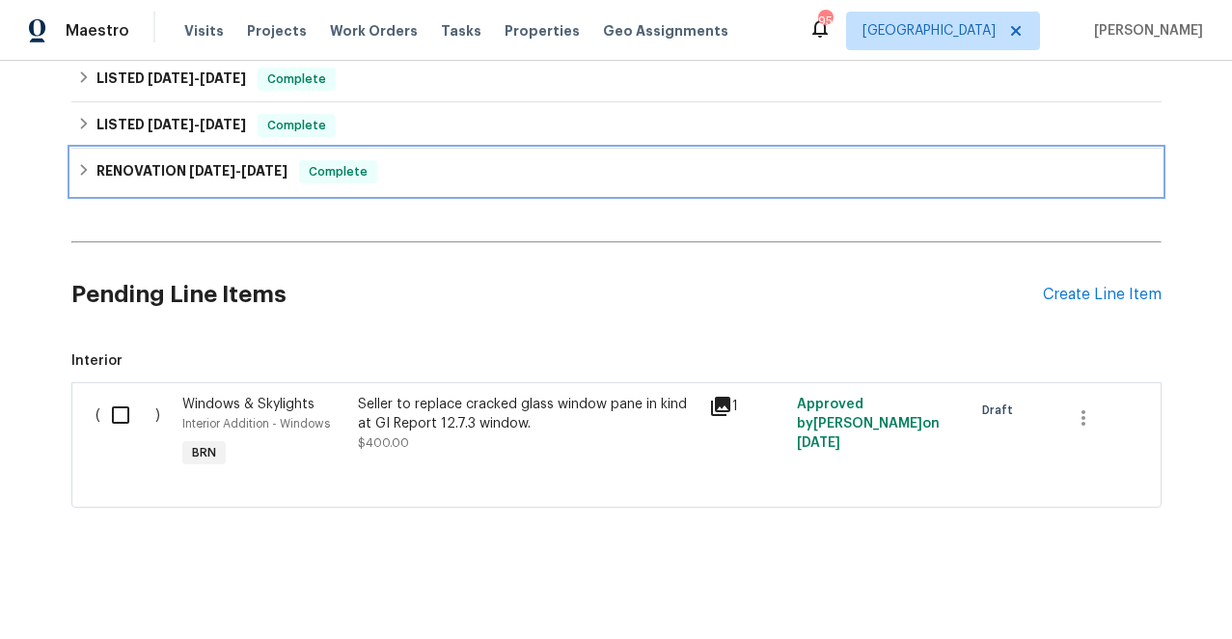
click at [89, 169] on icon at bounding box center [84, 170] width 14 height 14
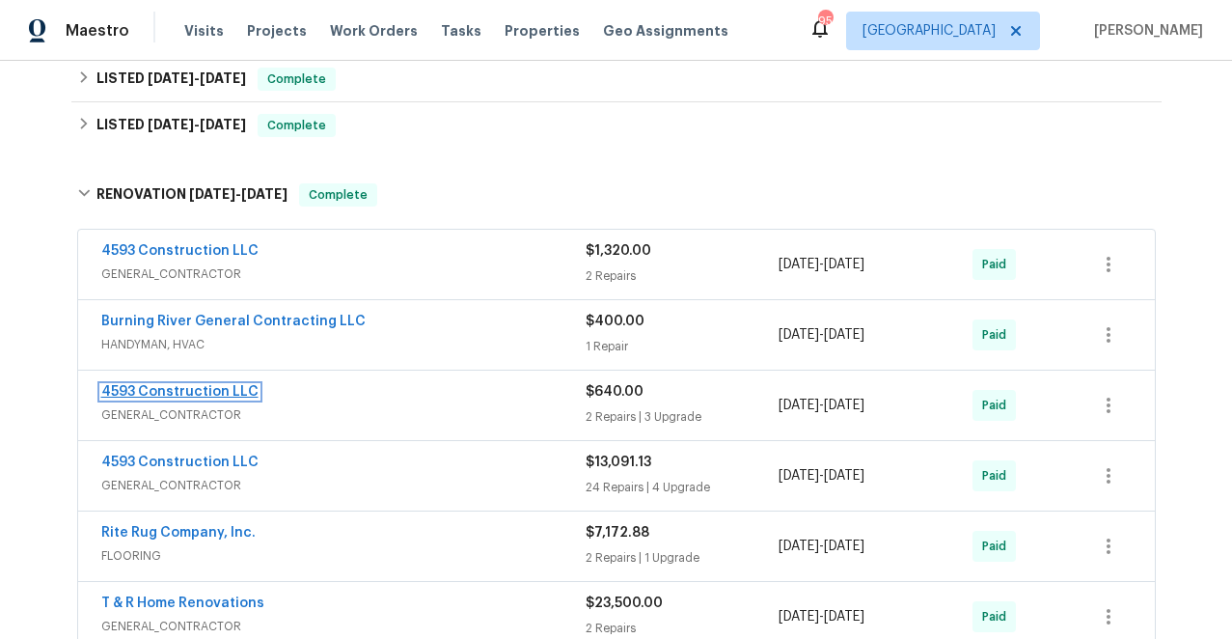
click at [185, 393] on link "4593 Construction LLC" at bounding box center [179, 392] width 157 height 14
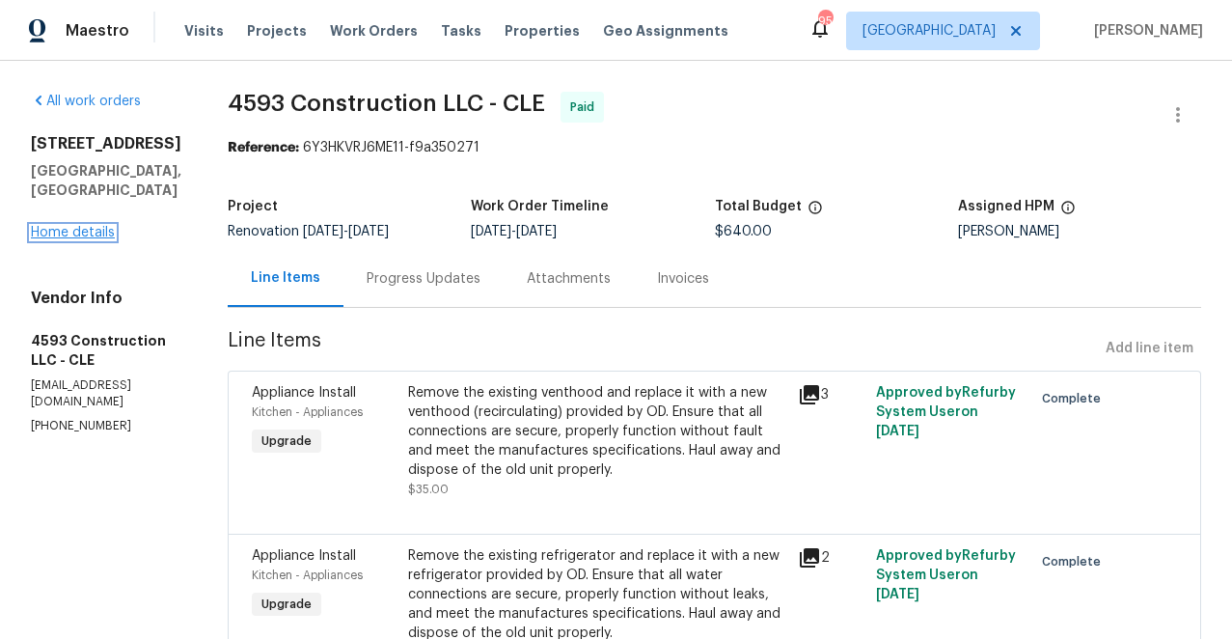
click at [60, 226] on link "Home details" at bounding box center [73, 233] width 84 height 14
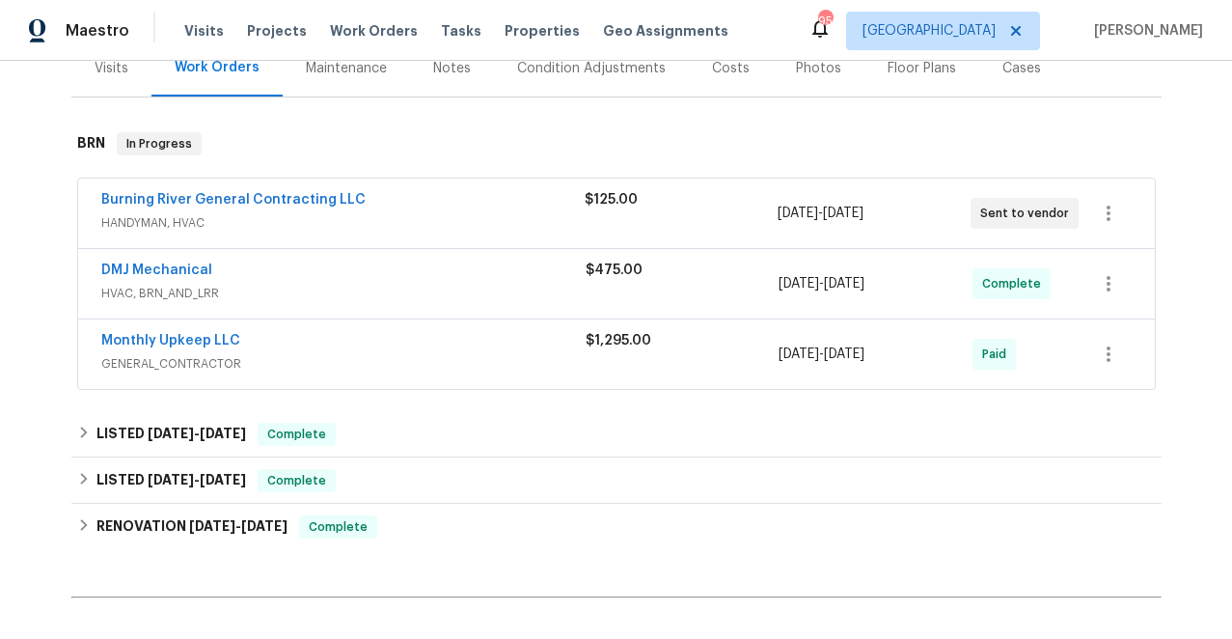
scroll to position [255, 0]
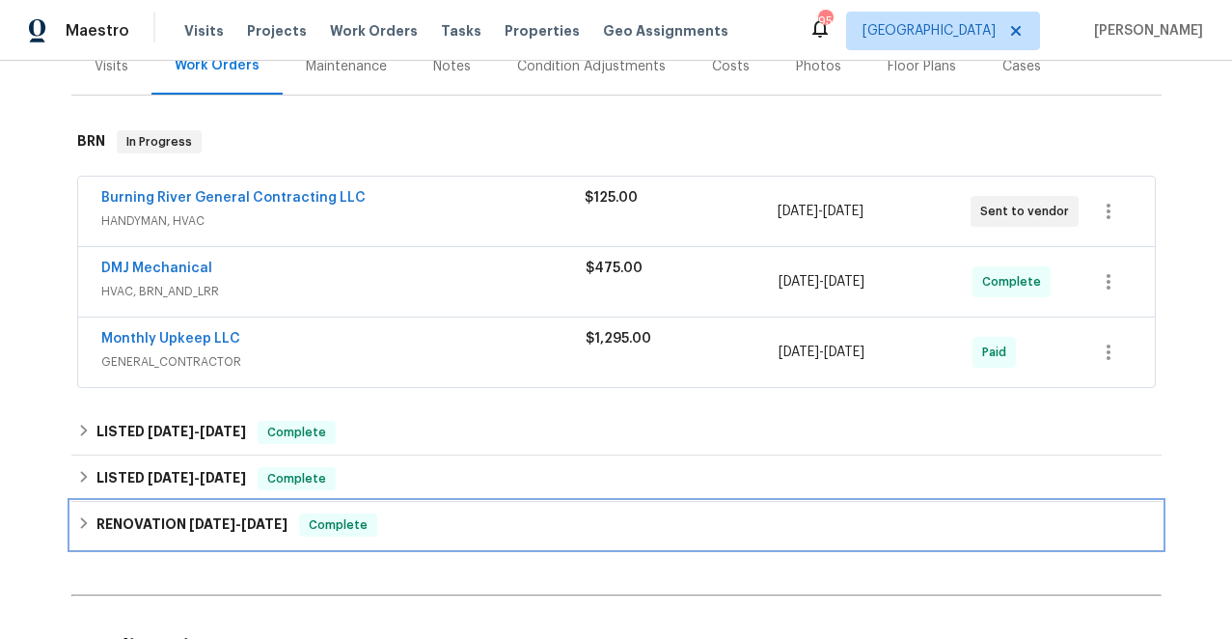
click at [133, 524] on h6 "RENOVATION [DATE] - [DATE]" at bounding box center [191, 524] width 191 height 23
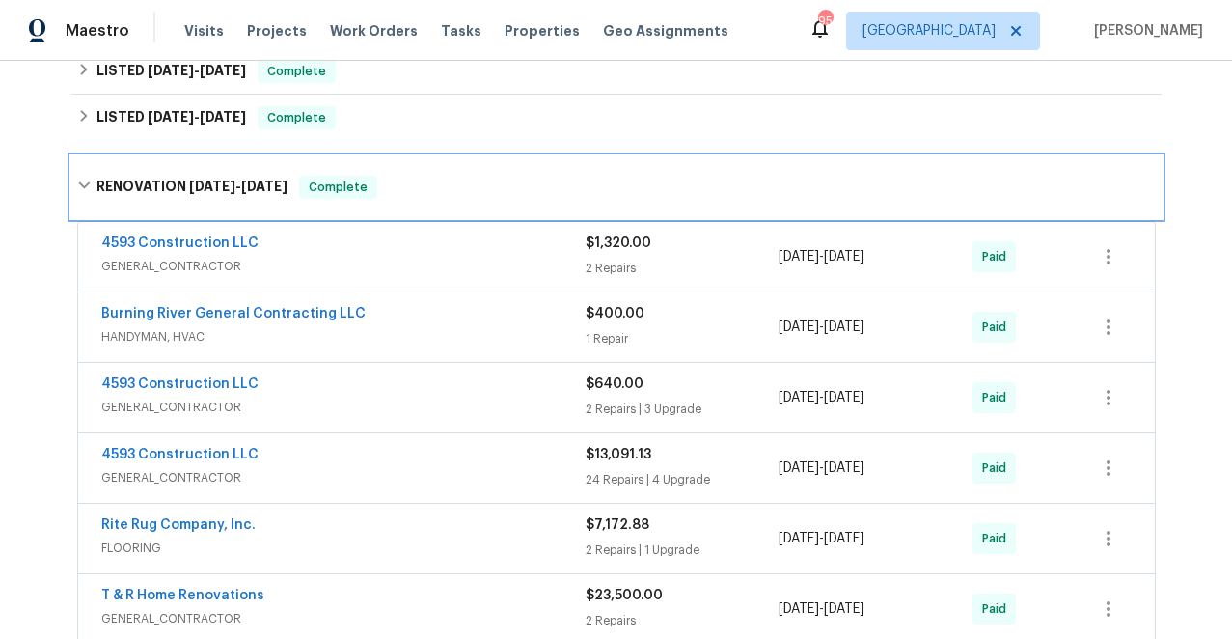
scroll to position [619, 0]
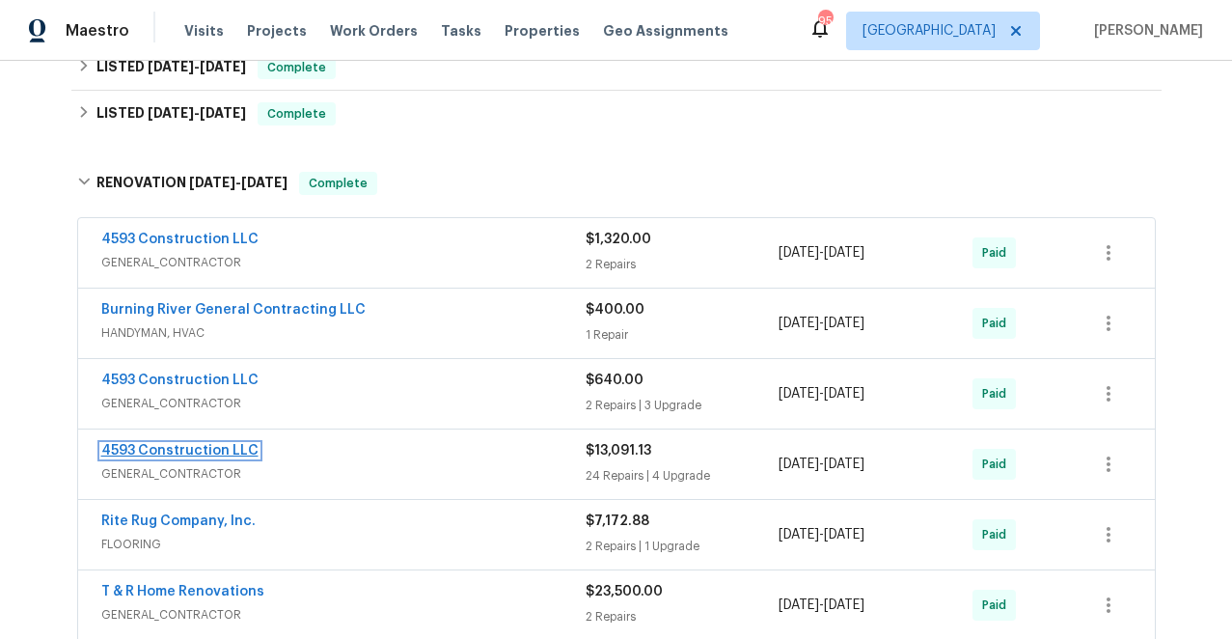
click at [183, 448] on link "4593 Construction LLC" at bounding box center [179, 451] width 157 height 14
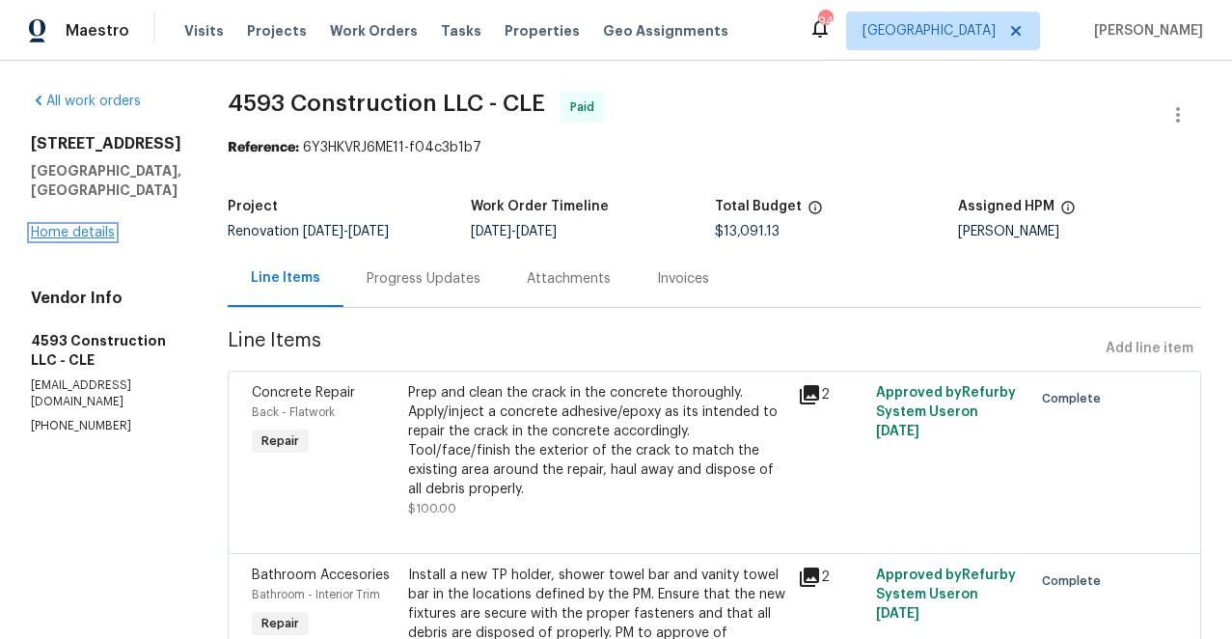
click at [81, 226] on link "Home details" at bounding box center [73, 233] width 84 height 14
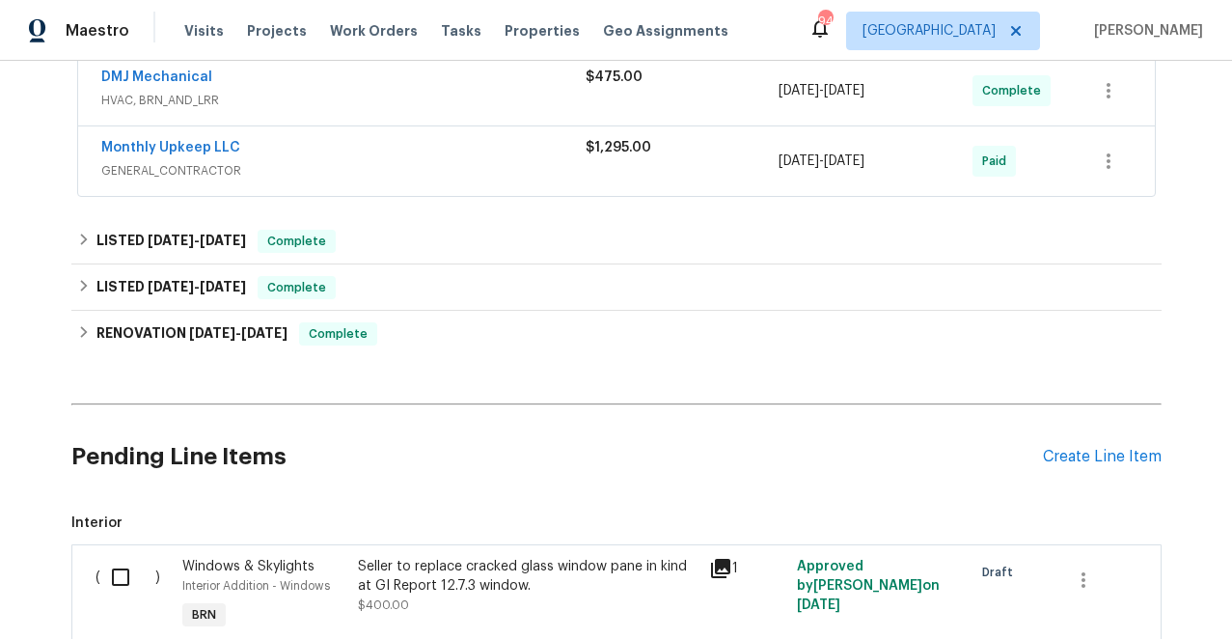
scroll to position [462, 0]
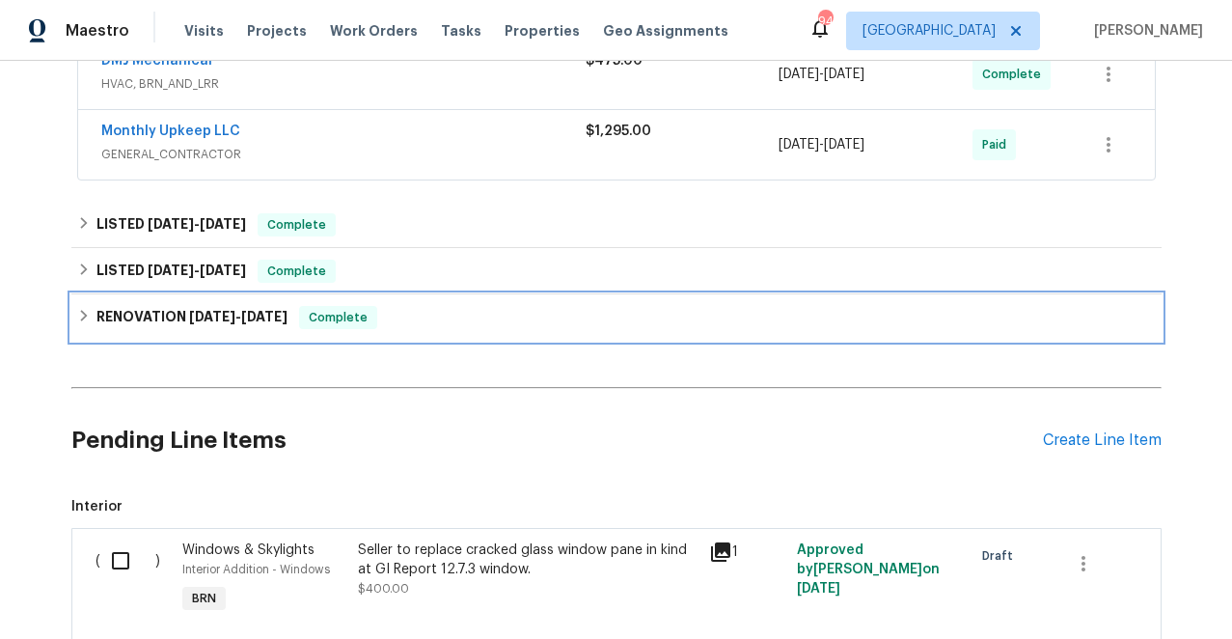
click at [81, 314] on icon at bounding box center [84, 316] width 14 height 14
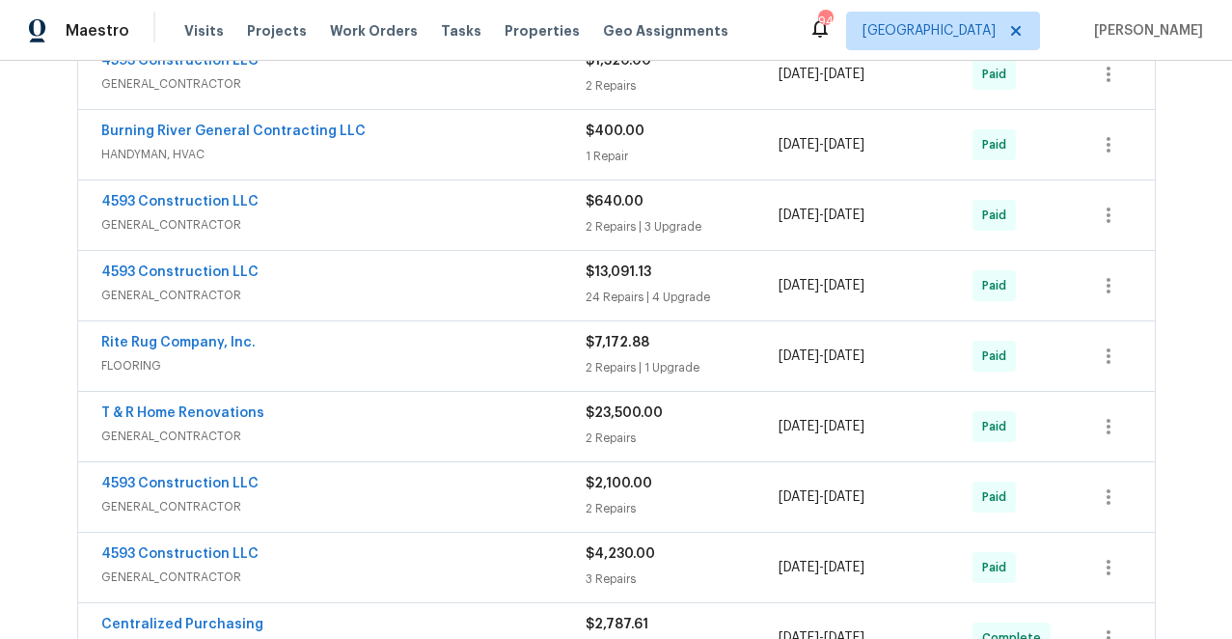
scroll to position [805, 0]
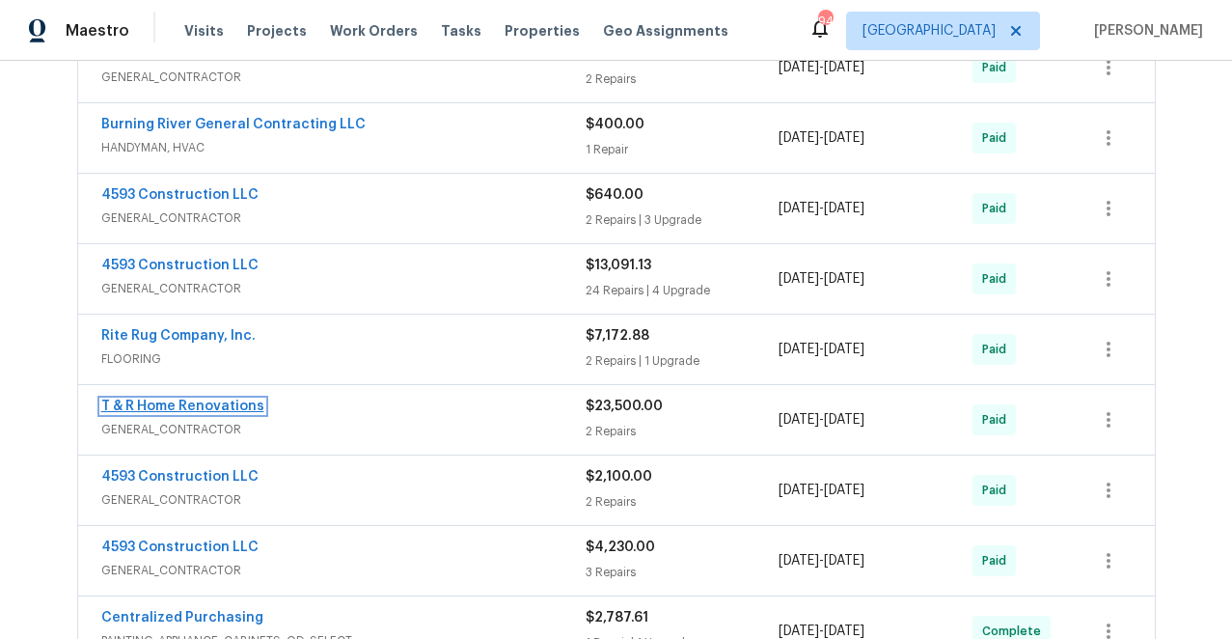
click at [172, 406] on link "T & R Home Renovations" at bounding box center [182, 406] width 163 height 14
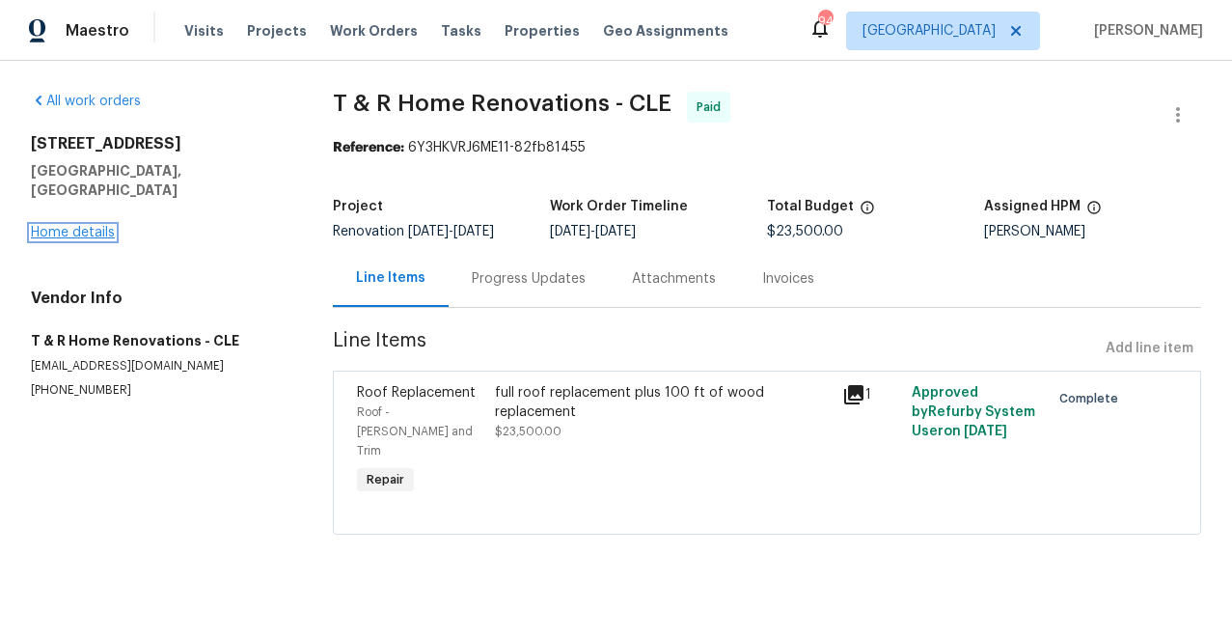
click at [97, 226] on link "Home details" at bounding box center [73, 233] width 84 height 14
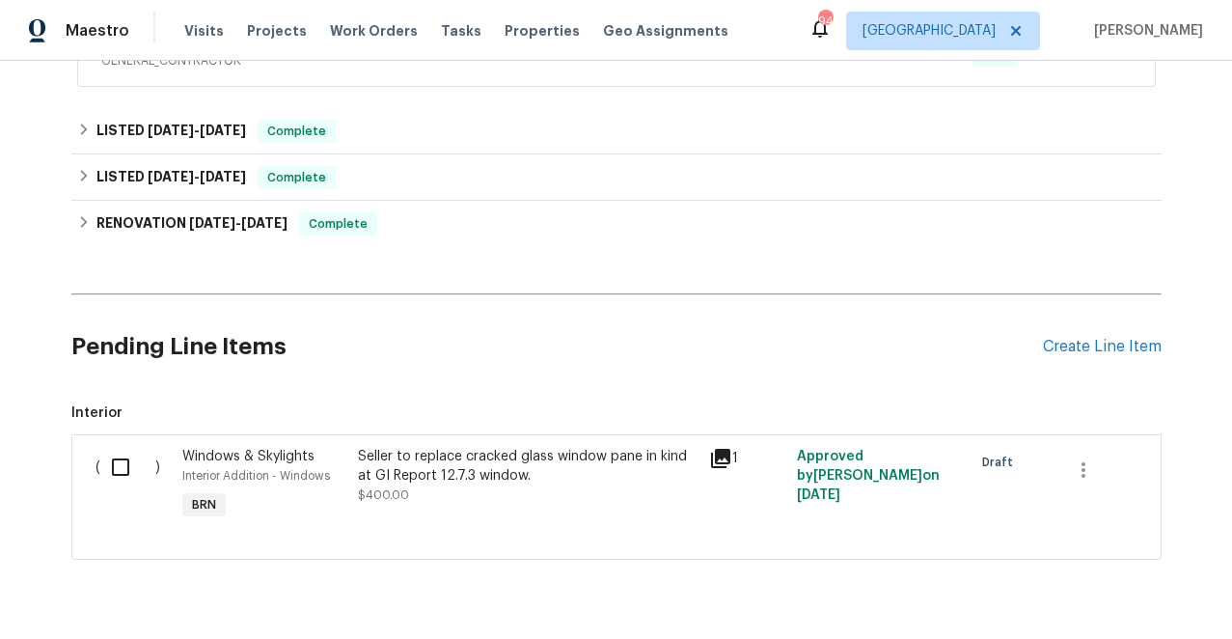
scroll to position [562, 0]
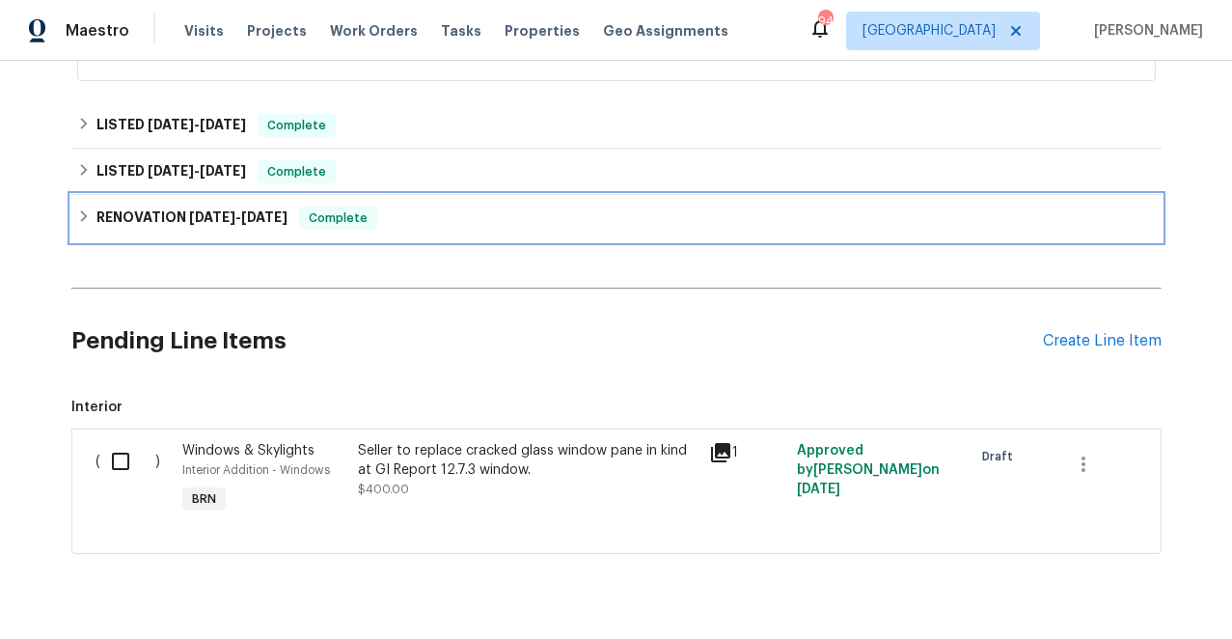
click at [86, 212] on icon at bounding box center [84, 216] width 14 height 14
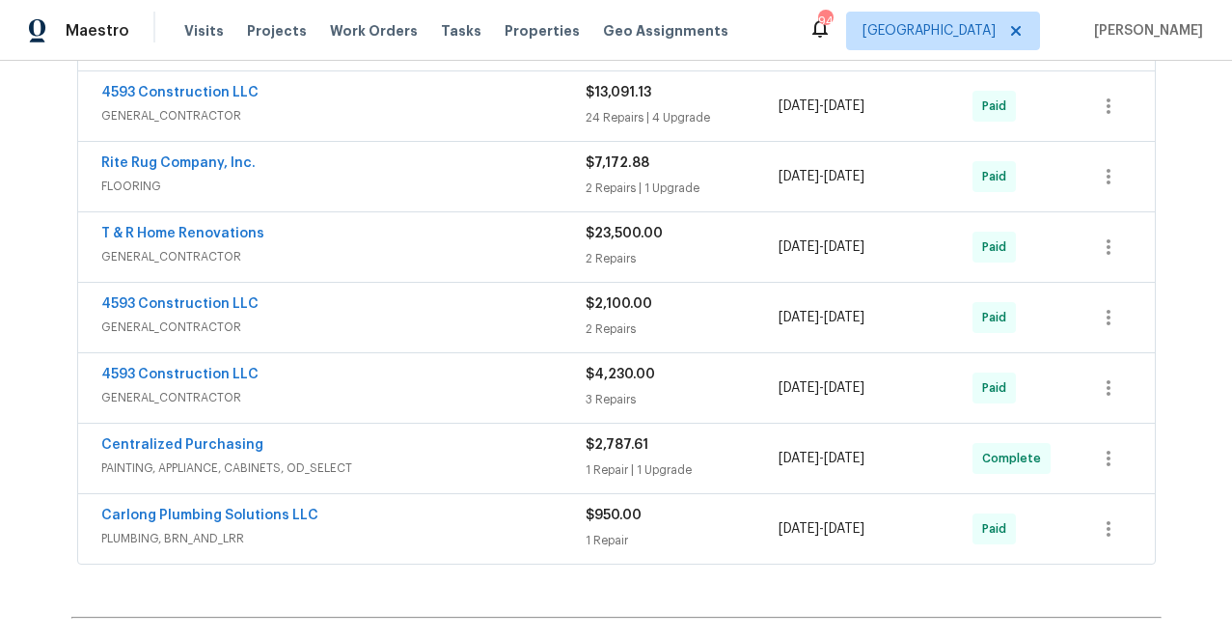
scroll to position [980, 0]
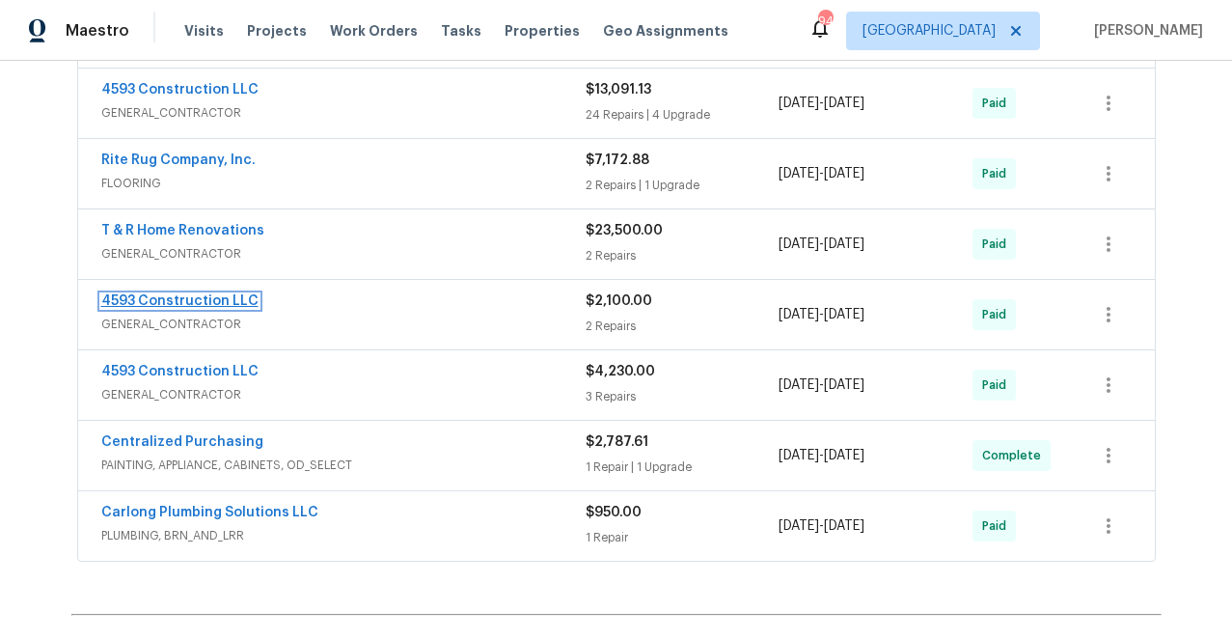
click at [194, 294] on link "4593 Construction LLC" at bounding box center [179, 301] width 157 height 14
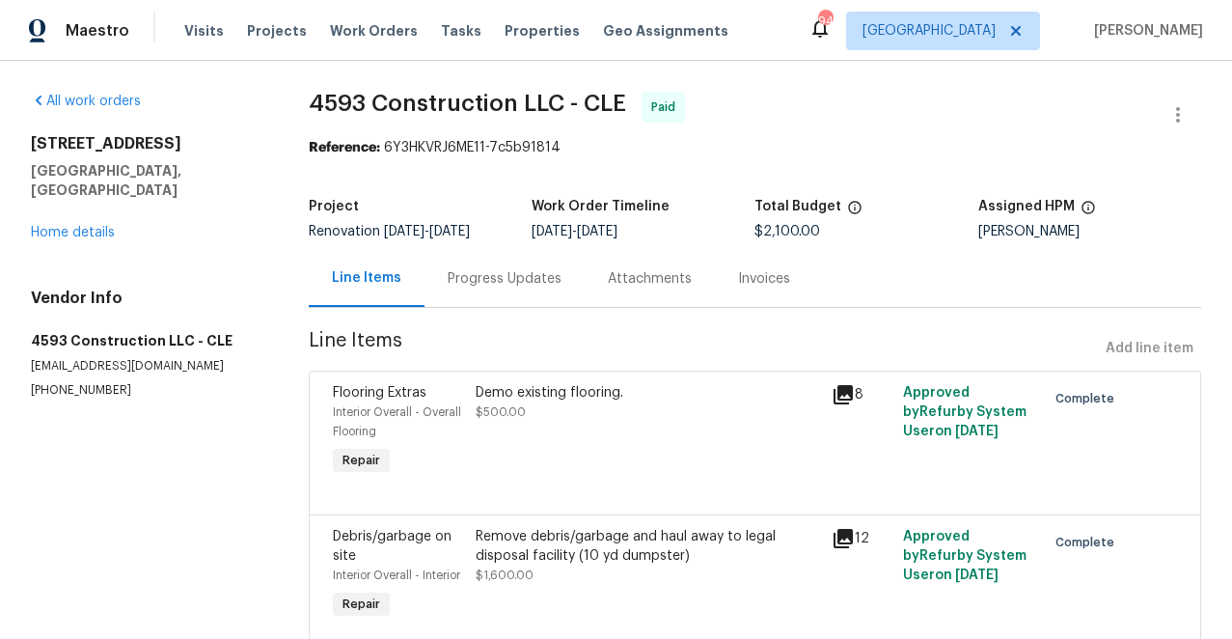
scroll to position [75, 0]
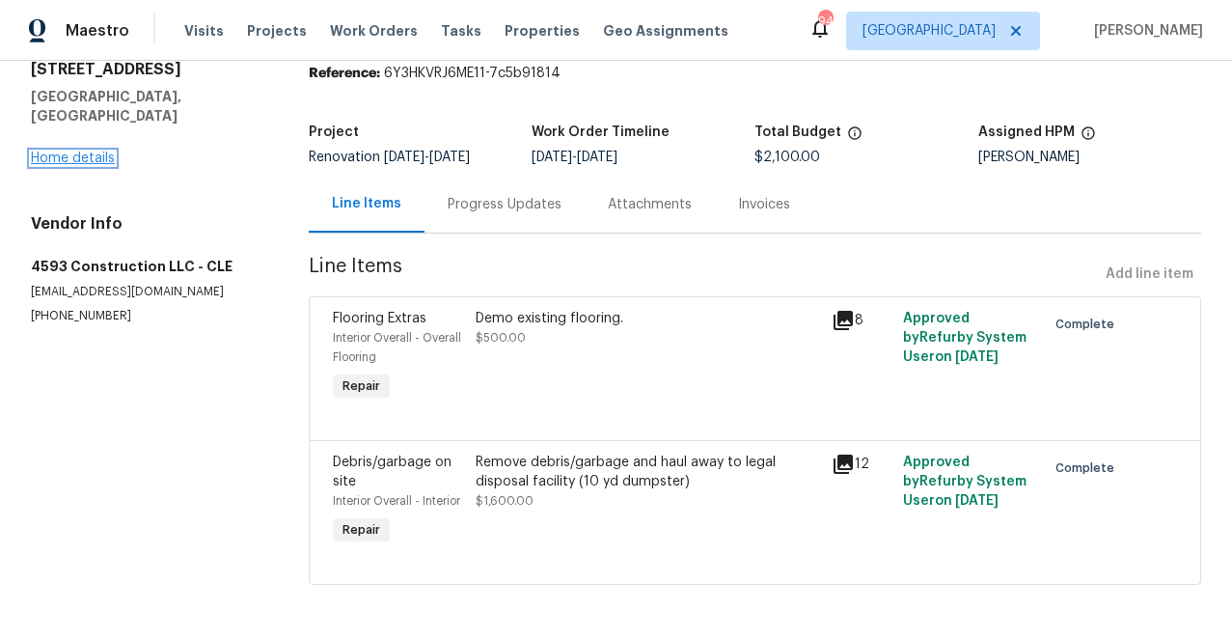
click at [84, 151] on link "Home details" at bounding box center [73, 158] width 84 height 14
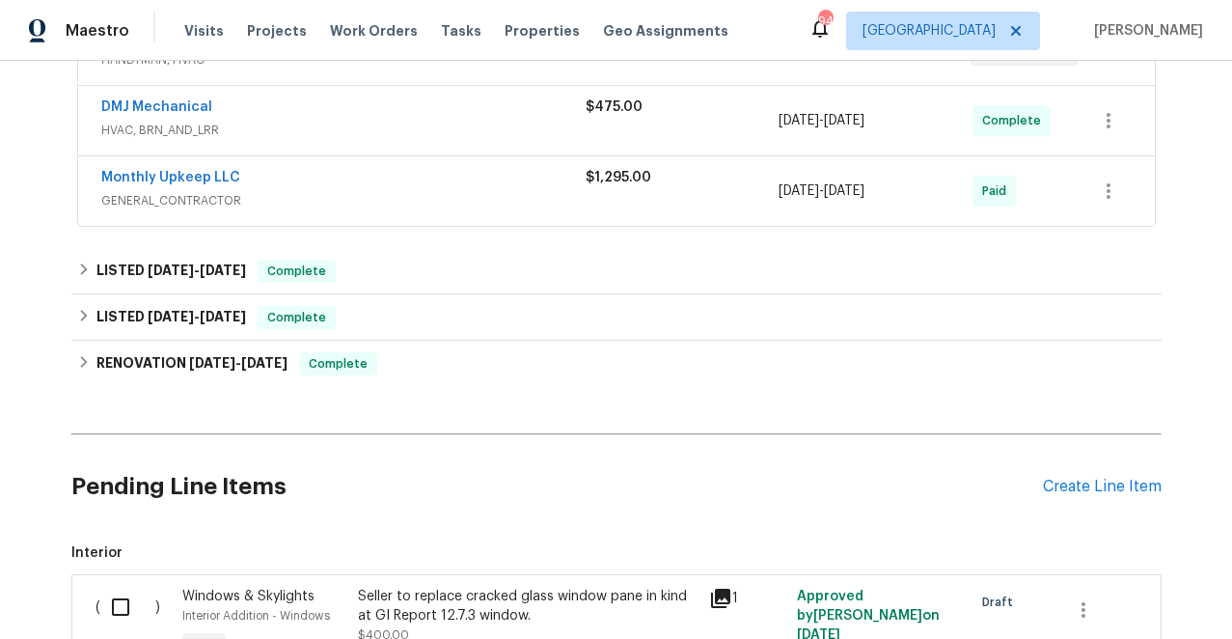
scroll to position [331, 0]
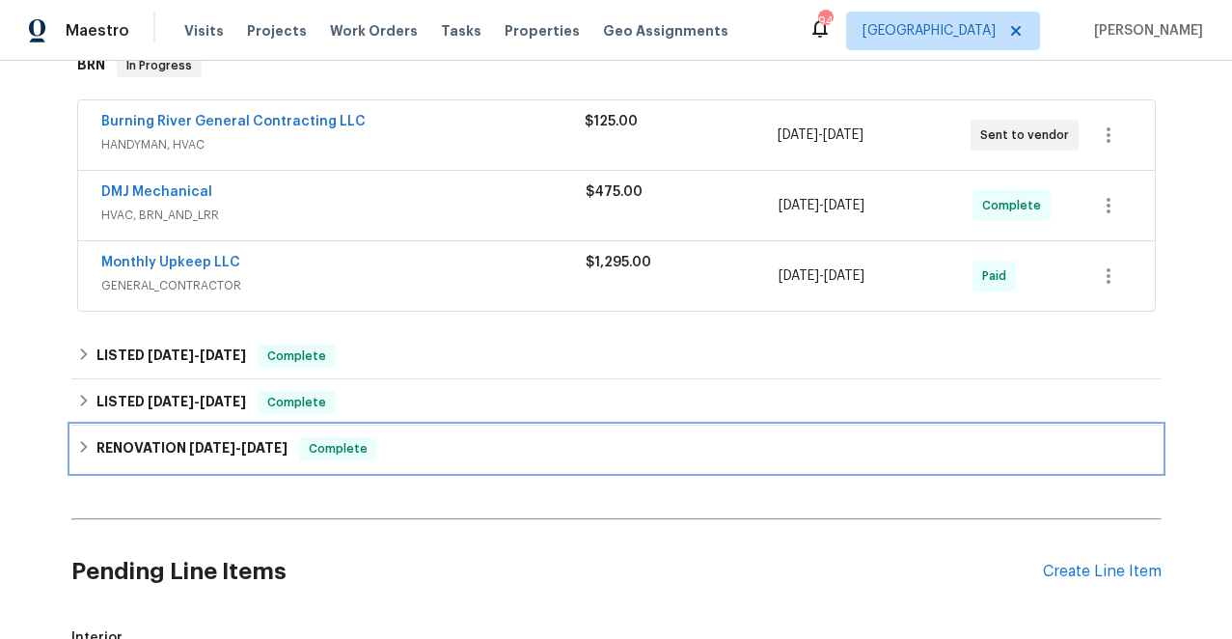
click at [82, 443] on icon at bounding box center [83, 447] width 7 height 12
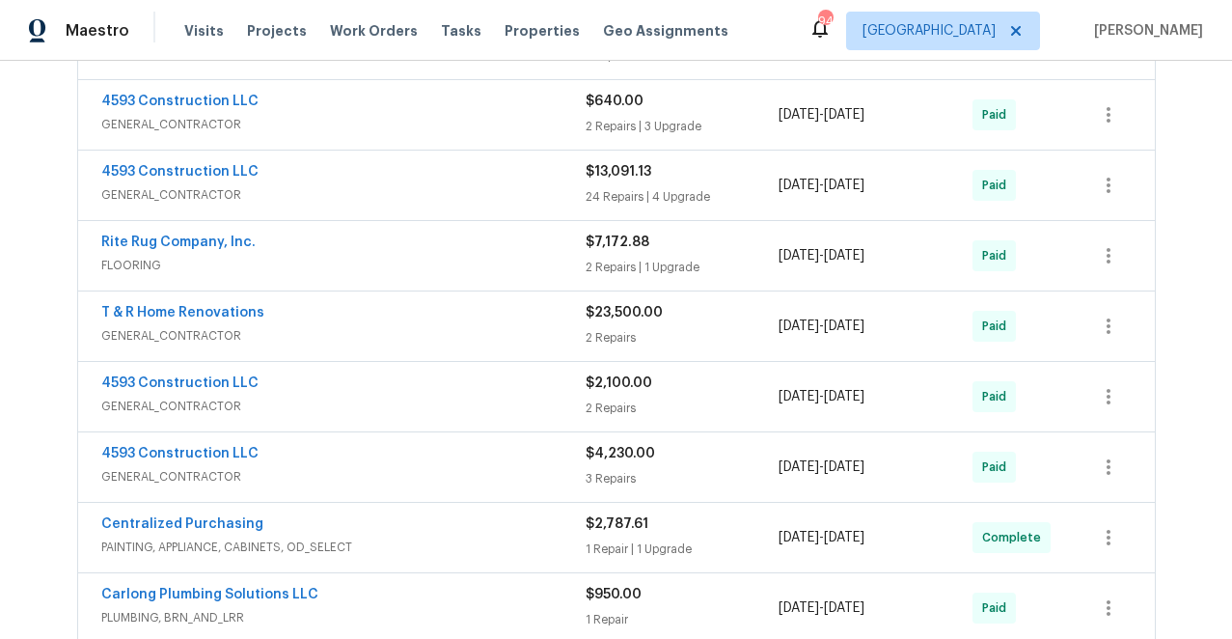
scroll to position [901, 0]
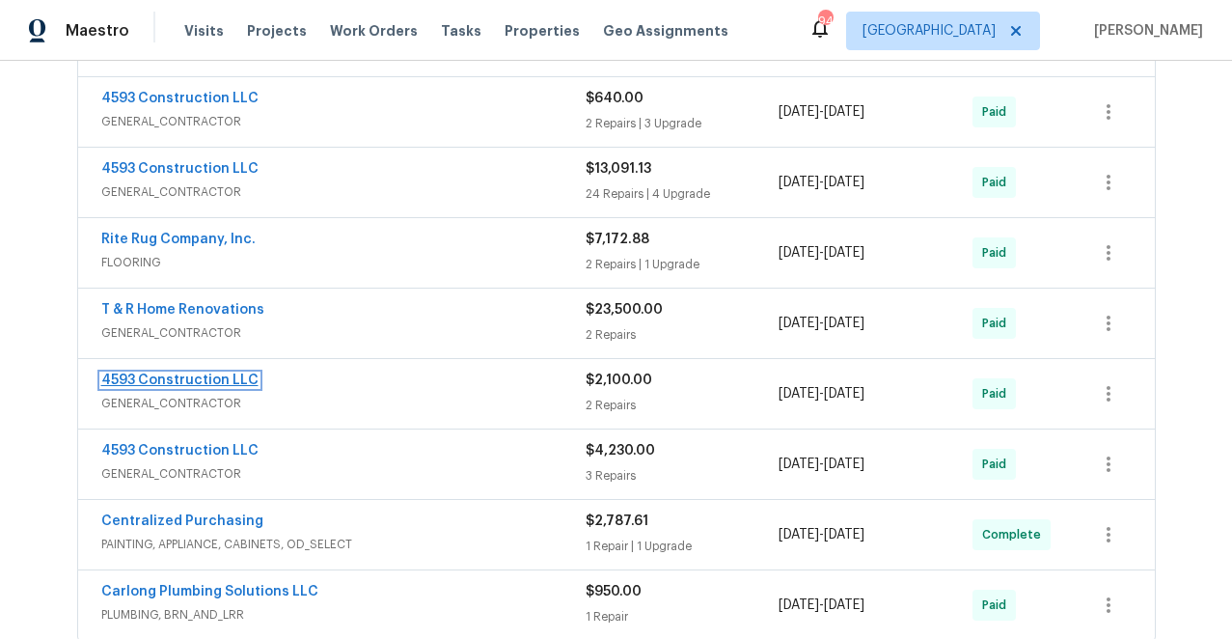
click at [189, 380] on link "4593 Construction LLC" at bounding box center [179, 380] width 157 height 14
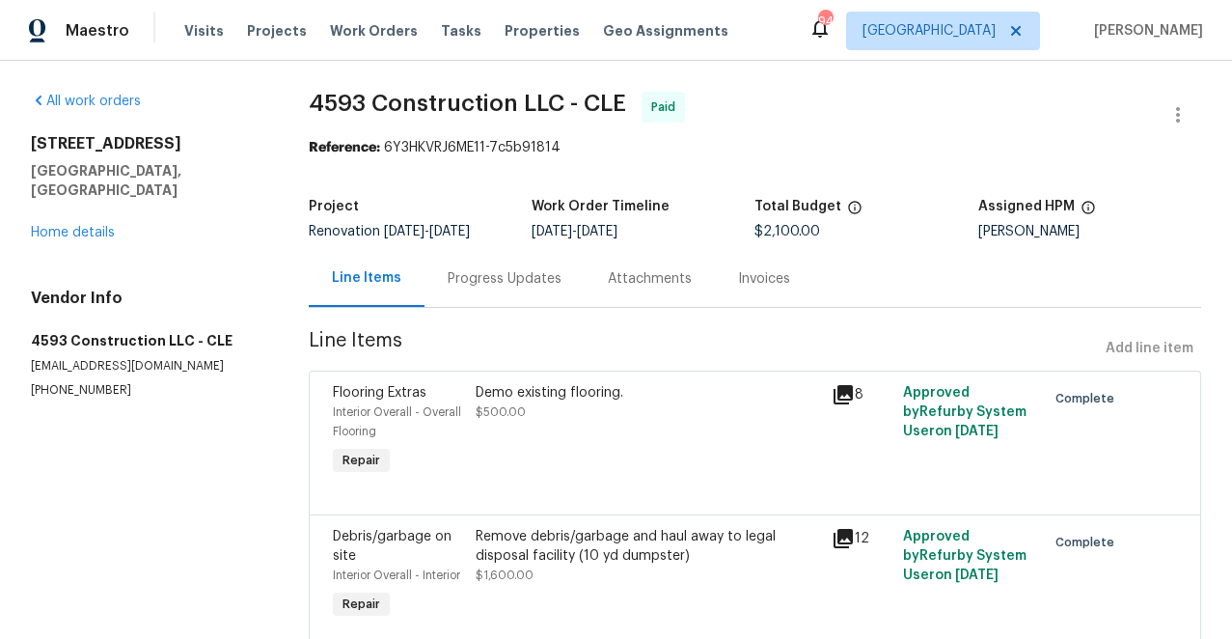
click at [88, 205] on div "[STREET_ADDRESS] Home details" at bounding box center [147, 188] width 232 height 108
click at [88, 226] on link "Home details" at bounding box center [73, 233] width 84 height 14
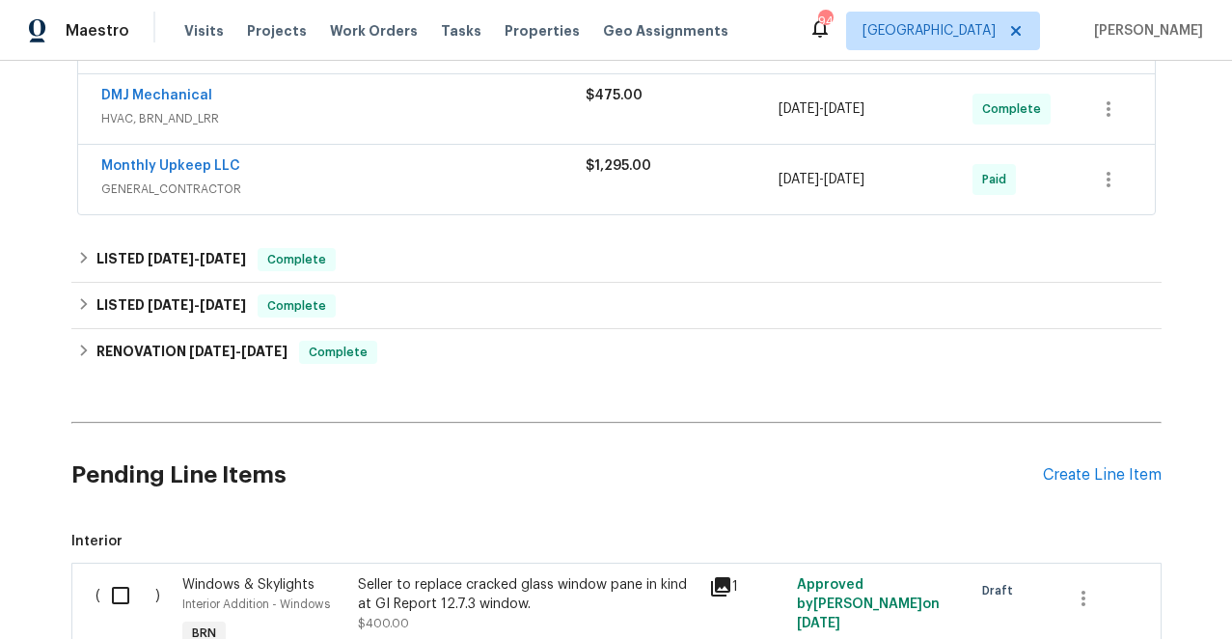
scroll to position [303, 0]
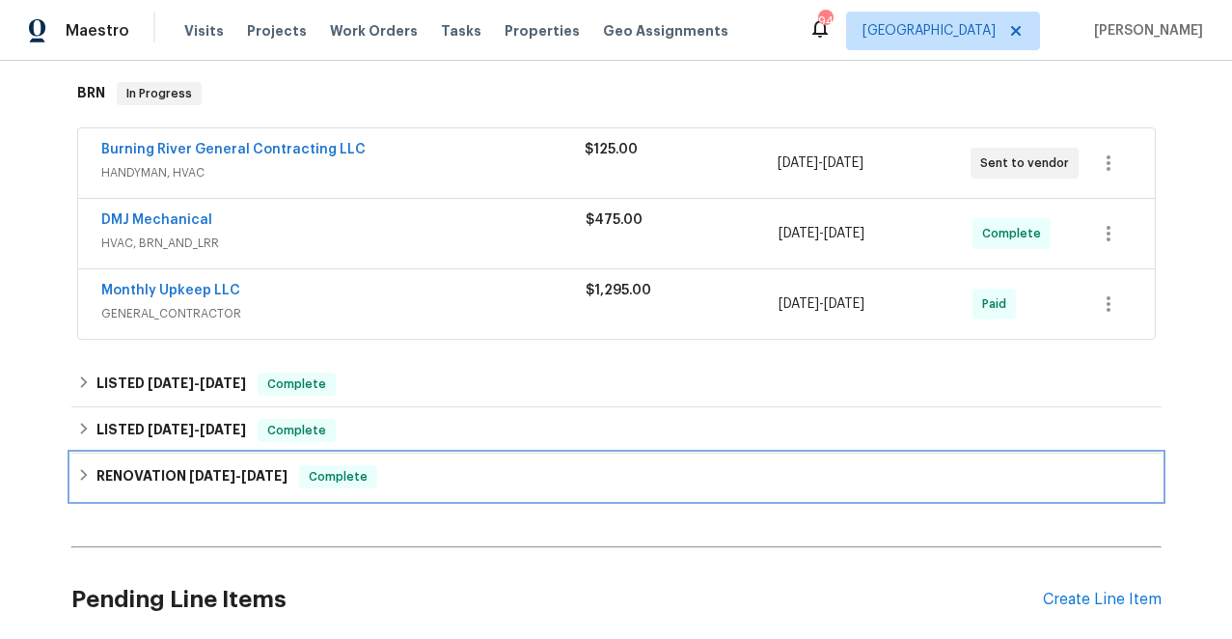
click at [81, 474] on icon at bounding box center [84, 475] width 14 height 14
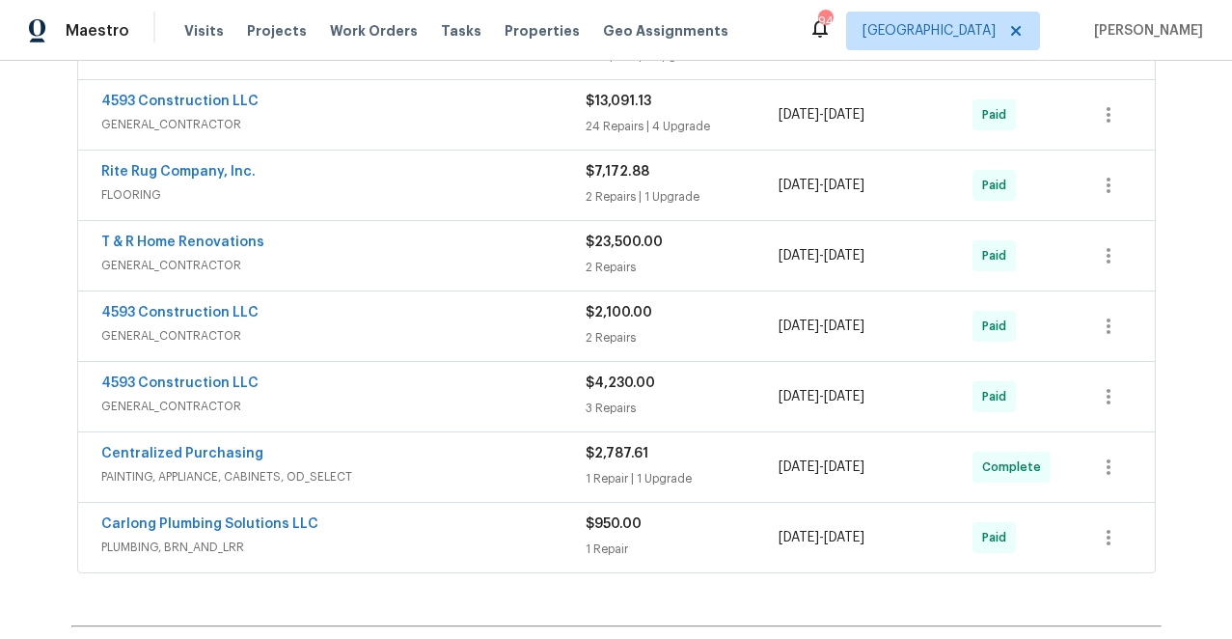
scroll to position [970, 0]
click at [158, 379] on link "4593 Construction LLC" at bounding box center [179, 382] width 157 height 14
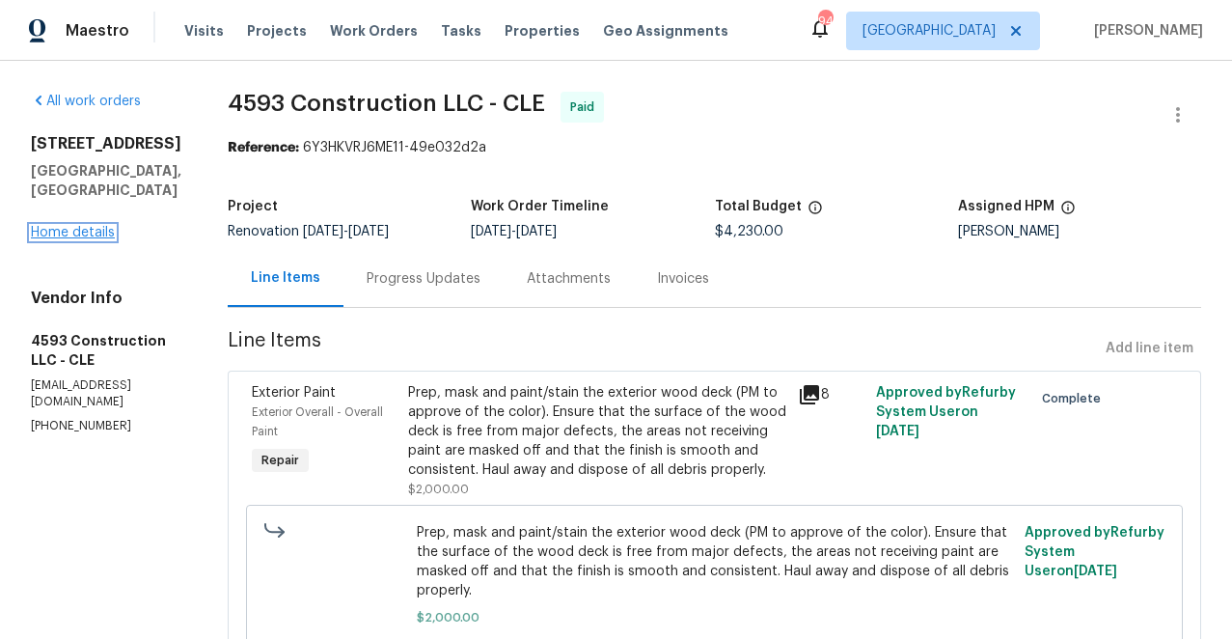
click at [82, 226] on link "Home details" at bounding box center [73, 233] width 84 height 14
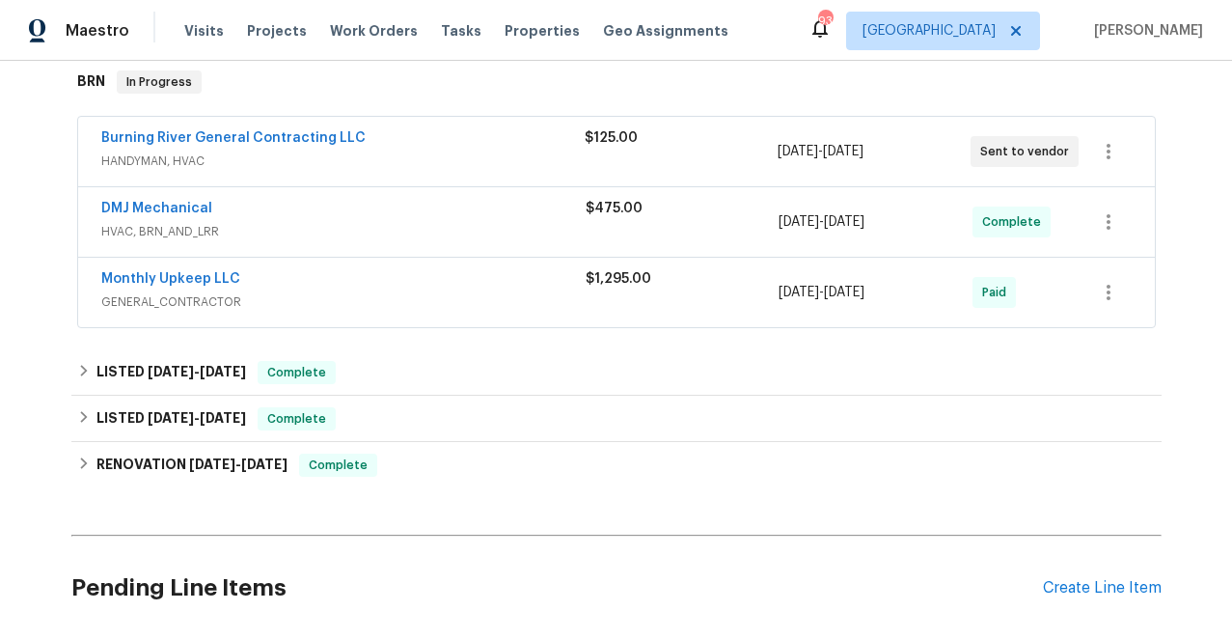
scroll to position [326, 0]
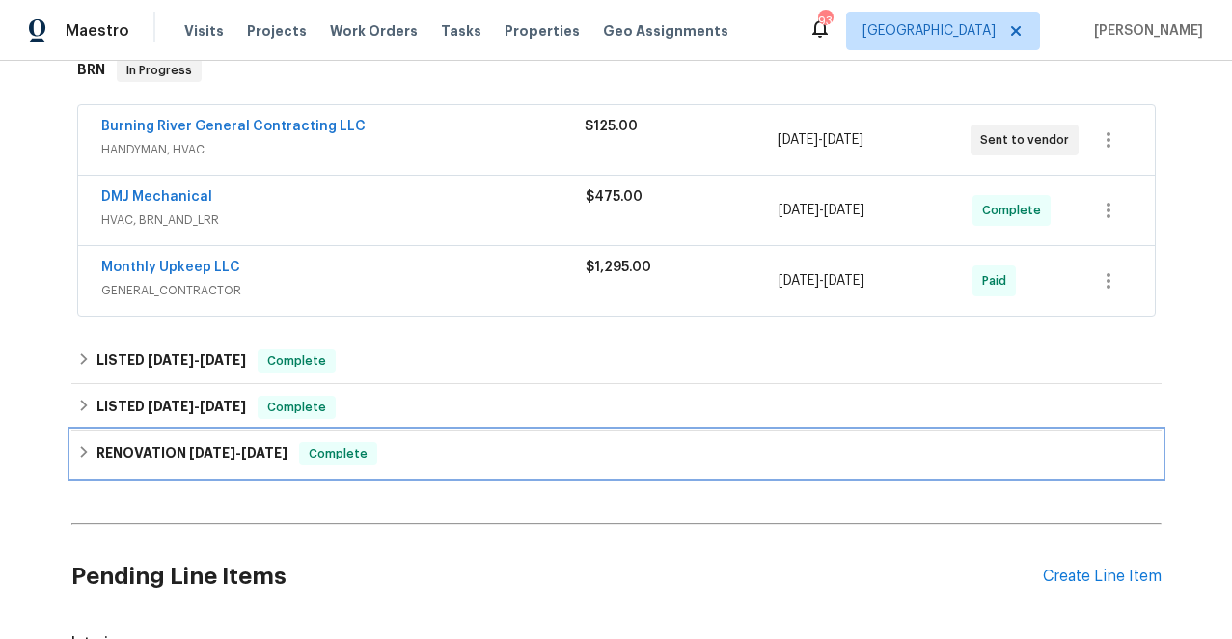
click at [79, 450] on icon at bounding box center [84, 452] width 14 height 14
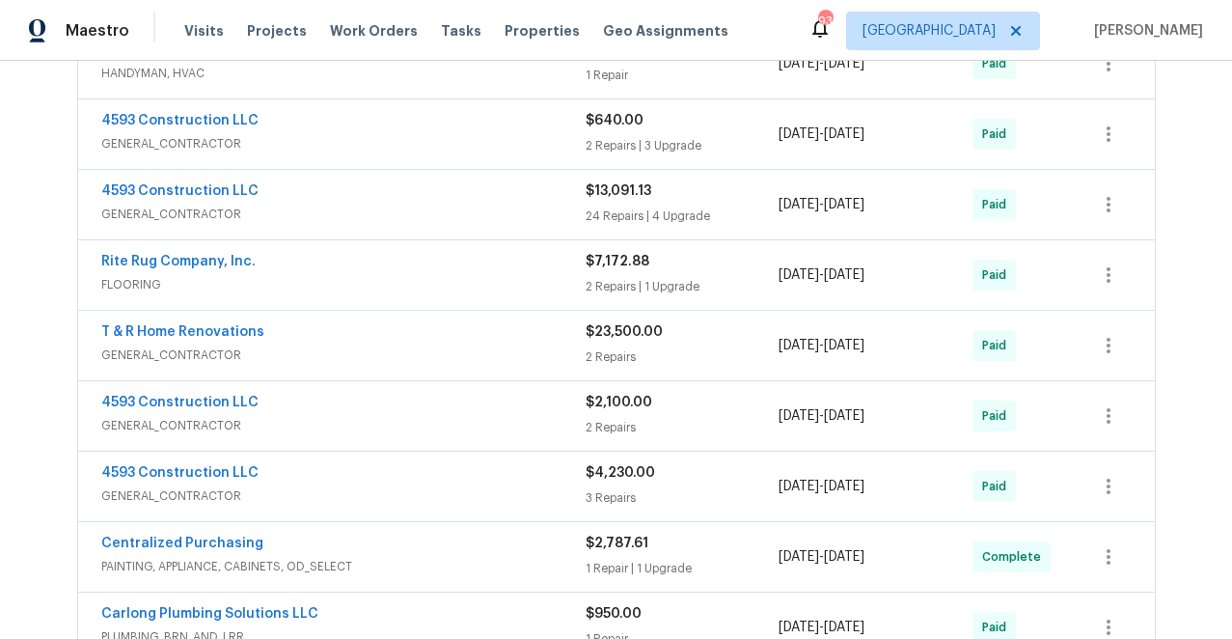
scroll to position [883, 0]
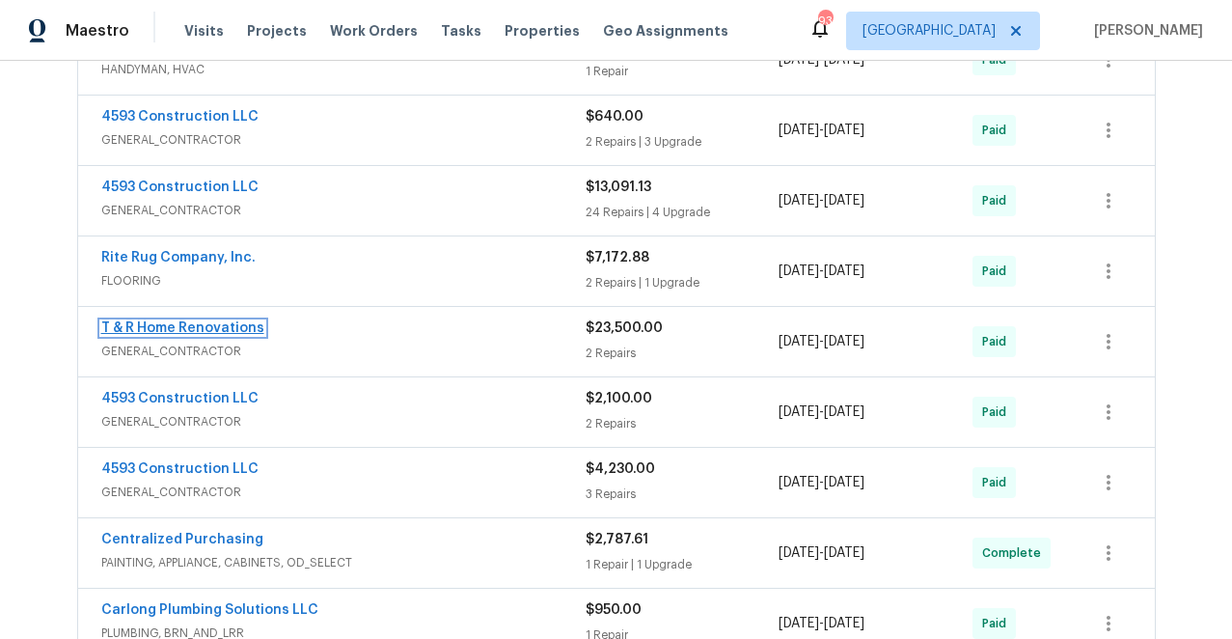
click at [177, 327] on link "T & R Home Renovations" at bounding box center [182, 328] width 163 height 14
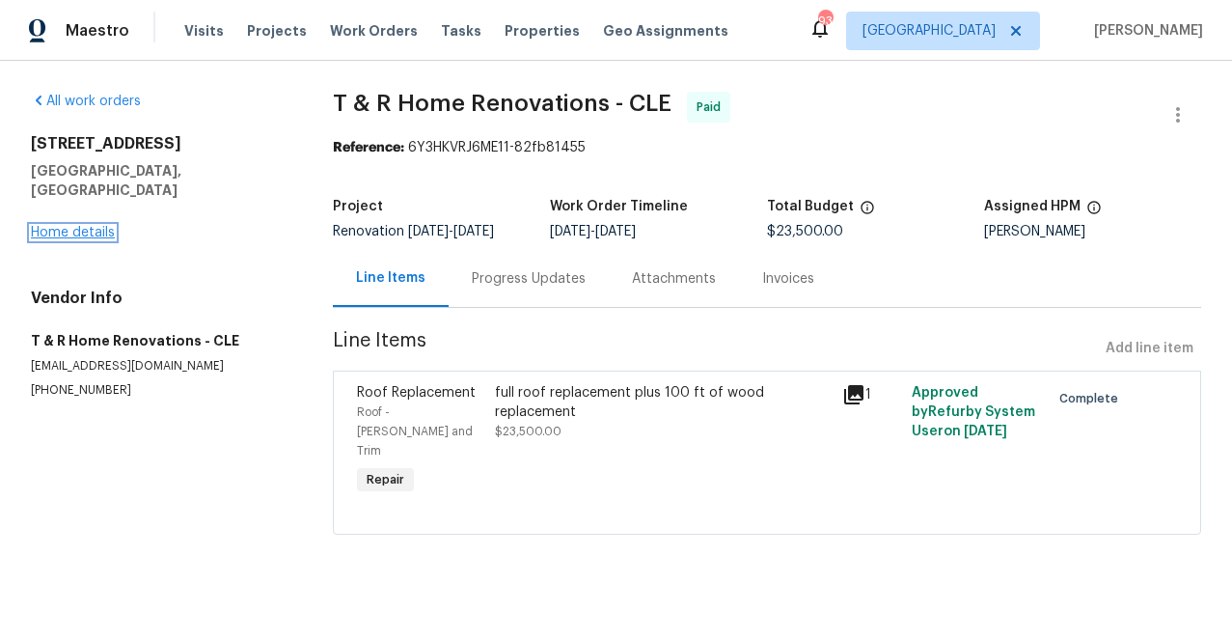
click at [65, 226] on link "Home details" at bounding box center [73, 233] width 84 height 14
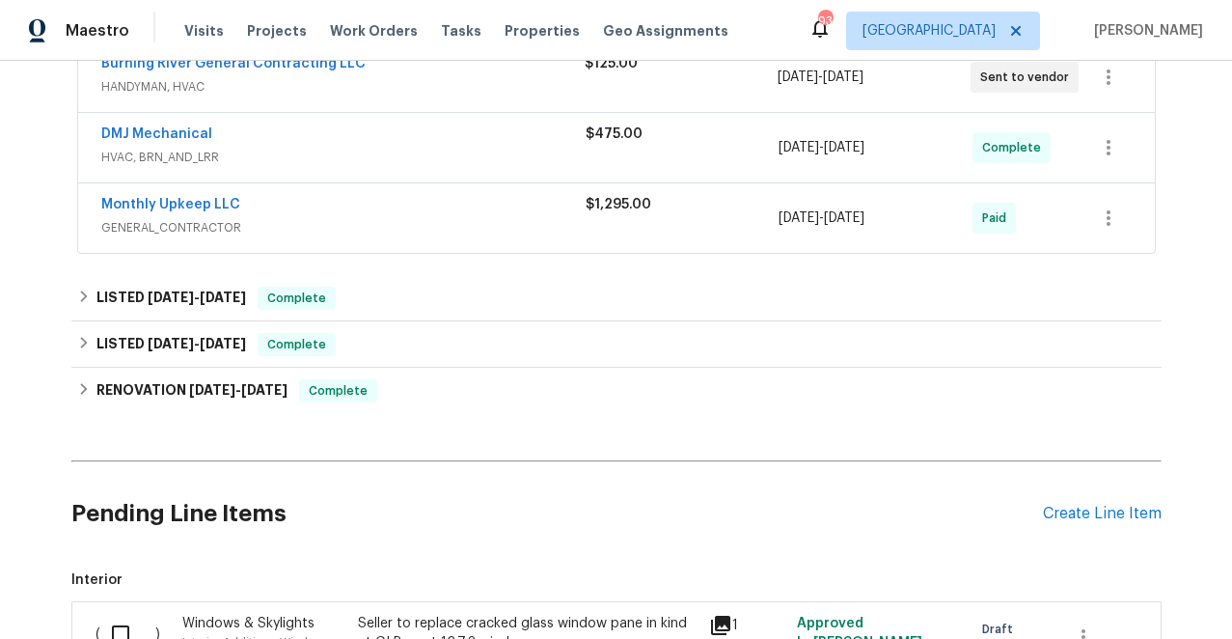
scroll to position [400, 0]
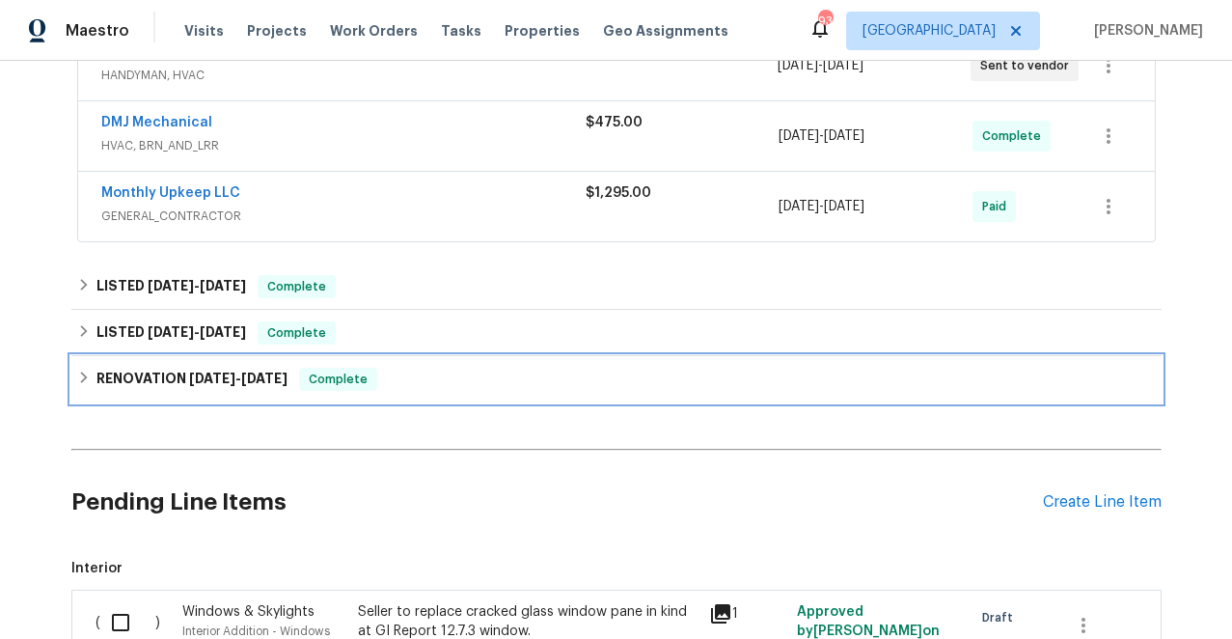
click at [155, 372] on h6 "RENOVATION [DATE] - [DATE]" at bounding box center [191, 379] width 191 height 23
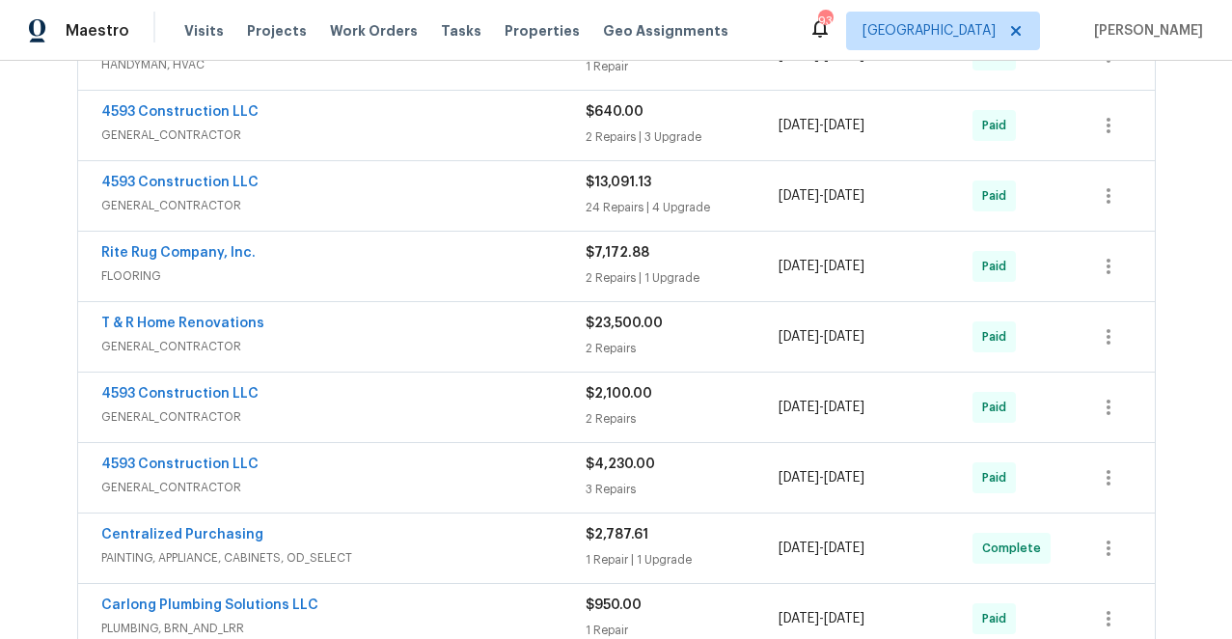
scroll to position [1002, 0]
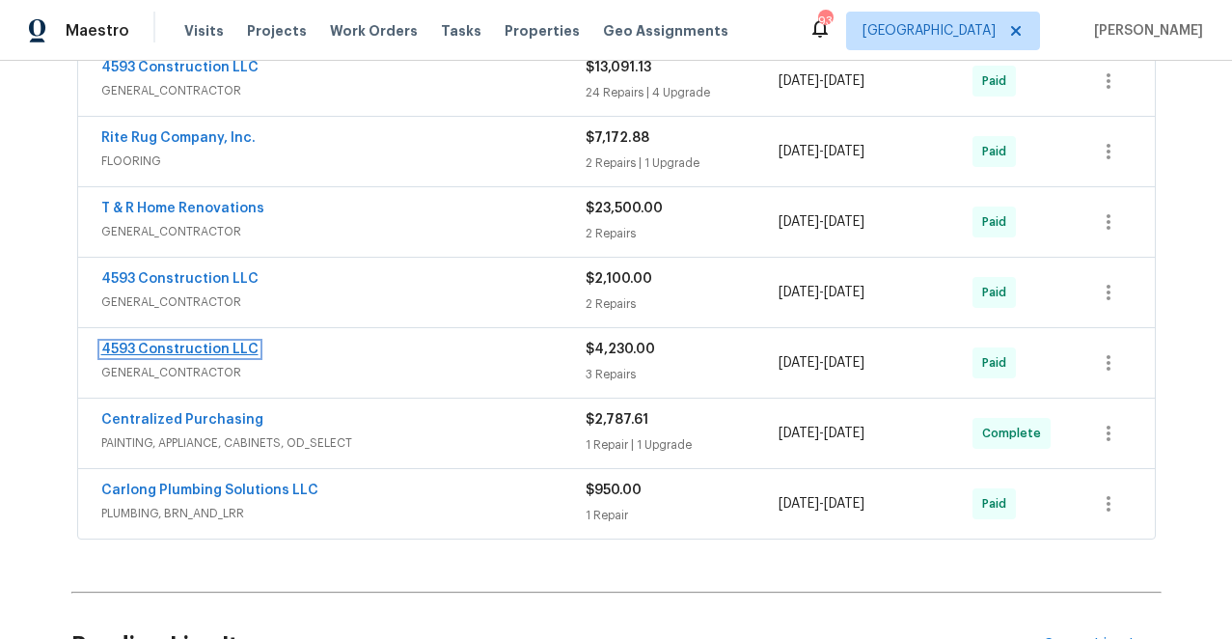
click at [174, 353] on link "4593 Construction LLC" at bounding box center [179, 350] width 157 height 14
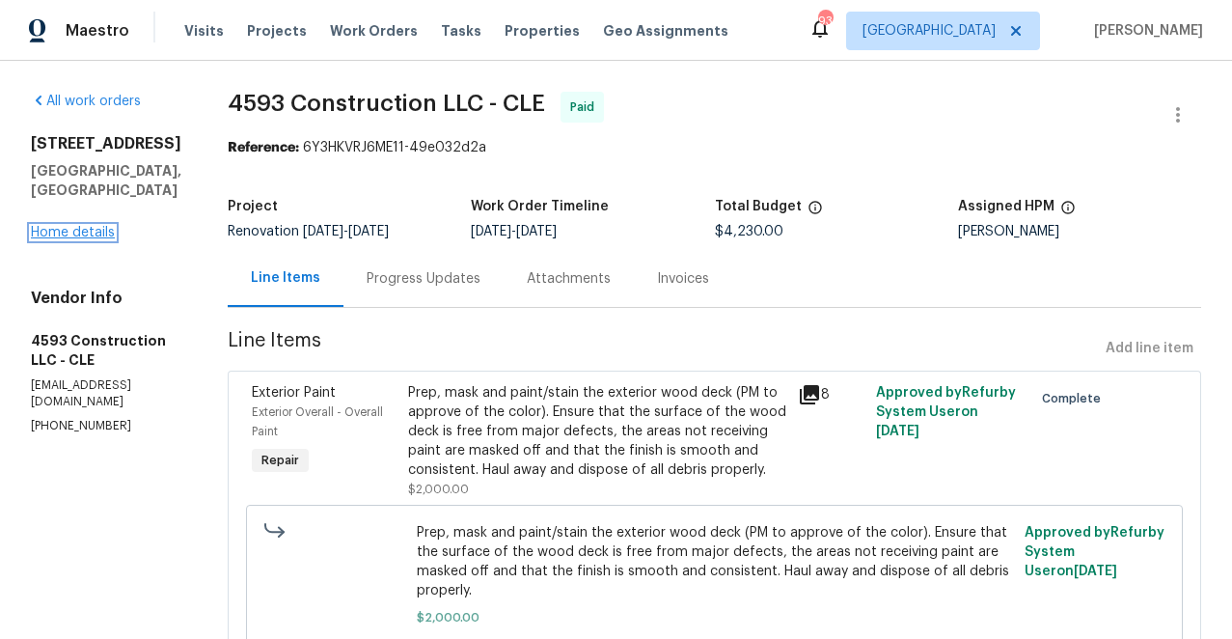
click at [86, 226] on link "Home details" at bounding box center [73, 233] width 84 height 14
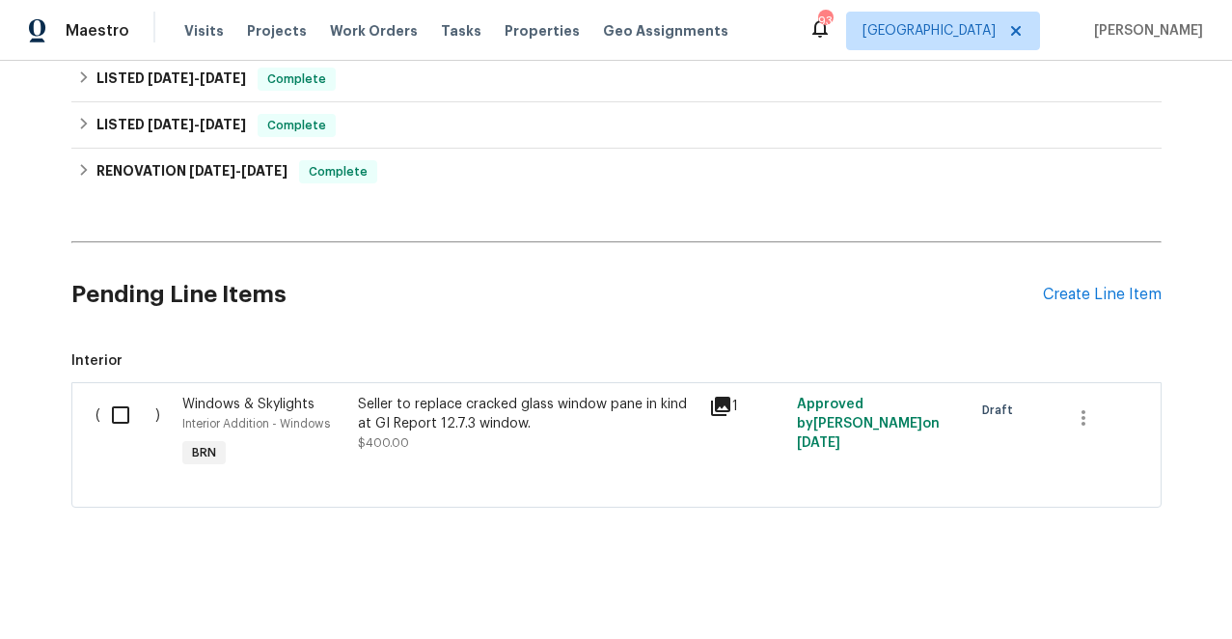
scroll to position [503, 0]
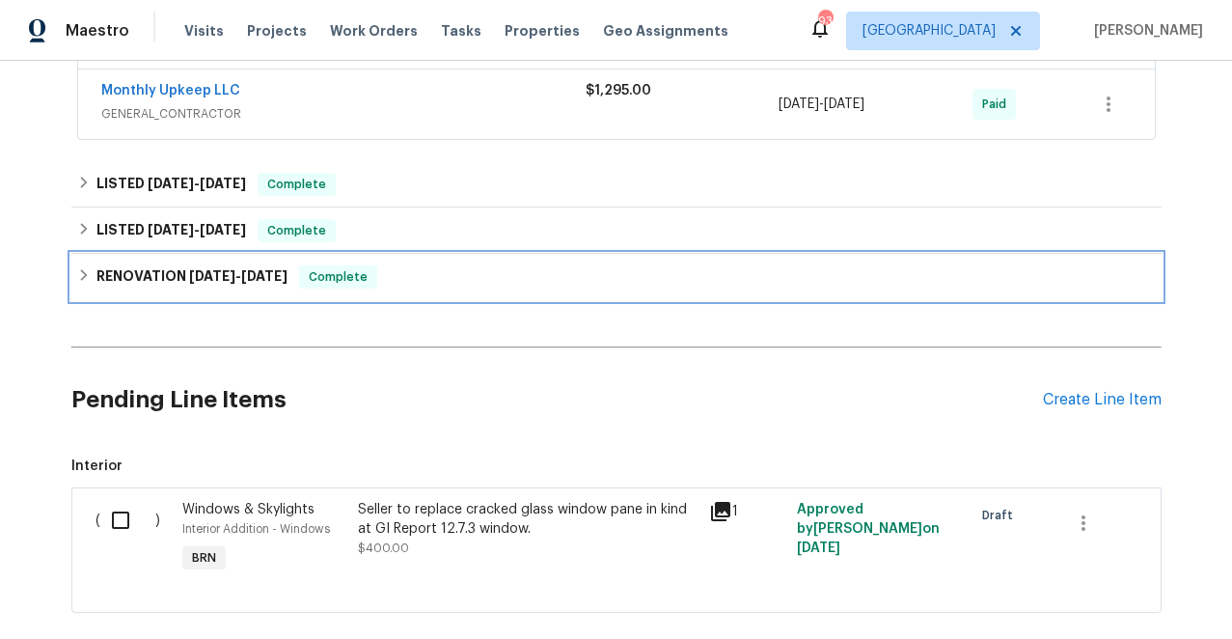
click at [123, 273] on h6 "RENOVATION [DATE] - [DATE]" at bounding box center [191, 276] width 191 height 23
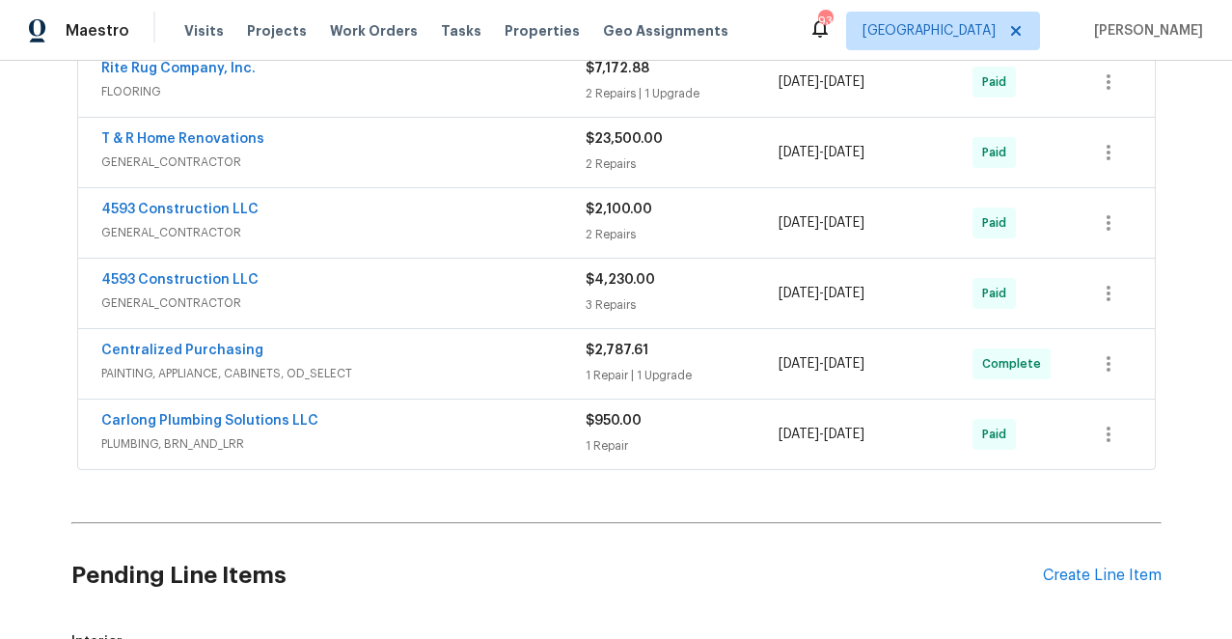
scroll to position [1081, 0]
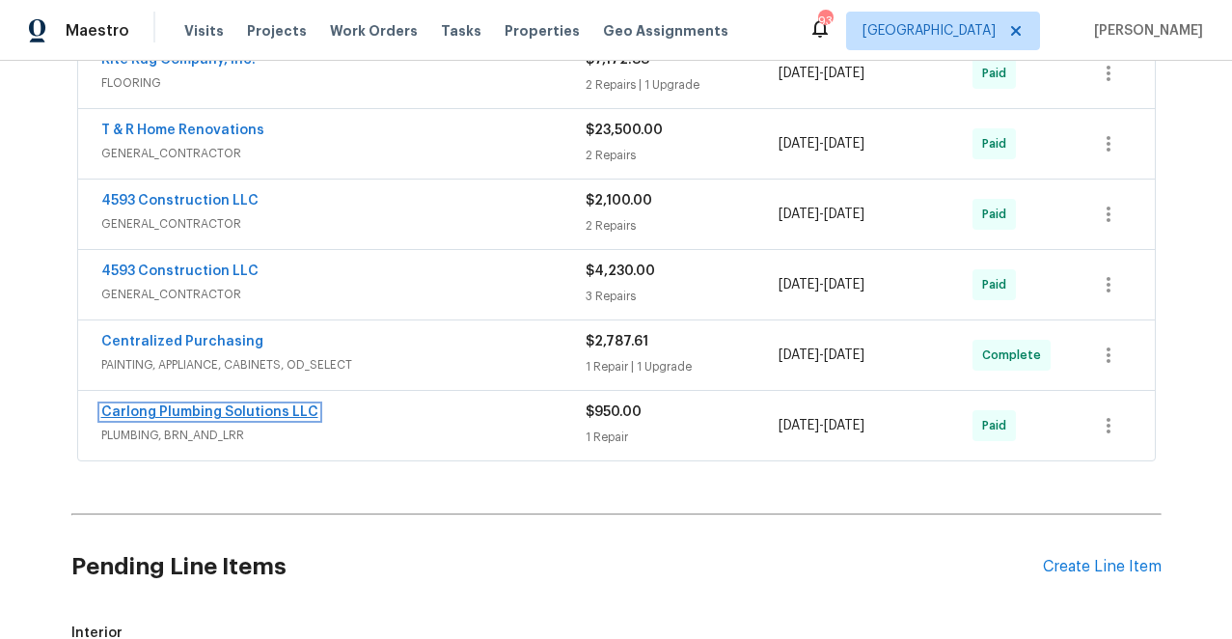
click at [250, 411] on link "Carlong Plumbing Solutions LLC" at bounding box center [209, 412] width 217 height 14
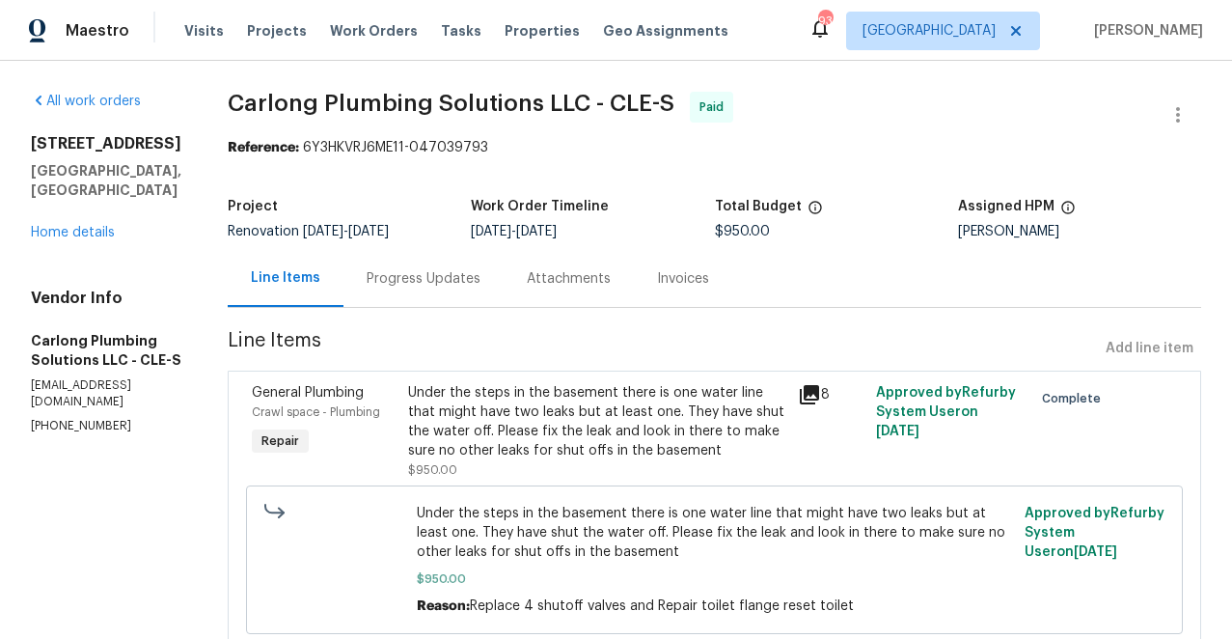
click at [819, 392] on icon at bounding box center [809, 394] width 19 height 19
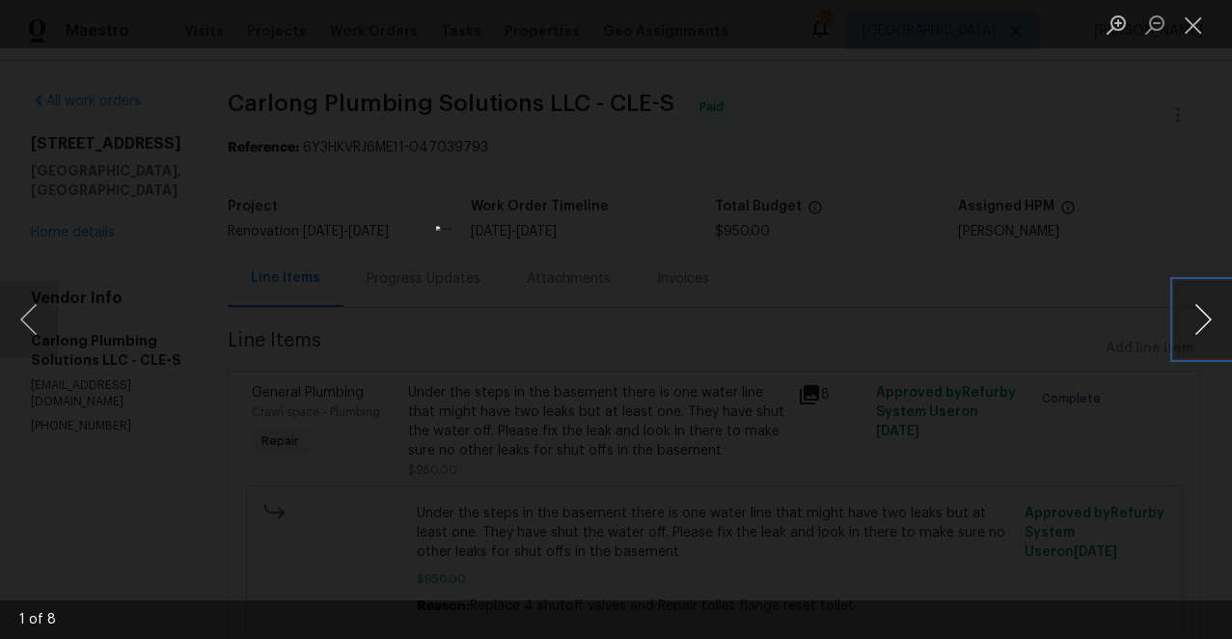
click at [1203, 316] on button "Next image" at bounding box center [1203, 319] width 58 height 77
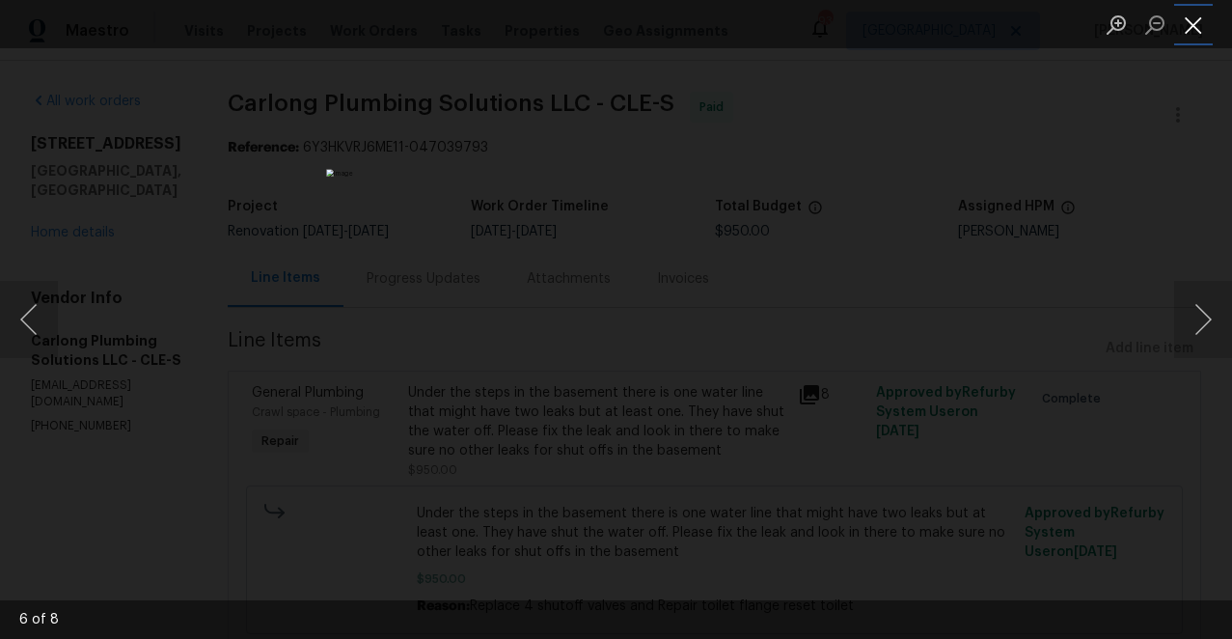
click at [1189, 23] on button "Close lightbox" at bounding box center [1193, 25] width 39 height 34
